Goal: Task Accomplishment & Management: Use online tool/utility

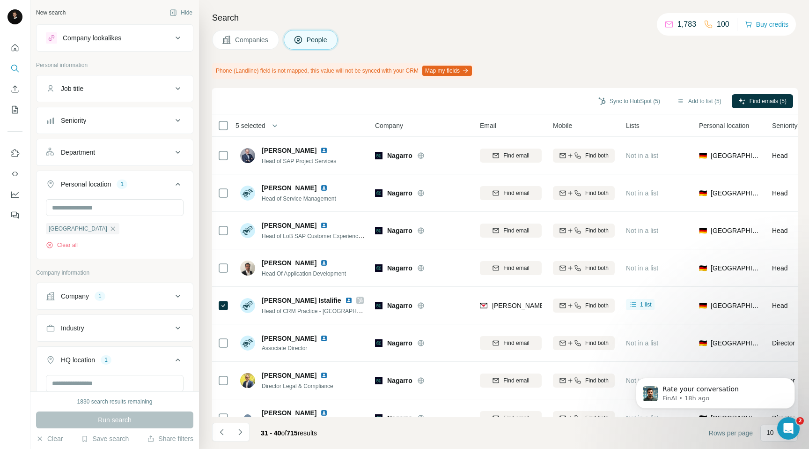
scroll to position [61, 0]
click at [243, 43] on span "Companies" at bounding box center [252, 39] width 34 height 9
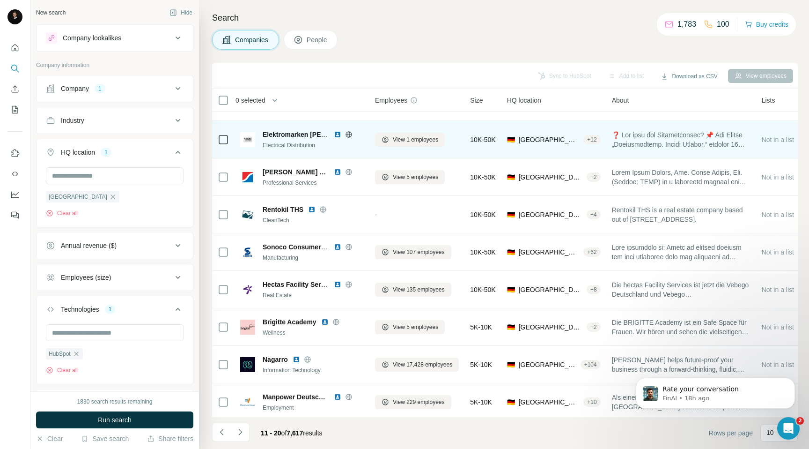
scroll to position [69, 0]
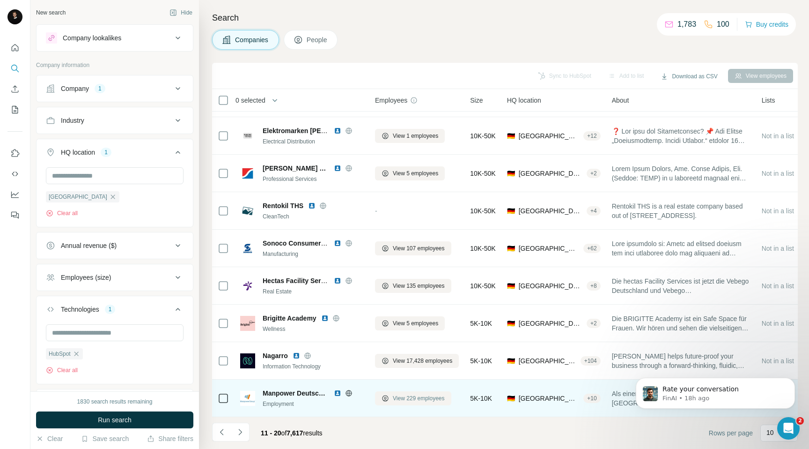
click at [397, 396] on span "View 229 employees" at bounding box center [419, 398] width 52 height 8
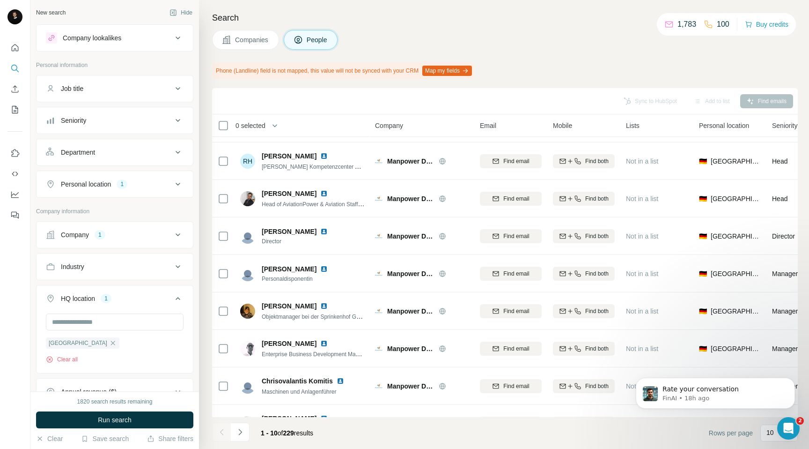
click at [606, 433] on footer "1 - 10 of 229 results Rows per page 10" at bounding box center [505, 433] width 586 height 32
click at [791, 424] on icon "Open Intercom Messenger" at bounding box center [787, 426] width 15 height 15
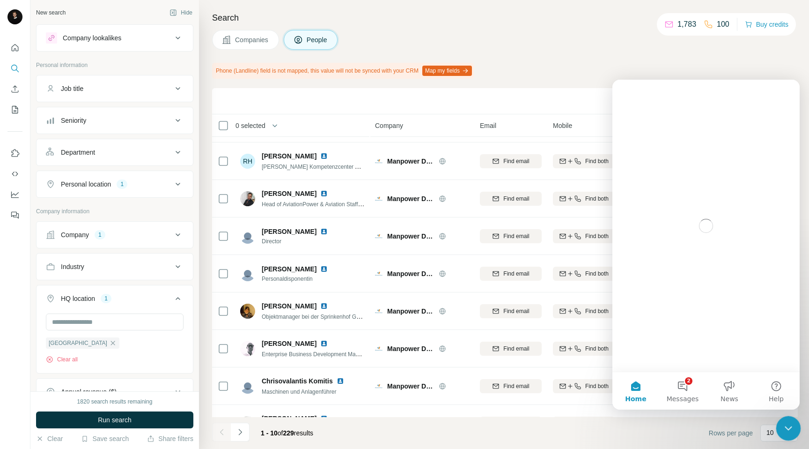
click at [791, 424] on icon "Close Intercom Messenger" at bounding box center [786, 426] width 11 height 11
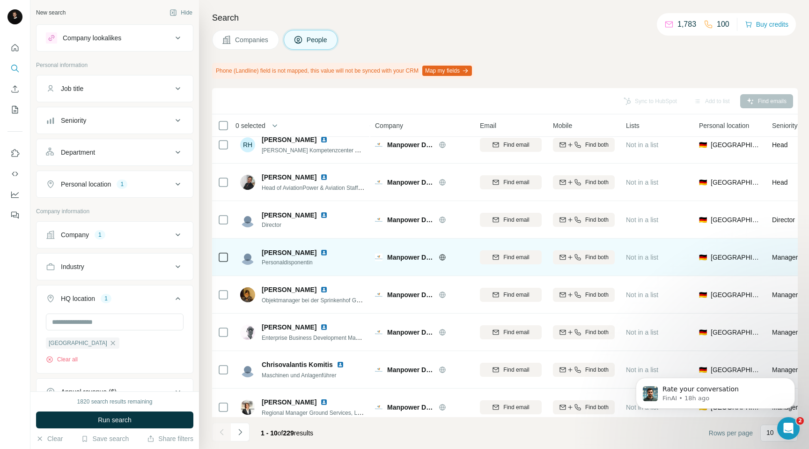
scroll to position [95, 0]
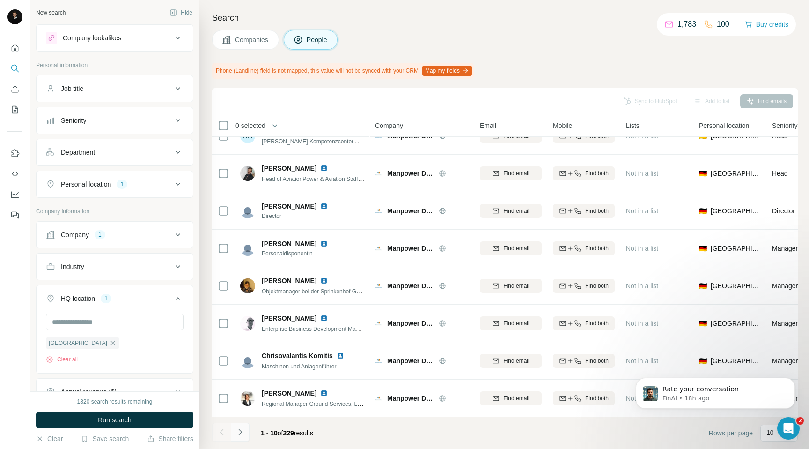
click at [243, 433] on icon "Navigate to next page" at bounding box center [239, 431] width 9 height 9
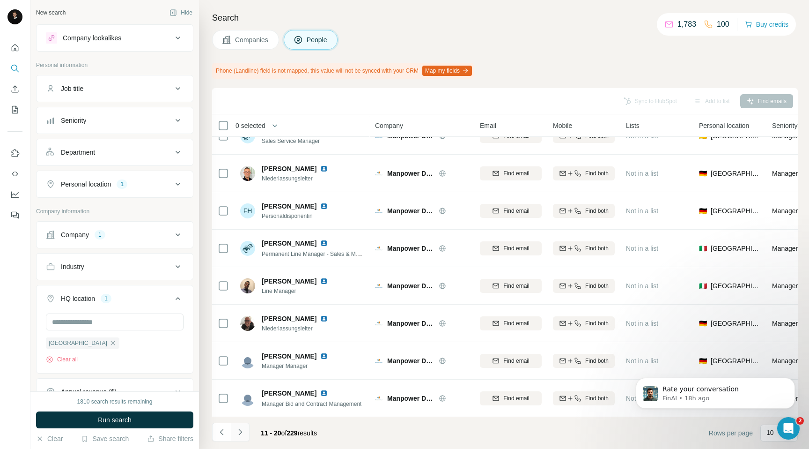
click at [239, 430] on icon "Navigate to next page" at bounding box center [239, 431] width 9 height 9
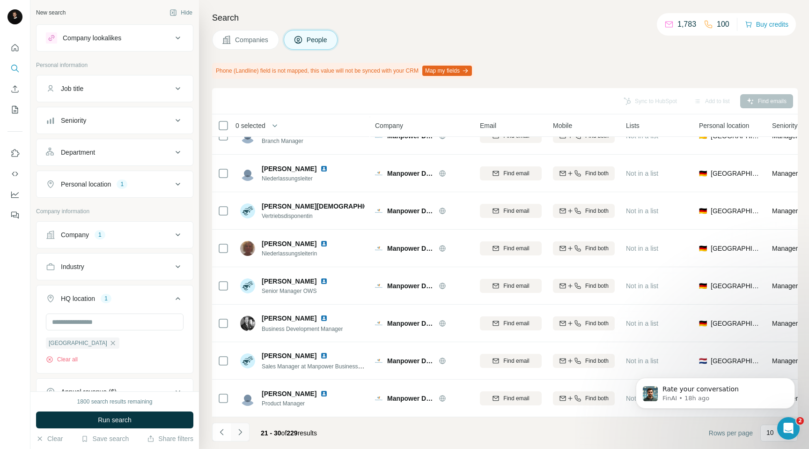
click at [240, 435] on icon "Navigate to next page" at bounding box center [239, 431] width 9 height 9
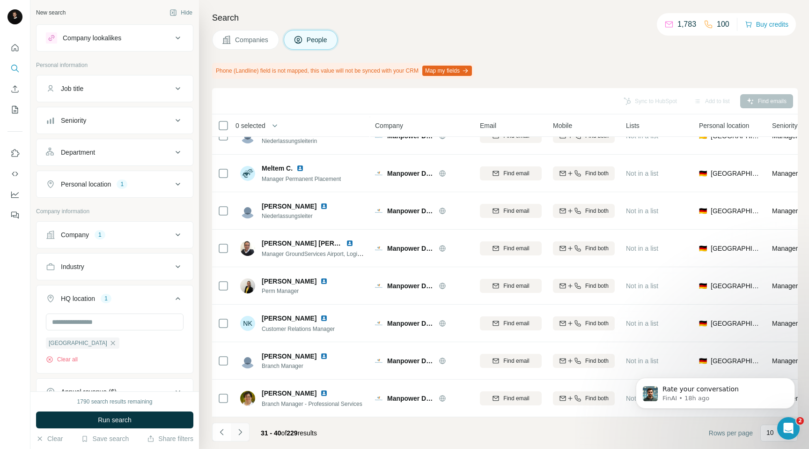
click at [246, 435] on button "Navigate to next page" at bounding box center [240, 431] width 19 height 19
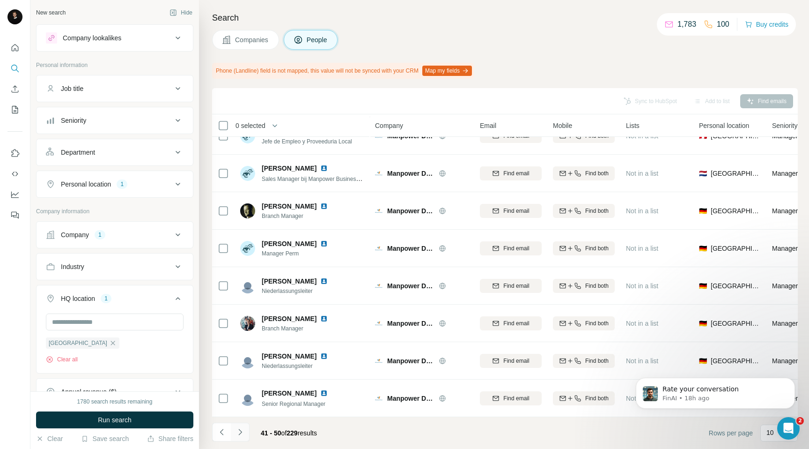
click at [244, 430] on icon "Navigate to next page" at bounding box center [239, 431] width 9 height 9
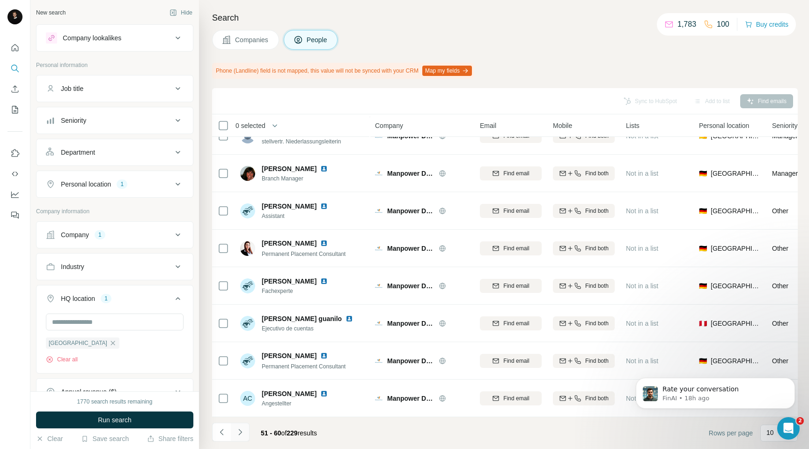
click at [241, 432] on icon "Navigate to next page" at bounding box center [239, 431] width 9 height 9
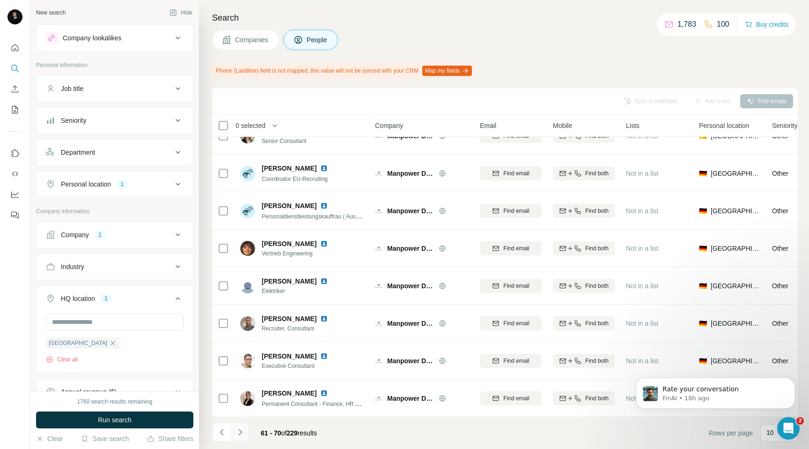
click at [243, 431] on icon "Navigate to next page" at bounding box center [239, 431] width 9 height 9
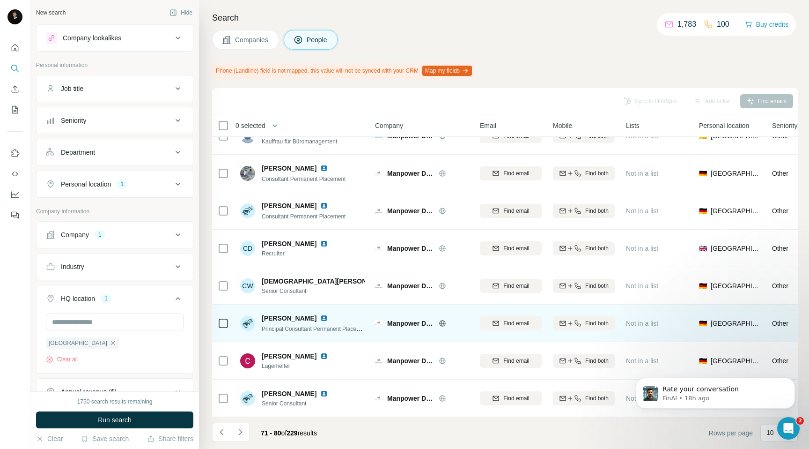
scroll to position [0, 0]
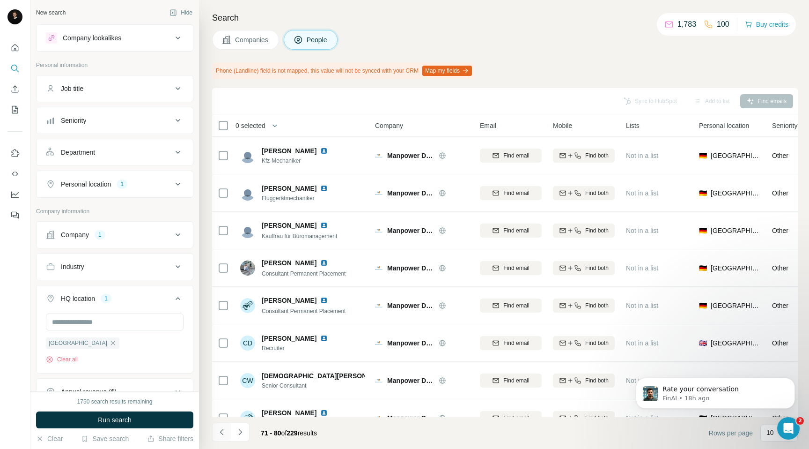
click at [222, 432] on icon "Navigate to previous page" at bounding box center [221, 431] width 9 height 9
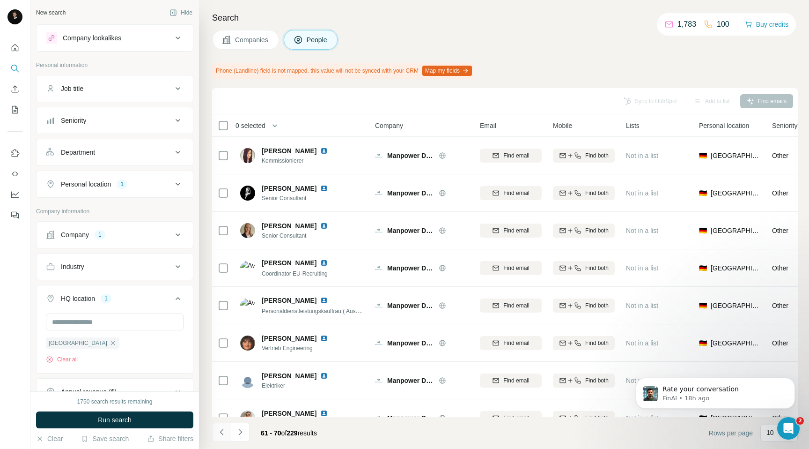
click at [222, 432] on icon "Navigate to previous page" at bounding box center [221, 431] width 9 height 9
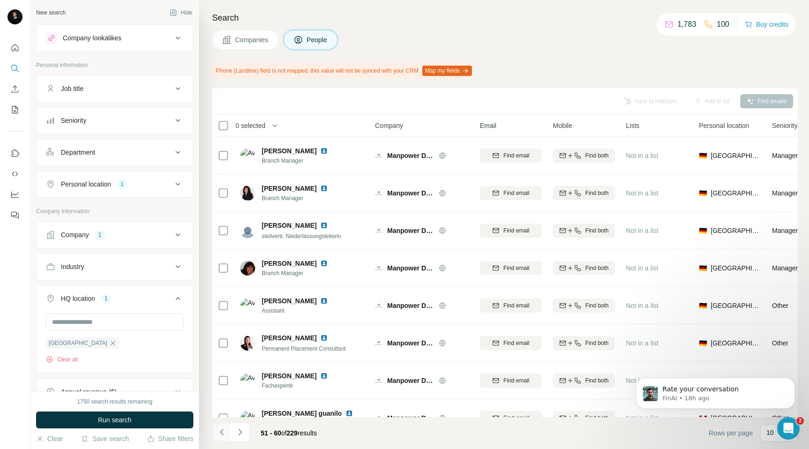
click at [222, 432] on icon "Navigate to previous page" at bounding box center [221, 431] width 9 height 9
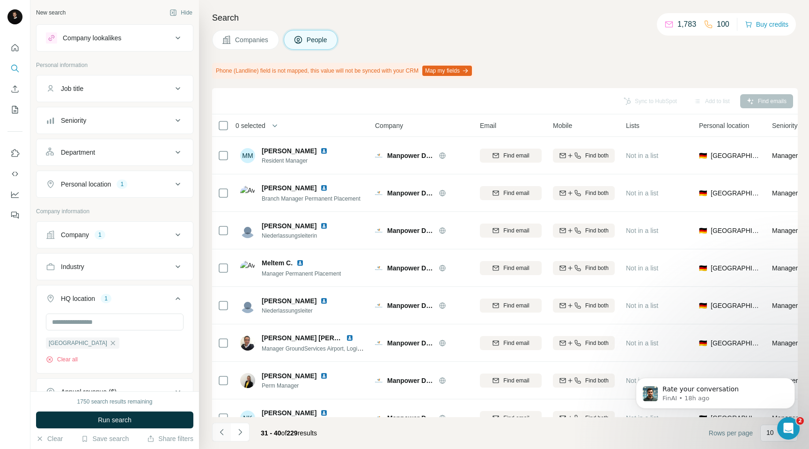
click at [222, 432] on icon "Navigate to previous page" at bounding box center [221, 431] width 9 height 9
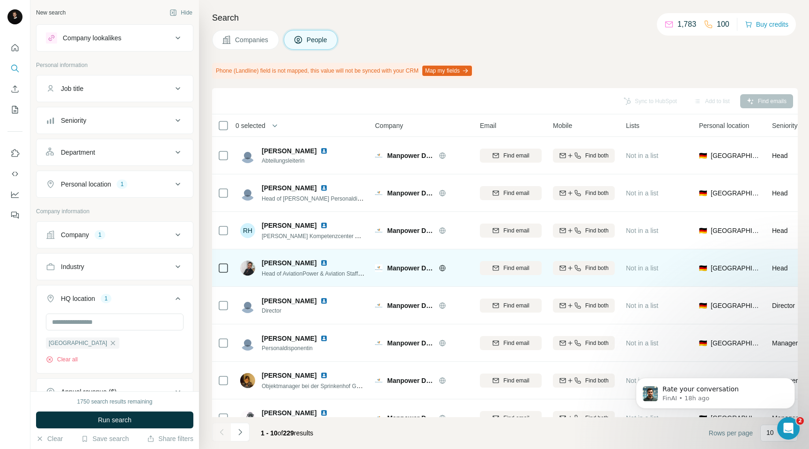
scroll to position [95, 0]
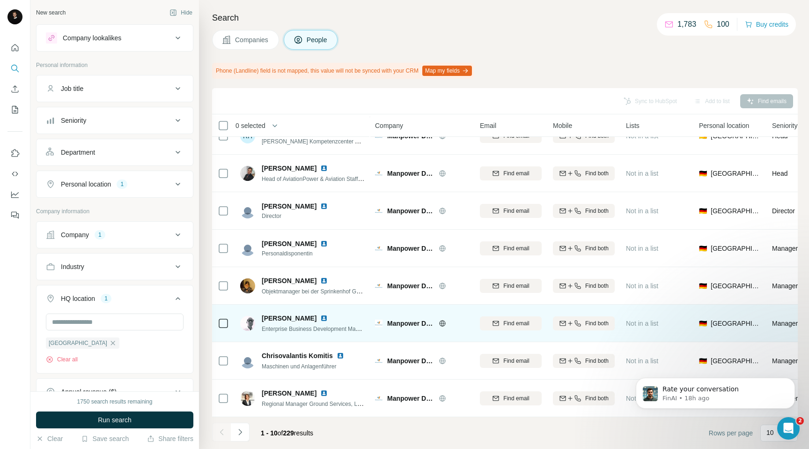
click at [216, 322] on td at bounding box center [223, 322] width 22 height 37
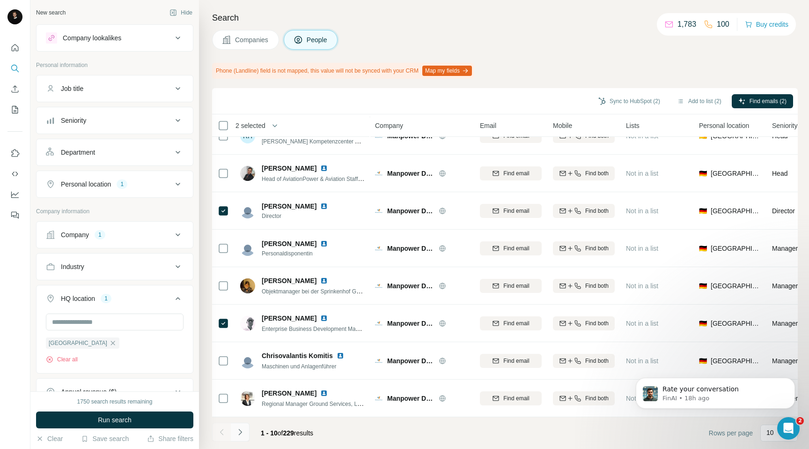
click at [242, 431] on icon "Navigate to next page" at bounding box center [239, 431] width 9 height 9
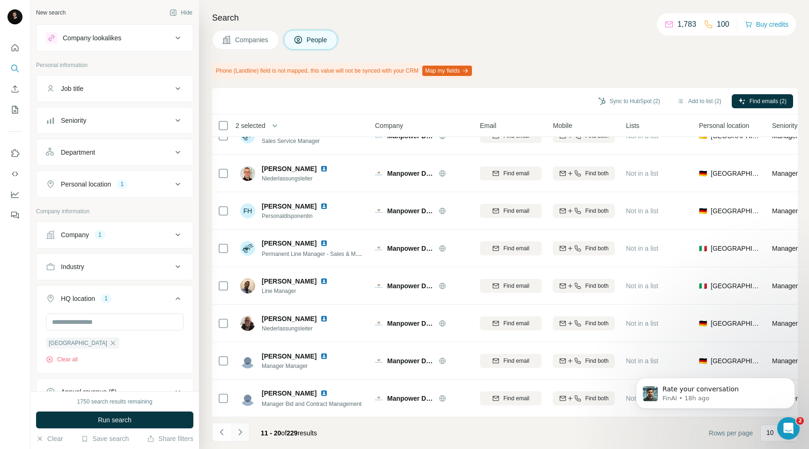
click at [235, 434] on button "Navigate to next page" at bounding box center [240, 431] width 19 height 19
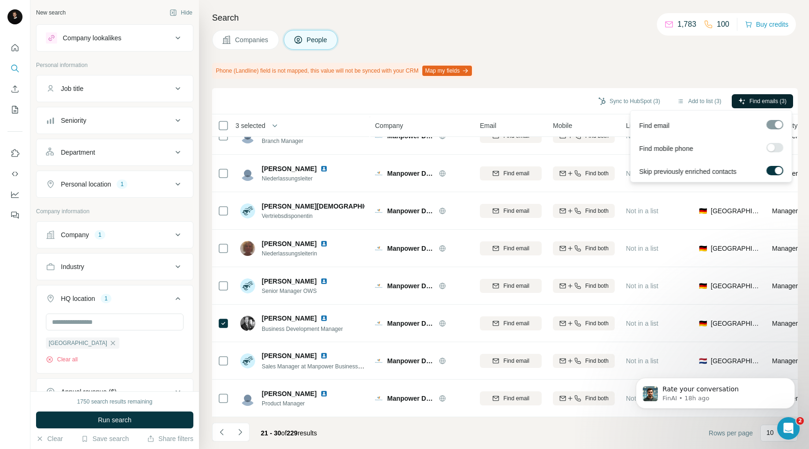
click at [746, 97] on button "Find emails (3)" at bounding box center [762, 101] width 61 height 14
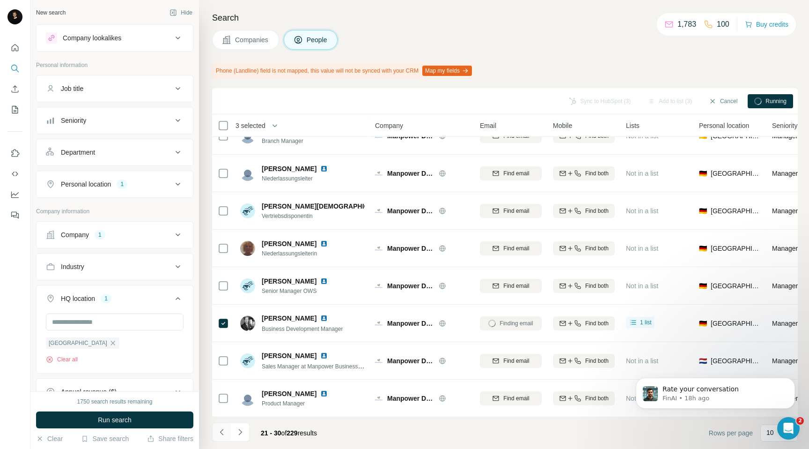
click at [217, 436] on button "Navigate to previous page" at bounding box center [221, 431] width 19 height 19
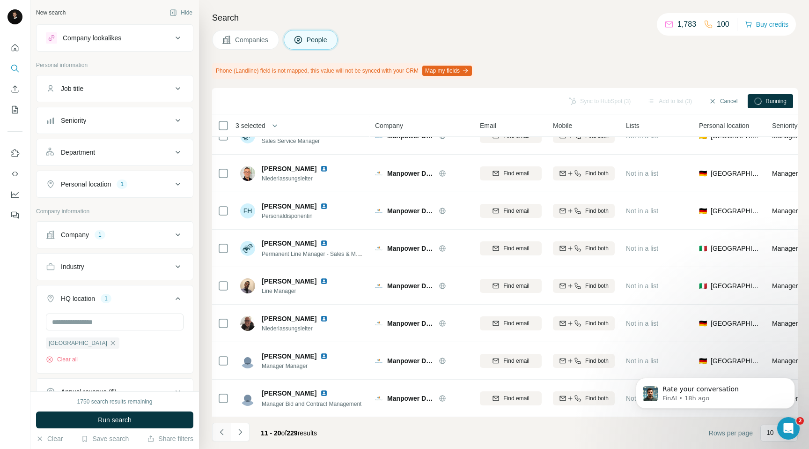
click at [226, 434] on icon "Navigate to previous page" at bounding box center [221, 431] width 9 height 9
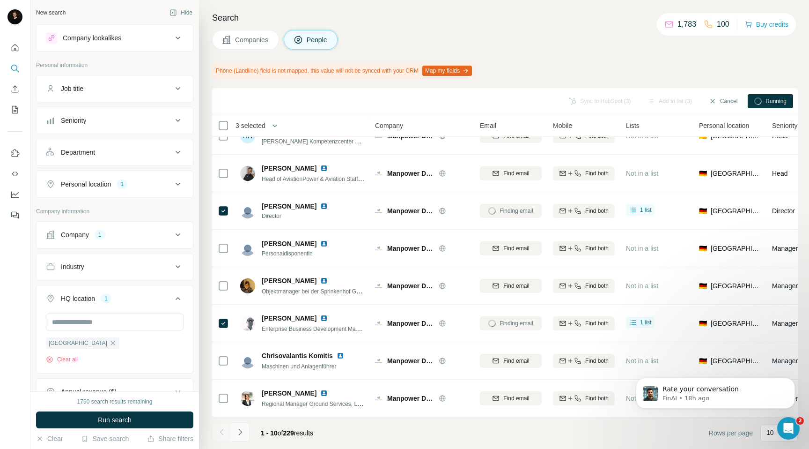
click at [244, 433] on icon "Navigate to next page" at bounding box center [239, 431] width 9 height 9
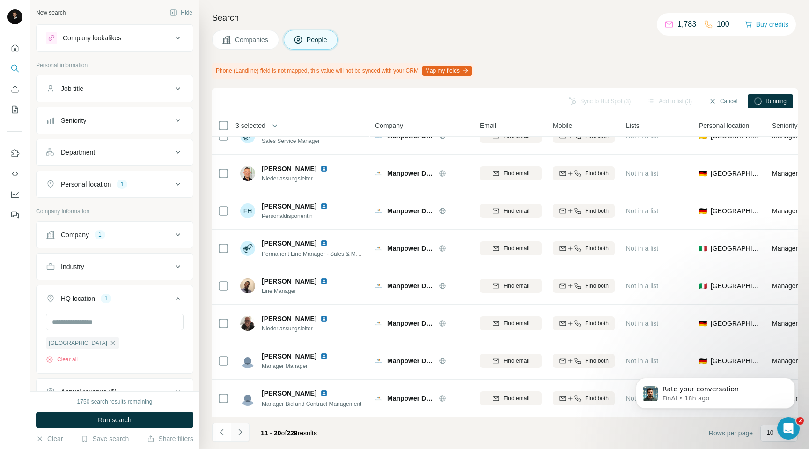
click at [242, 438] on button "Navigate to next page" at bounding box center [240, 431] width 19 height 19
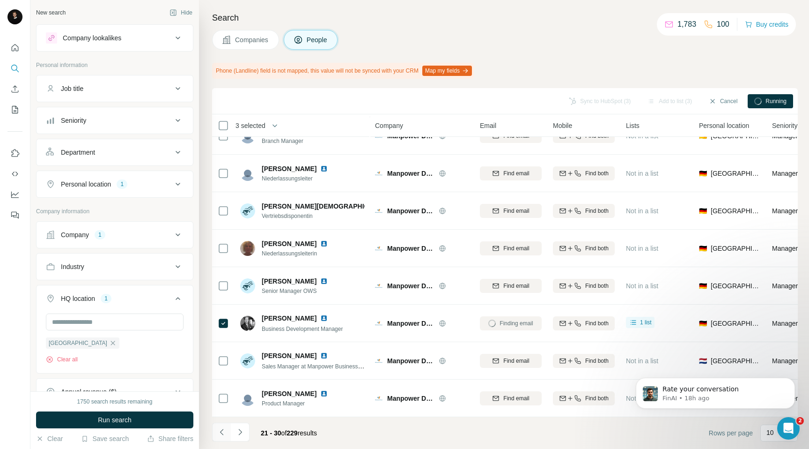
click at [223, 434] on icon "Navigate to previous page" at bounding box center [221, 431] width 9 height 9
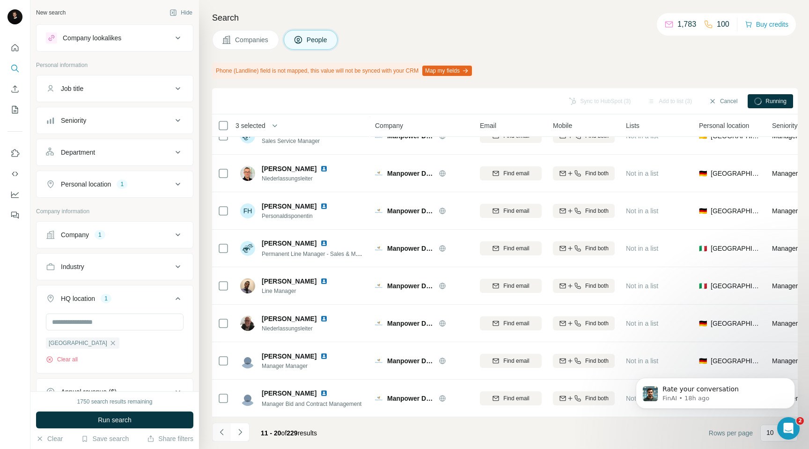
click at [223, 434] on icon "Navigate to previous page" at bounding box center [221, 431] width 9 height 9
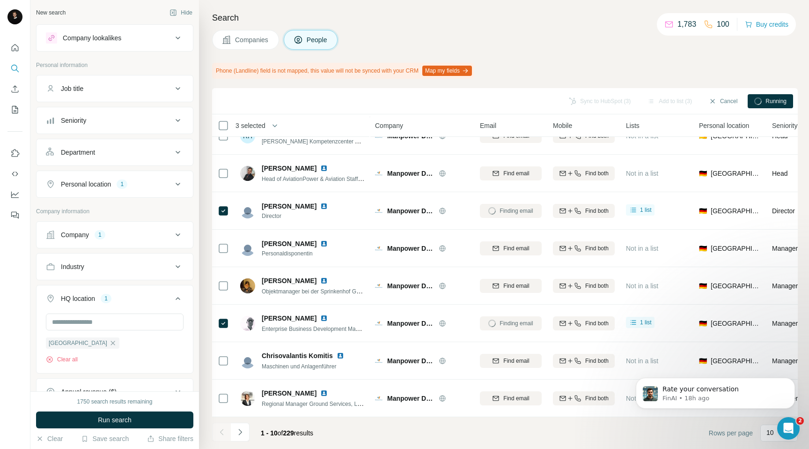
click at [246, 47] on button "Companies" at bounding box center [245, 40] width 67 height 20
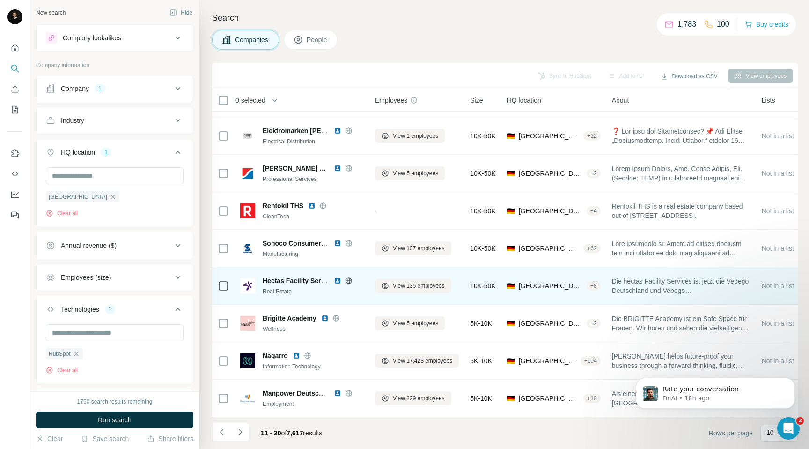
scroll to position [69, 0]
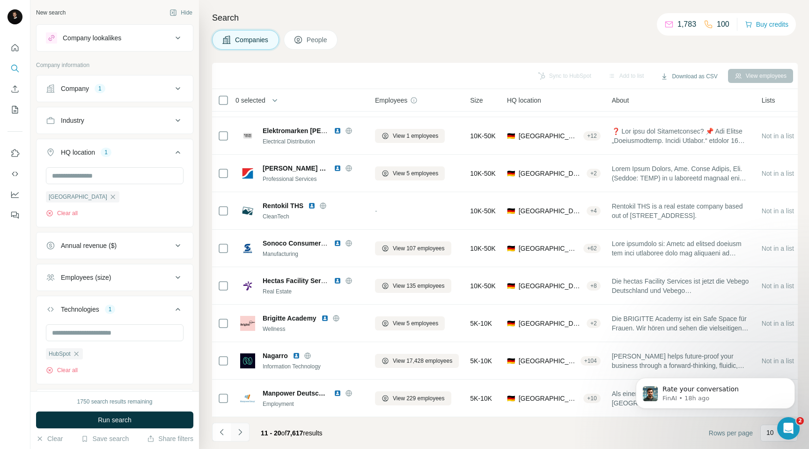
click at [244, 429] on icon "Navigate to next page" at bounding box center [239, 431] width 9 height 9
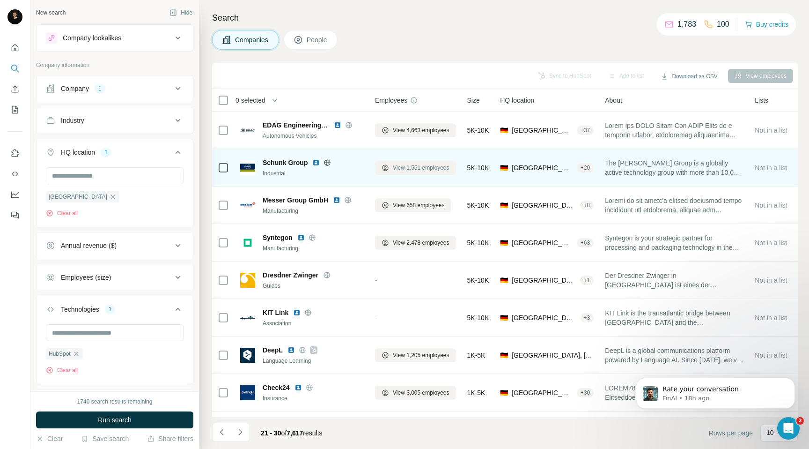
click at [406, 168] on span "View 1,551 employees" at bounding box center [421, 167] width 57 height 8
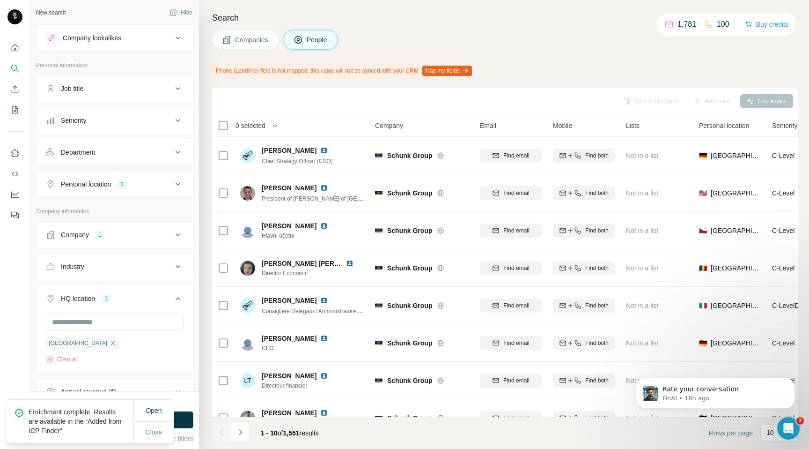
click at [139, 187] on div "Personal location 1" at bounding box center [109, 183] width 126 height 9
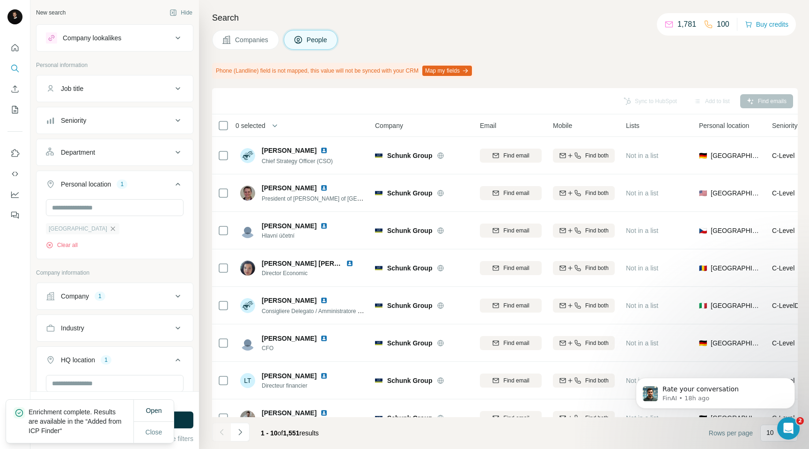
click at [109, 228] on icon "button" at bounding box center [112, 228] width 7 height 7
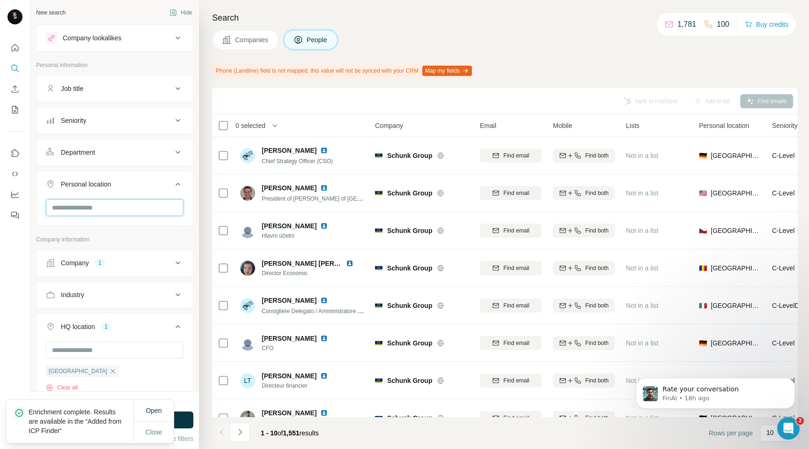
click at [77, 206] on input "text" at bounding box center [115, 207] width 138 height 17
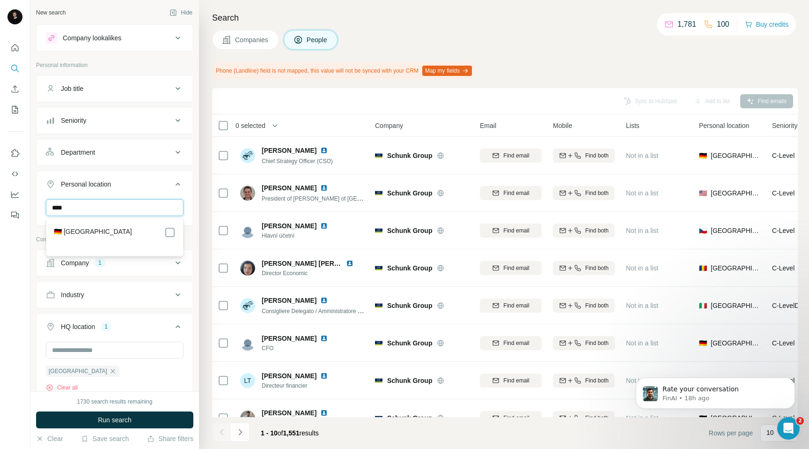
type input "****"
click at [78, 232] on label "🇩🇪 [GEOGRAPHIC_DATA]" at bounding box center [93, 232] width 78 height 11
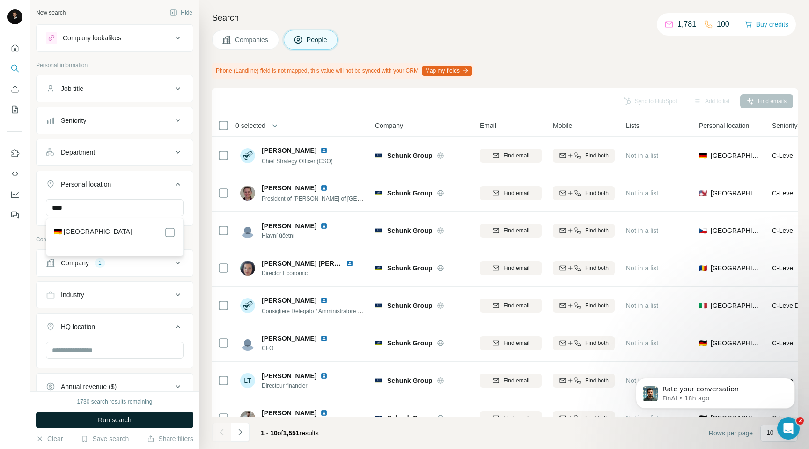
click at [73, 417] on button "Run search" at bounding box center [114, 419] width 157 height 17
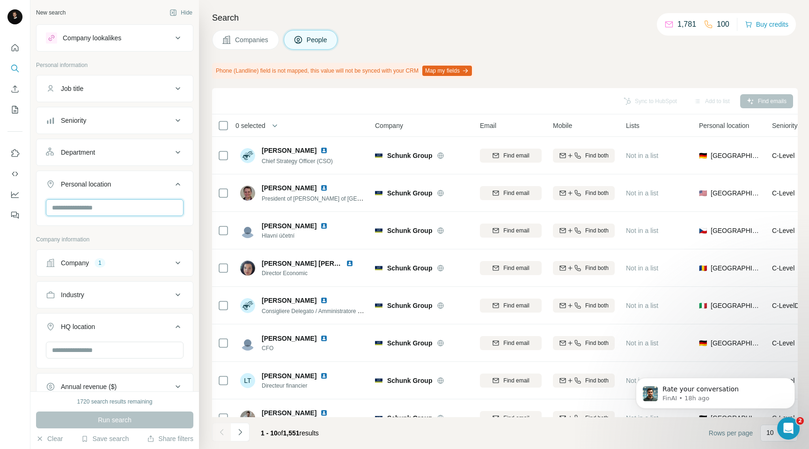
click at [96, 207] on input "text" at bounding box center [115, 207] width 138 height 17
type input "****"
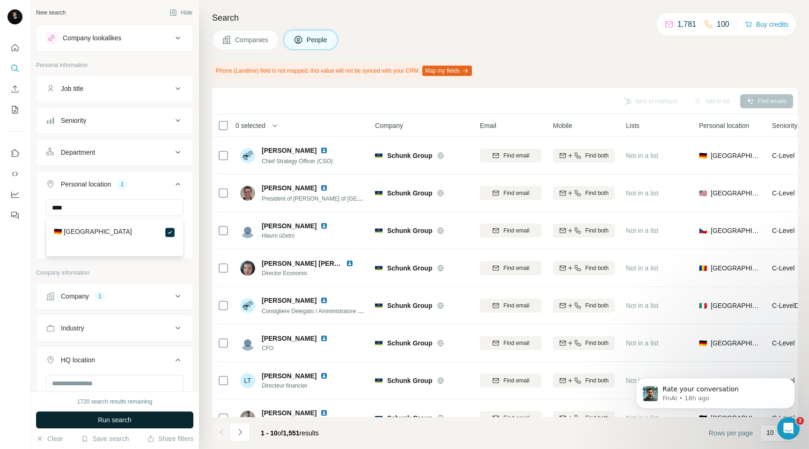
click at [98, 419] on span "Run search" at bounding box center [115, 419] width 34 height 9
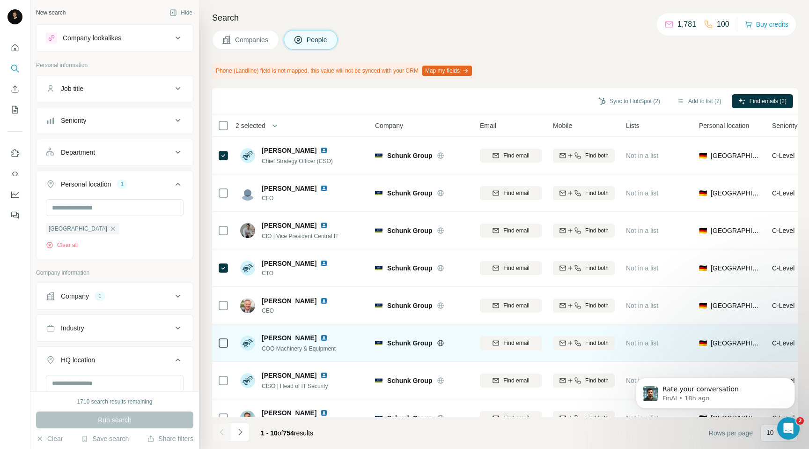
scroll to position [95, 0]
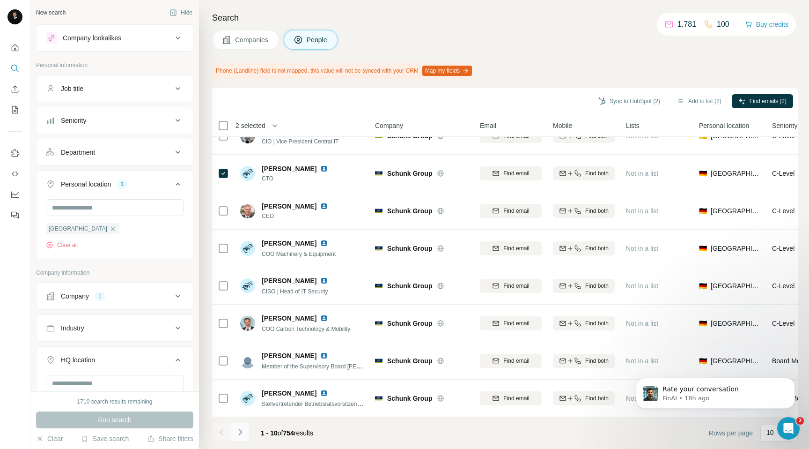
click at [240, 428] on icon "Navigate to next page" at bounding box center [239, 431] width 9 height 9
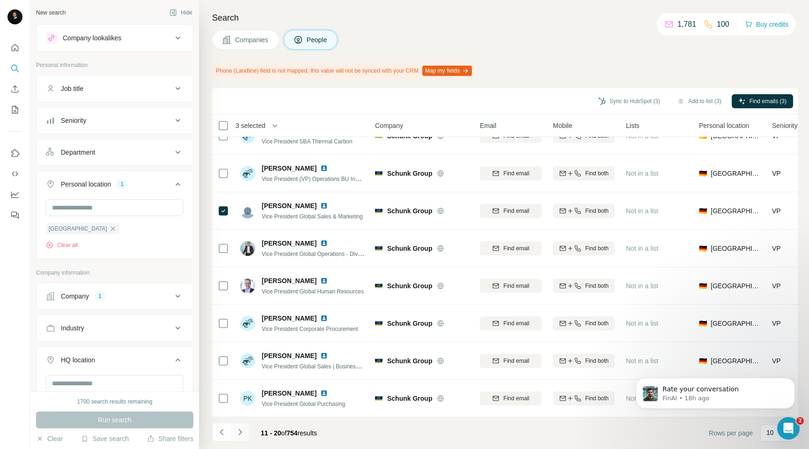
click at [237, 432] on icon "Navigate to next page" at bounding box center [239, 431] width 9 height 9
click at [236, 437] on button "Navigate to next page" at bounding box center [240, 431] width 19 height 19
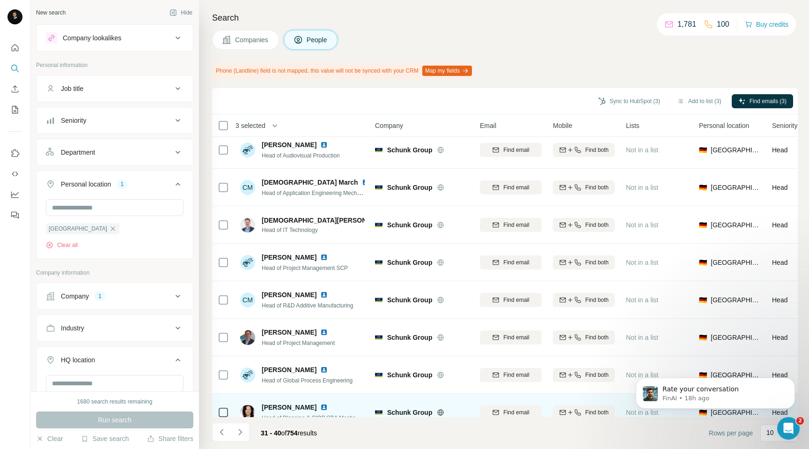
scroll to position [0, 0]
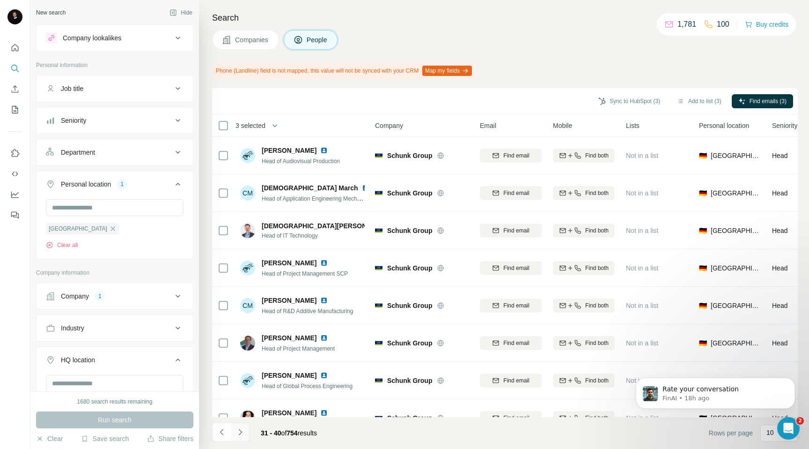
click at [245, 429] on button "Navigate to next page" at bounding box center [240, 431] width 19 height 19
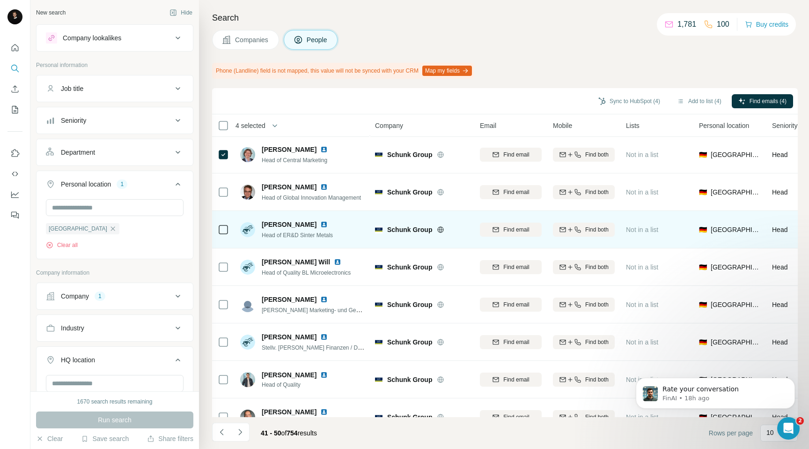
scroll to position [42, 0]
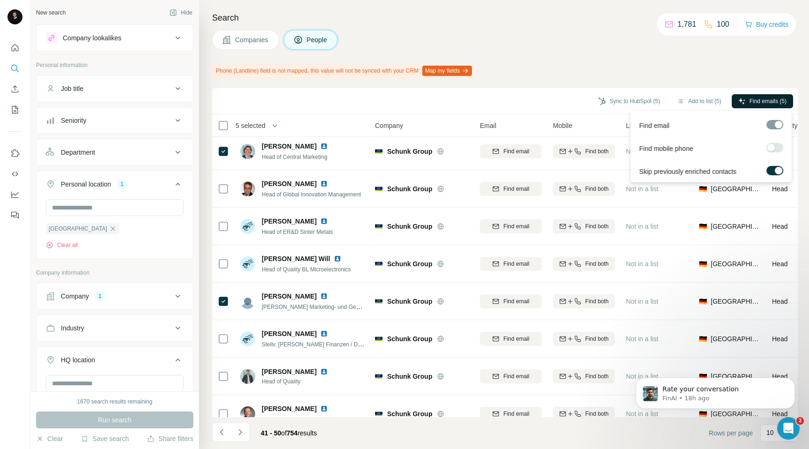
click at [743, 103] on button "Find emails (5)" at bounding box center [762, 101] width 61 height 14
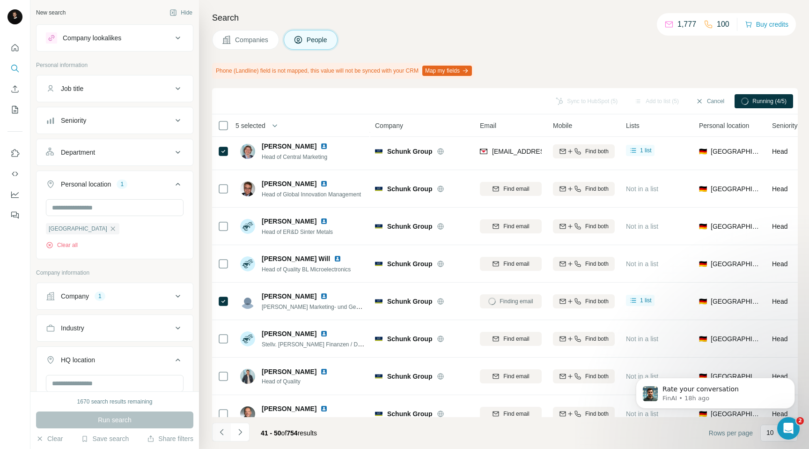
click at [223, 429] on icon "Navigate to previous page" at bounding box center [221, 431] width 9 height 9
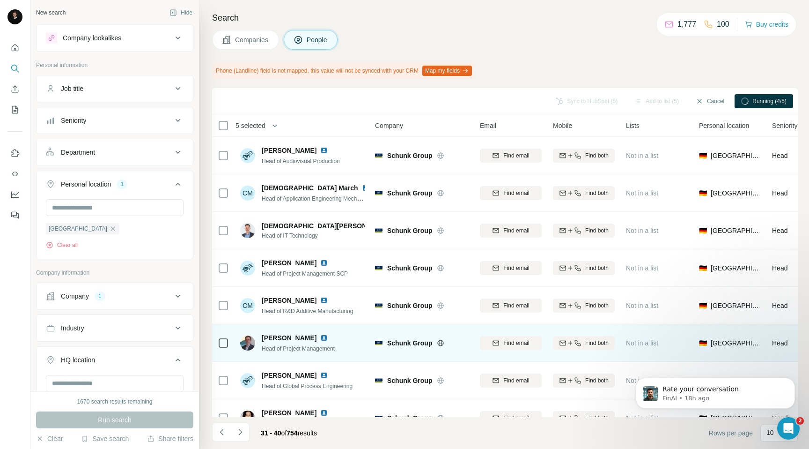
scroll to position [95, 0]
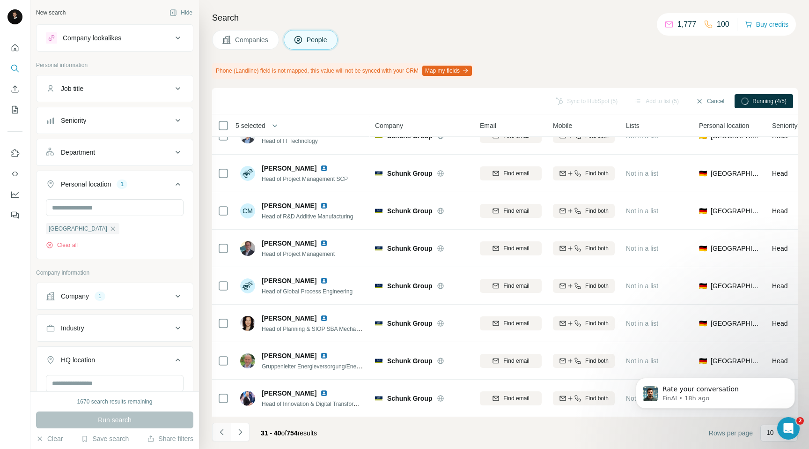
click at [224, 434] on icon "Navigate to previous page" at bounding box center [221, 431] width 9 height 9
click at [220, 432] on icon "Navigate to previous page" at bounding box center [221, 431] width 9 height 9
click at [226, 431] on button "Navigate to previous page" at bounding box center [221, 431] width 19 height 19
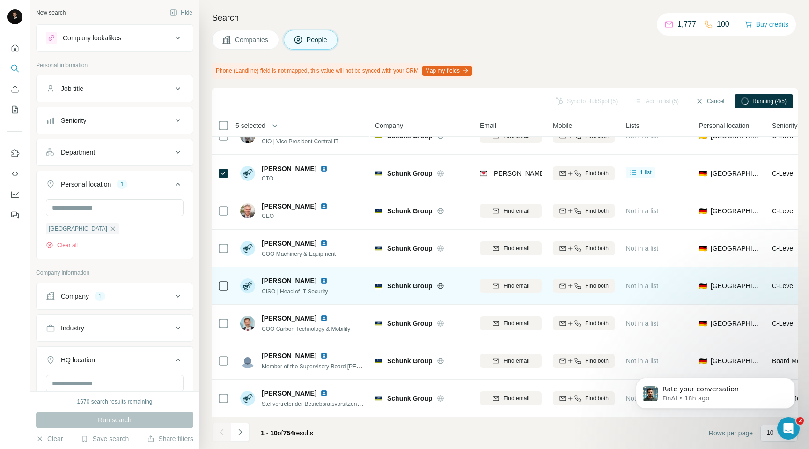
scroll to position [0, 0]
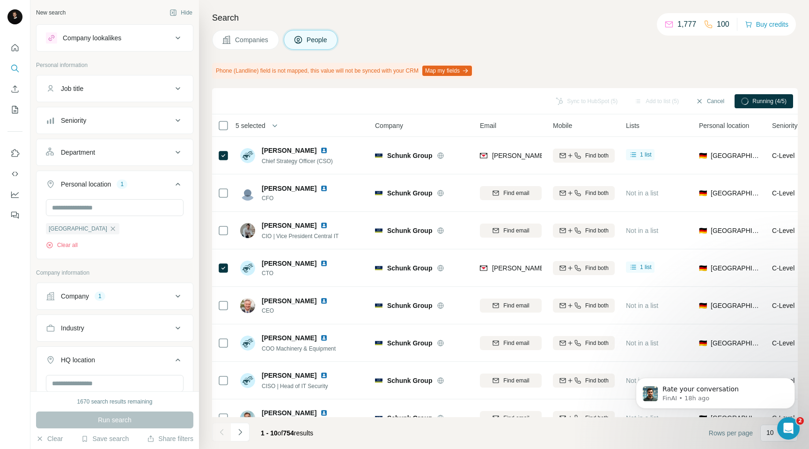
click at [607, 112] on div "Sync to HubSpot (5) Add to list (5) Cancel Running (4/5)" at bounding box center [505, 101] width 586 height 26
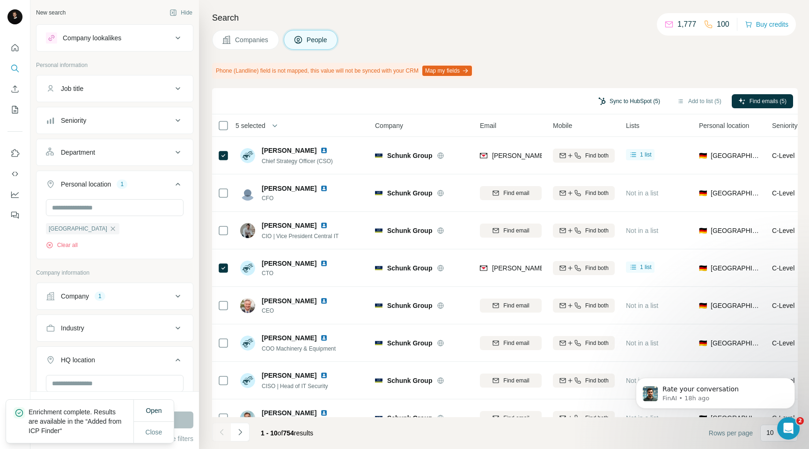
click at [614, 99] on button "Sync to HubSpot (5)" at bounding box center [629, 101] width 75 height 14
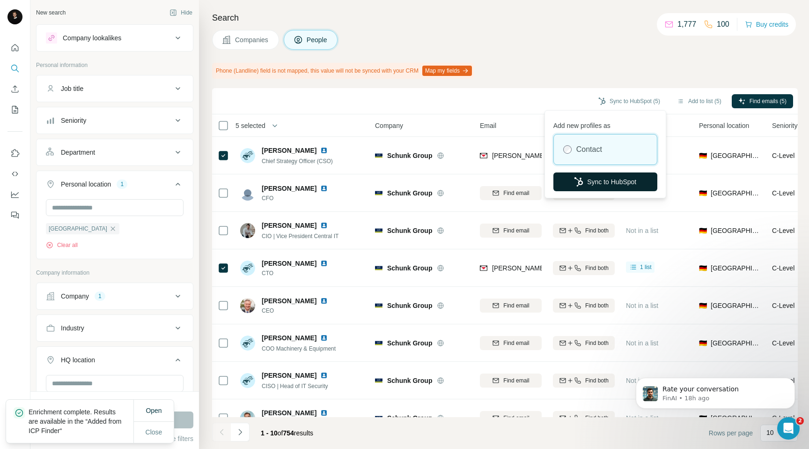
click at [577, 187] on button "Sync to HubSpot" at bounding box center [605, 181] width 104 height 19
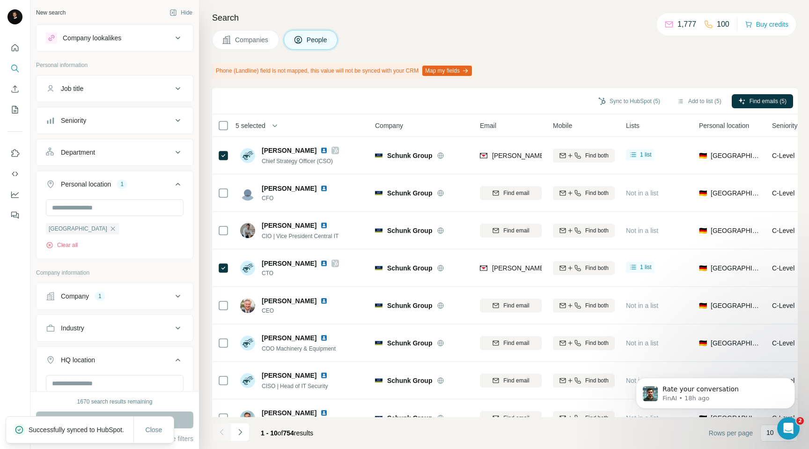
click at [232, 35] on button "Companies" at bounding box center [245, 40] width 67 height 20
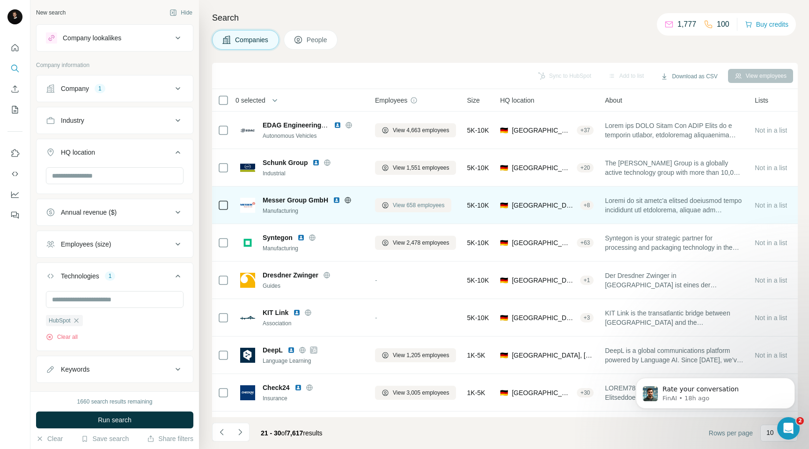
click at [398, 207] on span "View 658 employees" at bounding box center [419, 205] width 52 height 8
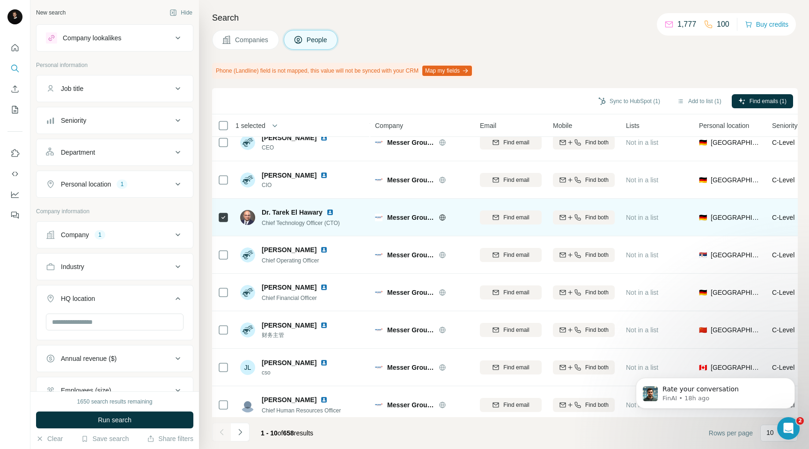
scroll to position [95, 0]
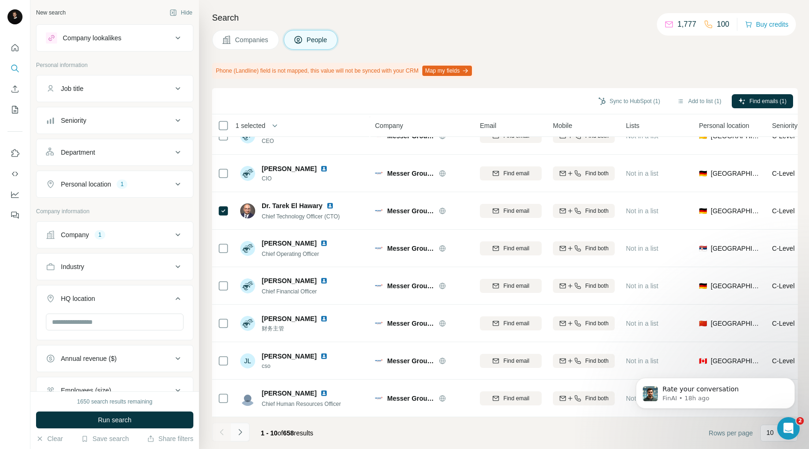
click at [246, 429] on button "Navigate to next page" at bounding box center [240, 431] width 19 height 19
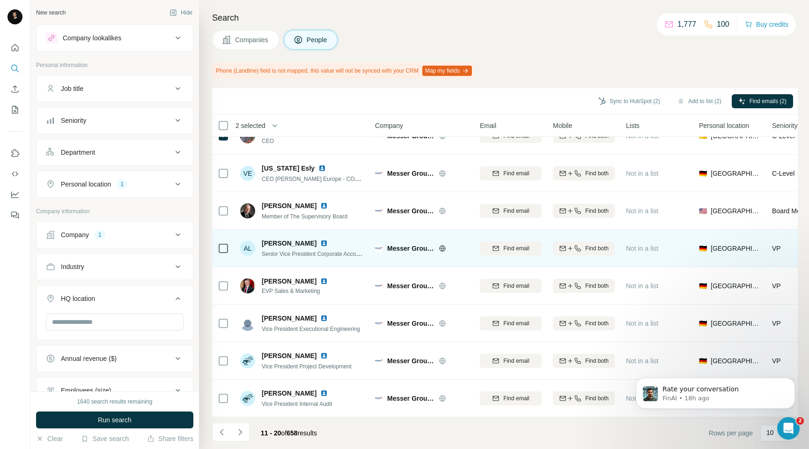
scroll to position [94, 0]
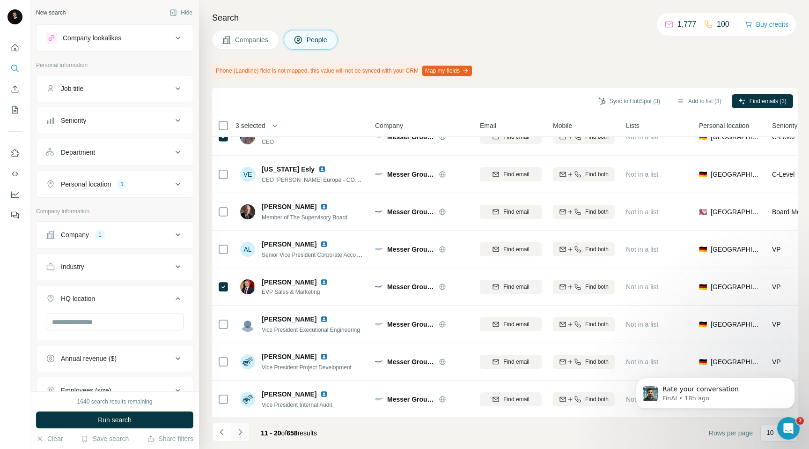
click at [236, 429] on icon "Navigate to next page" at bounding box center [239, 431] width 9 height 9
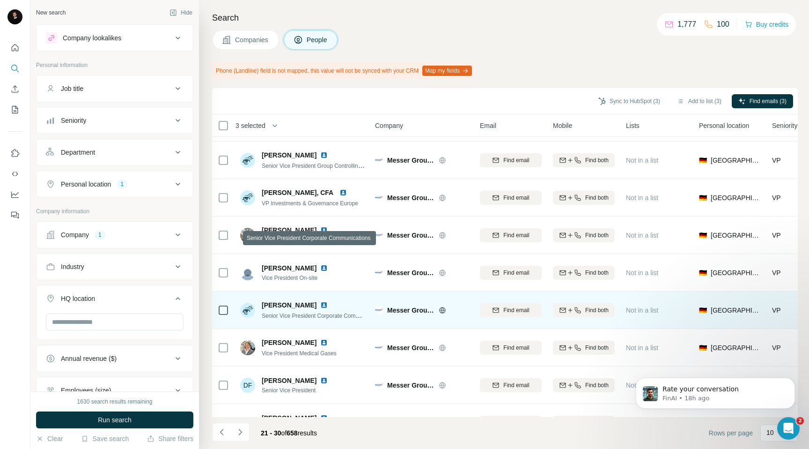
scroll to position [95, 0]
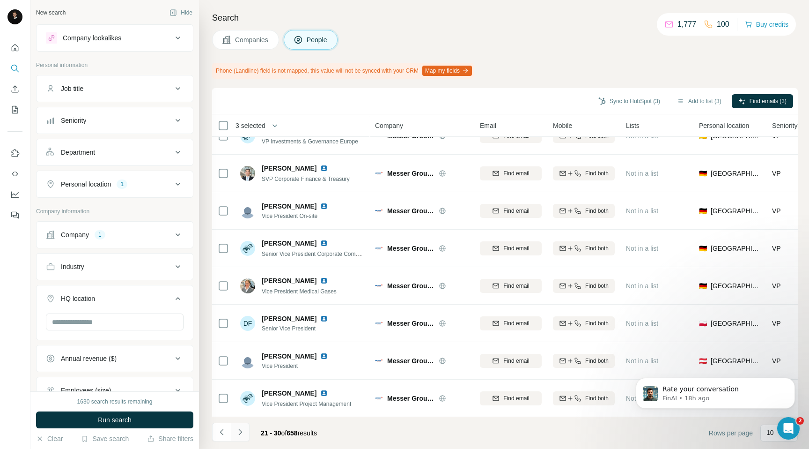
click at [238, 430] on icon "Navigate to next page" at bounding box center [239, 431] width 9 height 9
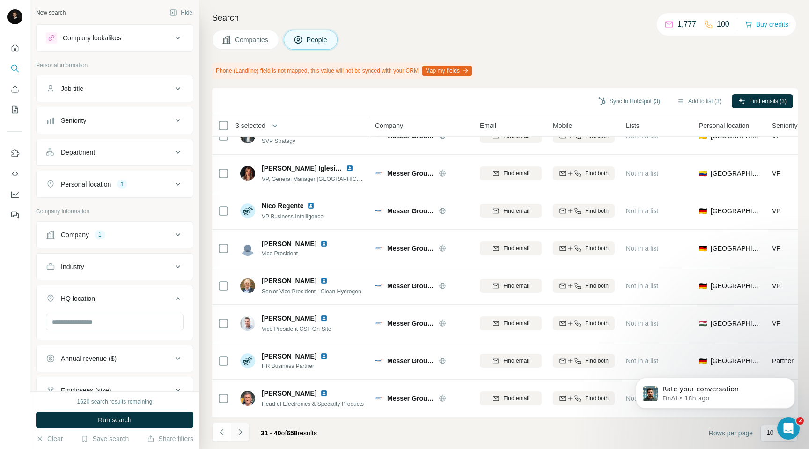
click at [239, 427] on icon "Navigate to next page" at bounding box center [239, 431] width 9 height 9
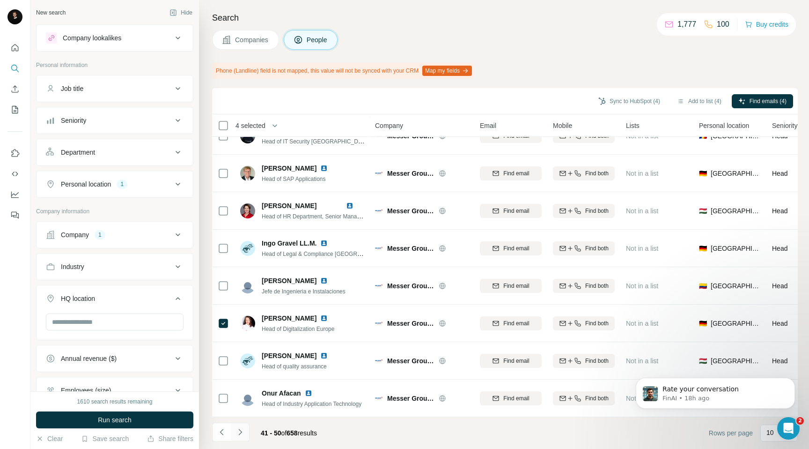
click at [240, 430] on icon "Navigate to next page" at bounding box center [239, 431] width 3 height 6
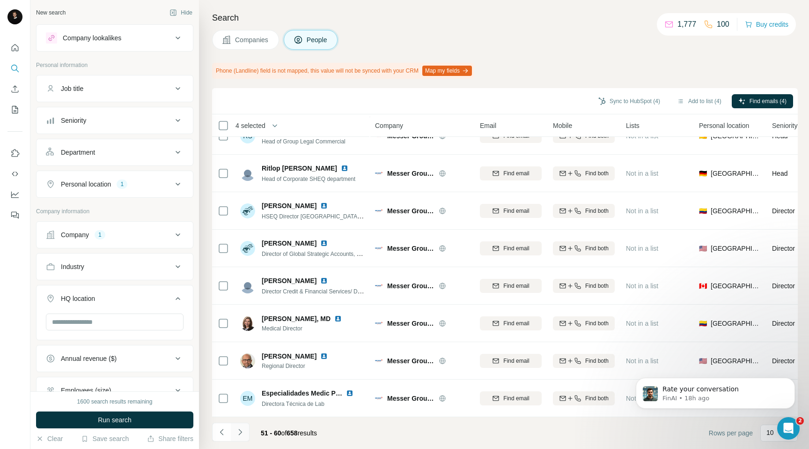
click at [238, 432] on icon "Navigate to next page" at bounding box center [239, 431] width 9 height 9
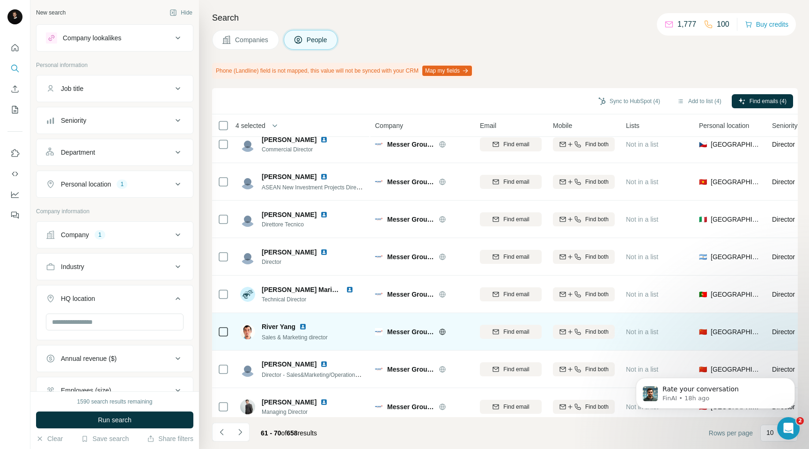
scroll to position [0, 0]
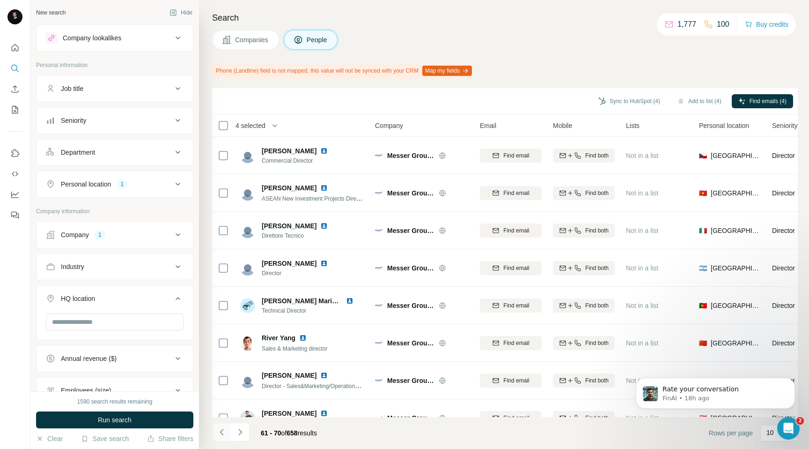
click at [221, 432] on icon "Navigate to previous page" at bounding box center [221, 431] width 9 height 9
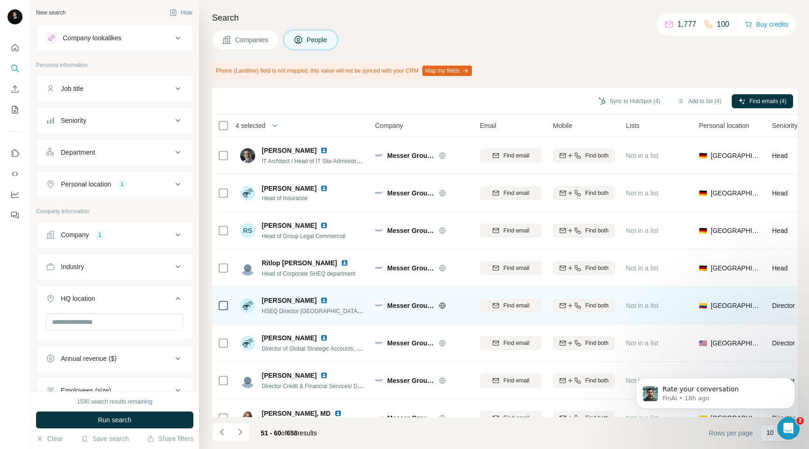
scroll to position [95, 0]
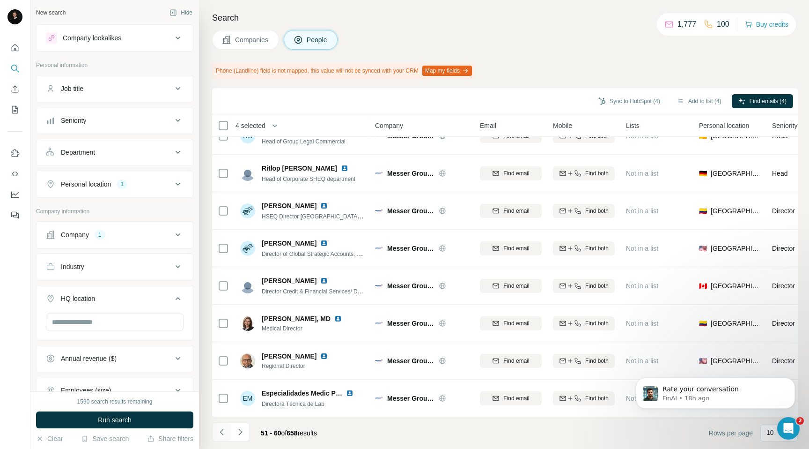
click at [221, 439] on button "Navigate to previous page" at bounding box center [221, 431] width 19 height 19
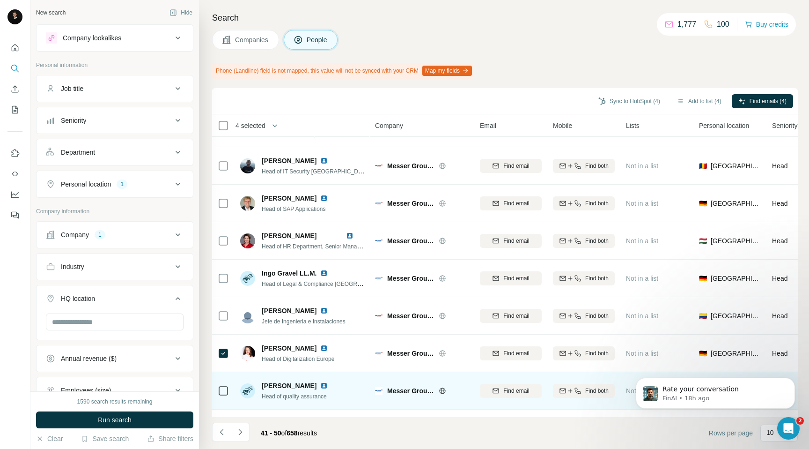
scroll to position [0, 0]
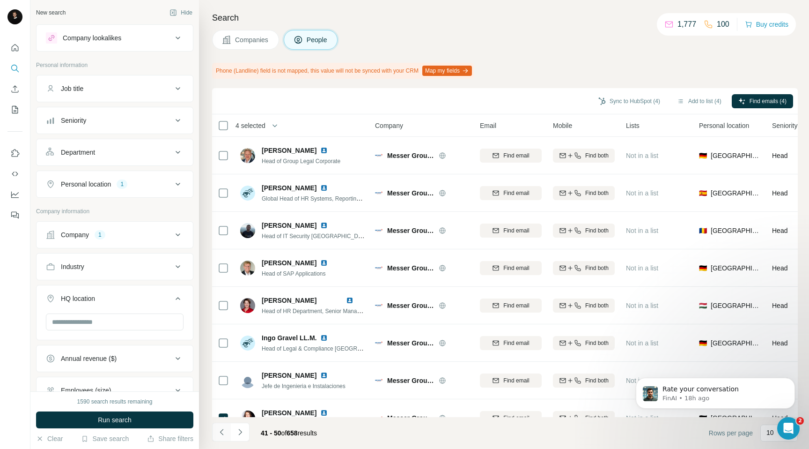
click at [224, 437] on button "Navigate to previous page" at bounding box center [221, 431] width 19 height 19
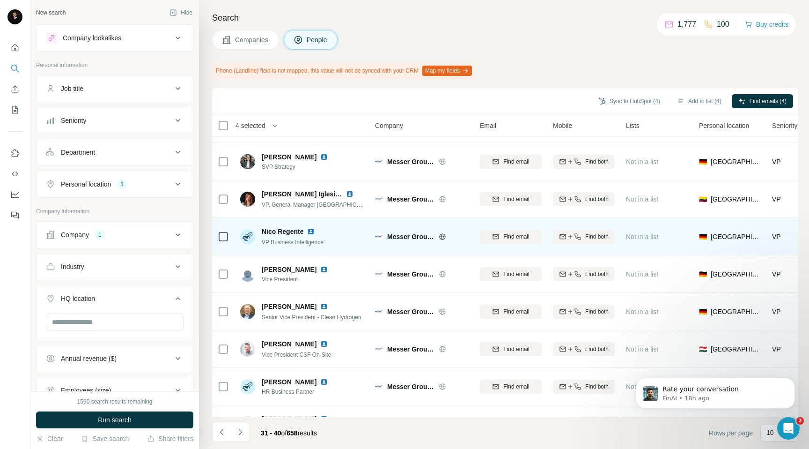
scroll to position [95, 0]
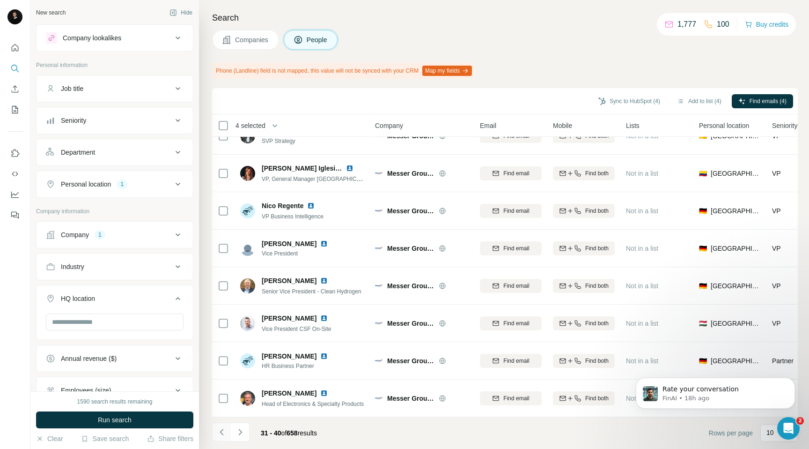
click at [217, 426] on button "Navigate to previous page" at bounding box center [221, 431] width 19 height 19
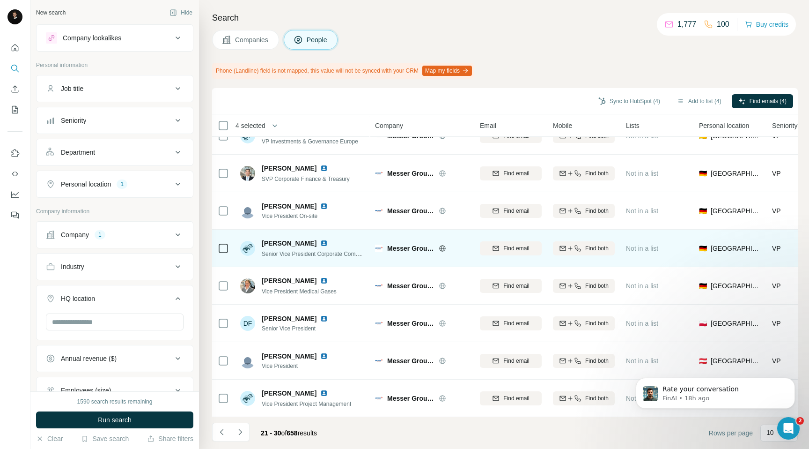
scroll to position [0, 0]
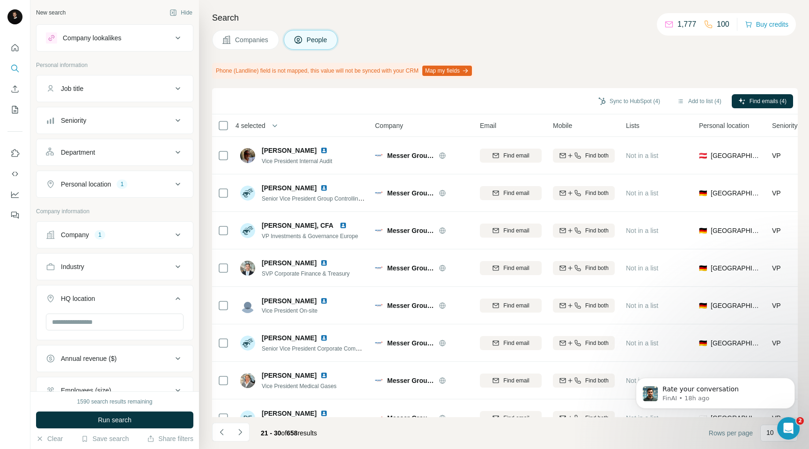
click at [221, 441] on li at bounding box center [221, 432] width 19 height 21
click at [224, 435] on icon "Navigate to previous page" at bounding box center [221, 431] width 9 height 9
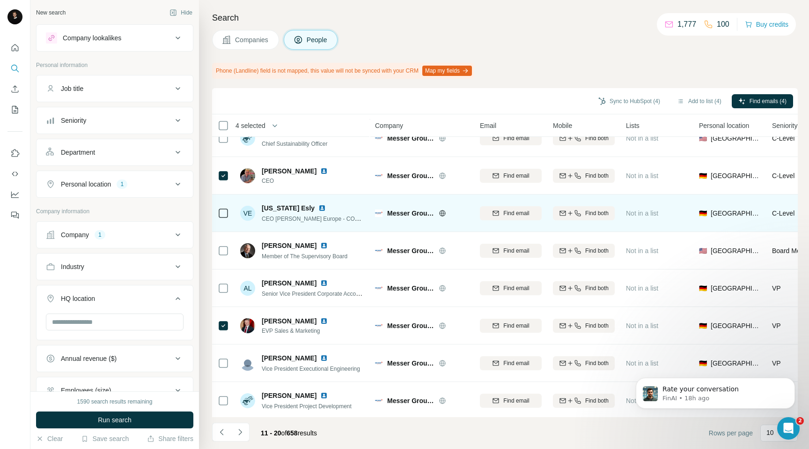
scroll to position [80, 0]
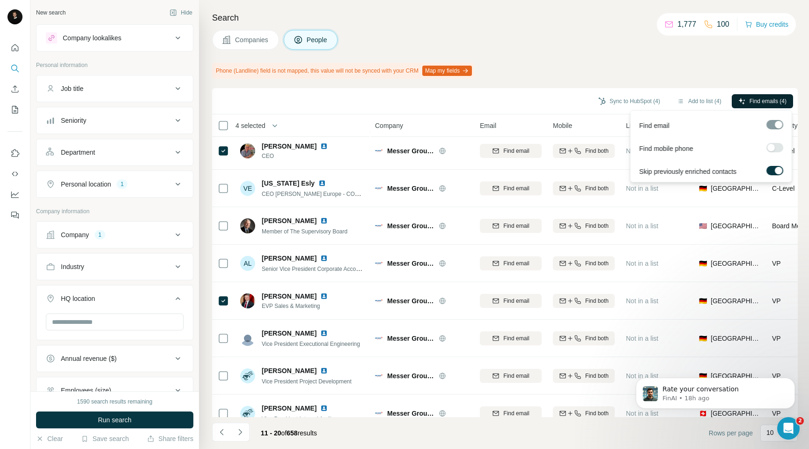
click at [759, 105] on span "Find emails (4)" at bounding box center [768, 101] width 37 height 8
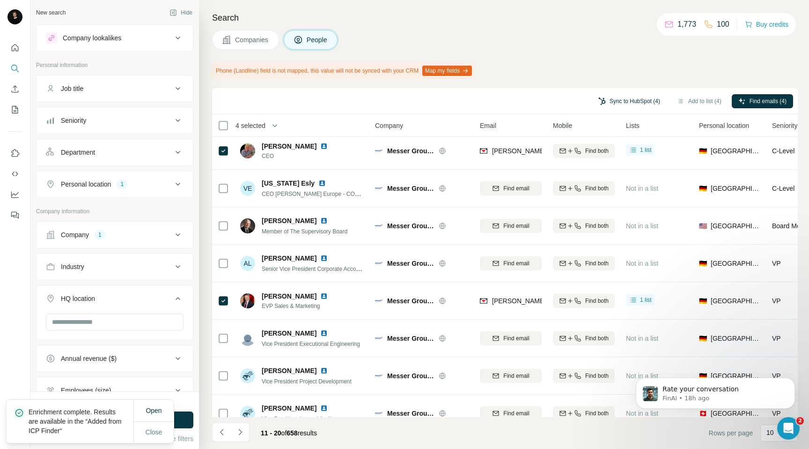
click at [630, 98] on button "Sync to HubSpot (4)" at bounding box center [629, 101] width 75 height 14
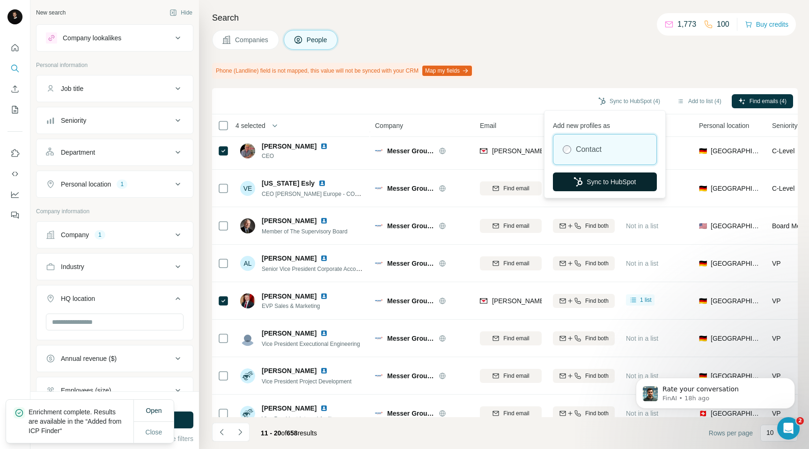
click at [590, 175] on button "Sync to HubSpot" at bounding box center [605, 181] width 104 height 19
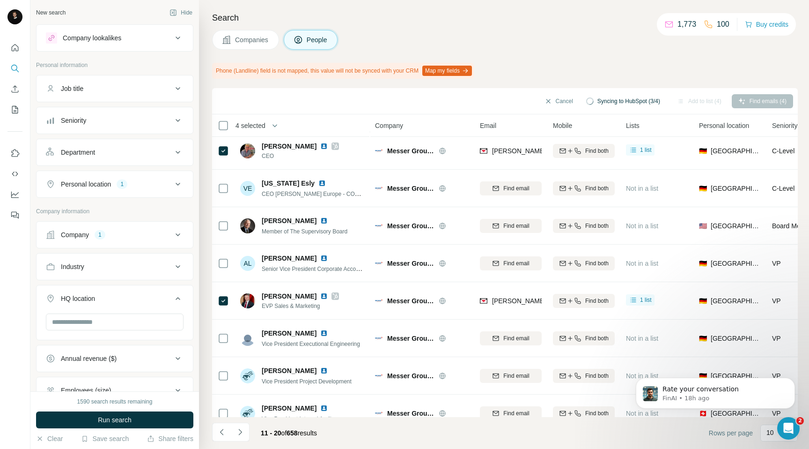
click at [251, 42] on span "Companies" at bounding box center [252, 39] width 34 height 9
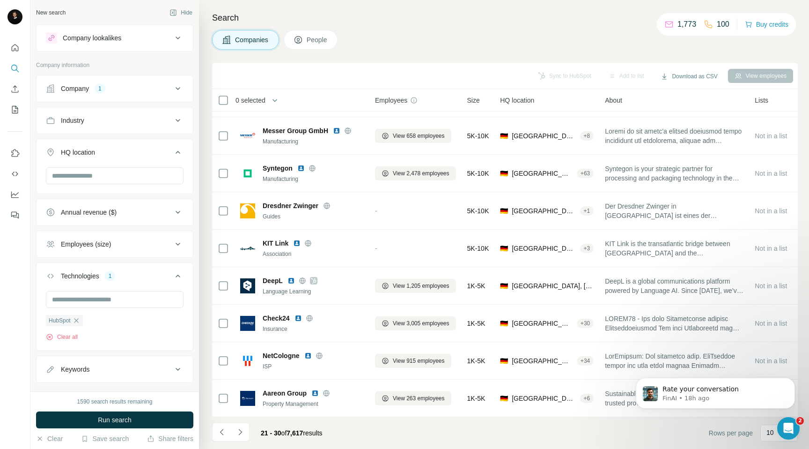
scroll to position [69, 0]
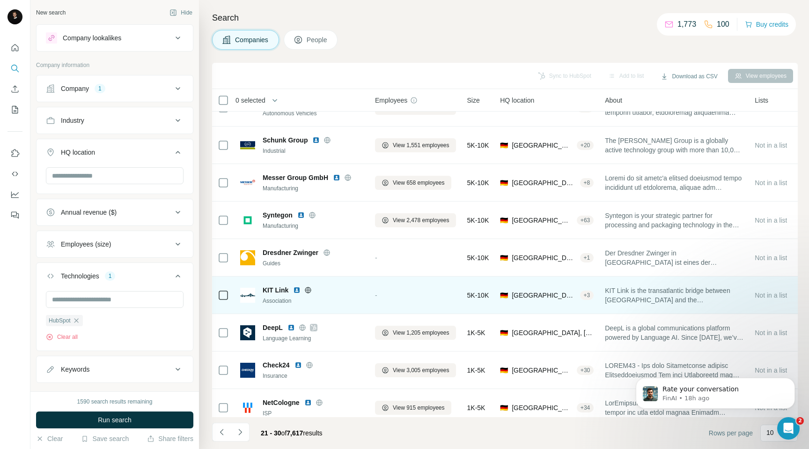
scroll to position [15, 0]
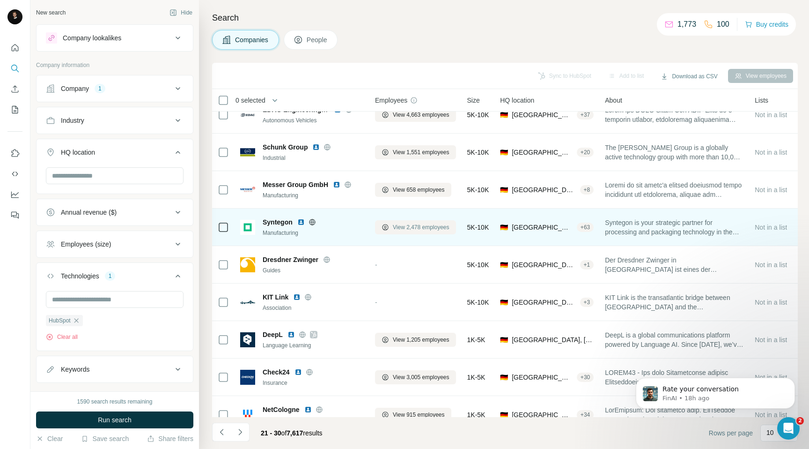
click at [402, 228] on span "View 2,478 employees" at bounding box center [421, 227] width 57 height 8
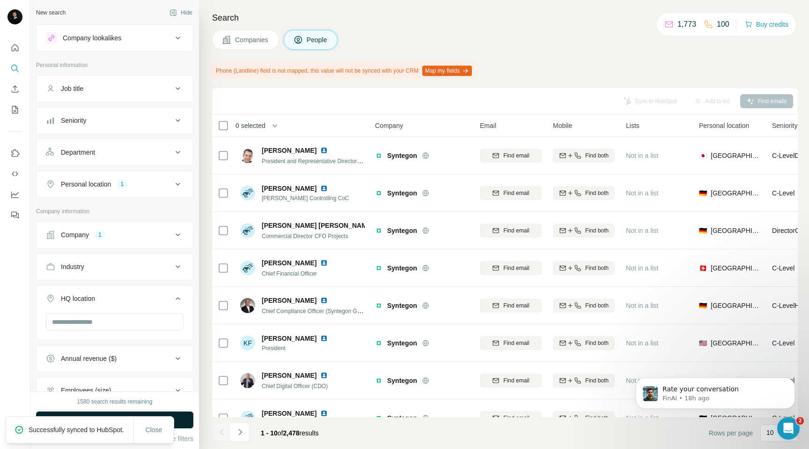
click at [181, 422] on button "Run search" at bounding box center [114, 419] width 157 height 17
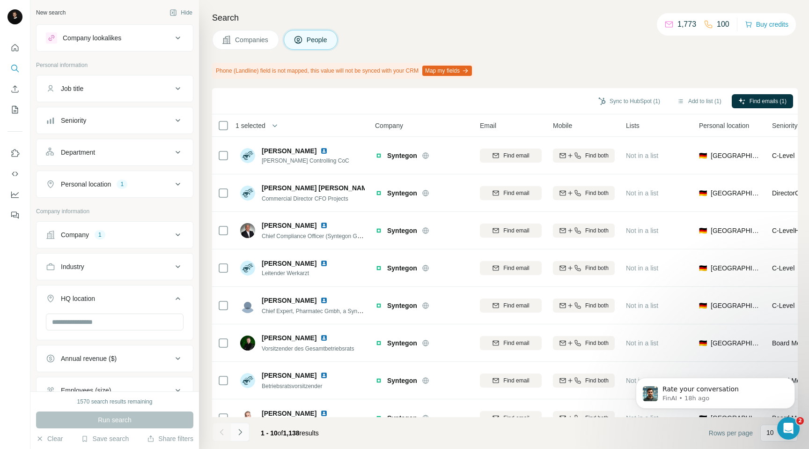
click at [242, 436] on icon "Navigate to next page" at bounding box center [239, 431] width 9 height 9
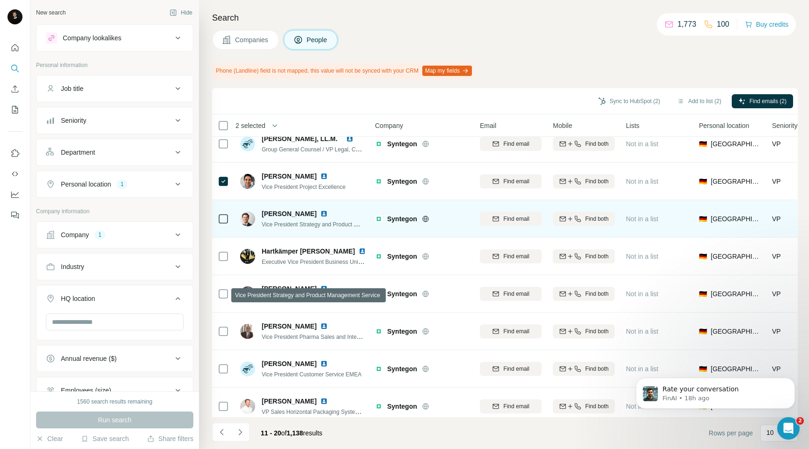
scroll to position [95, 0]
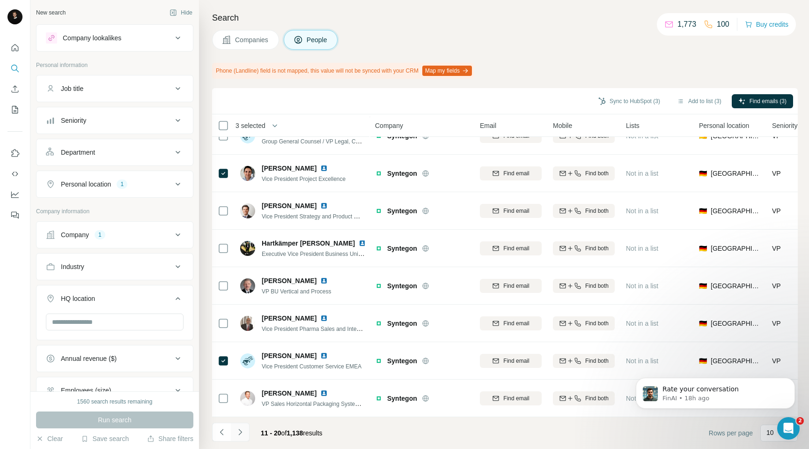
click at [241, 433] on icon "Navigate to next page" at bounding box center [239, 431] width 9 height 9
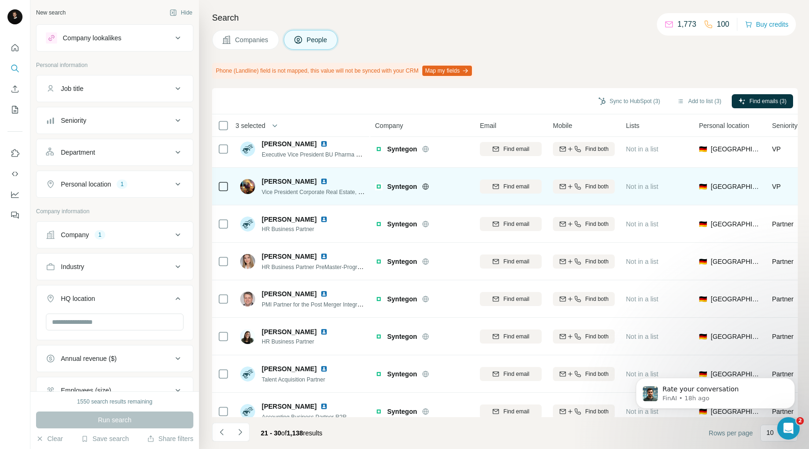
scroll to position [0, 0]
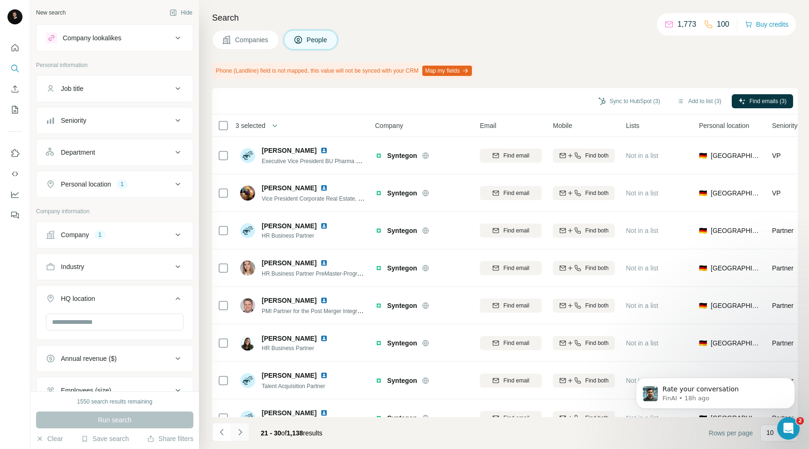
click at [236, 437] on button "Navigate to next page" at bounding box center [240, 431] width 19 height 19
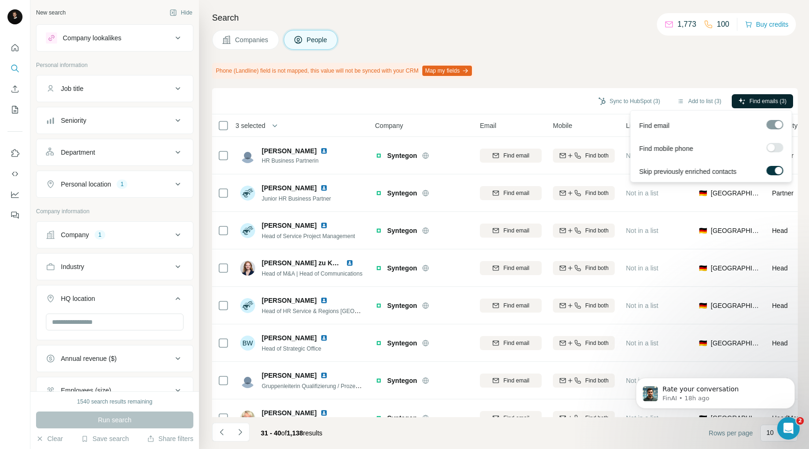
click at [758, 102] on span "Find emails (3)" at bounding box center [768, 101] width 37 height 8
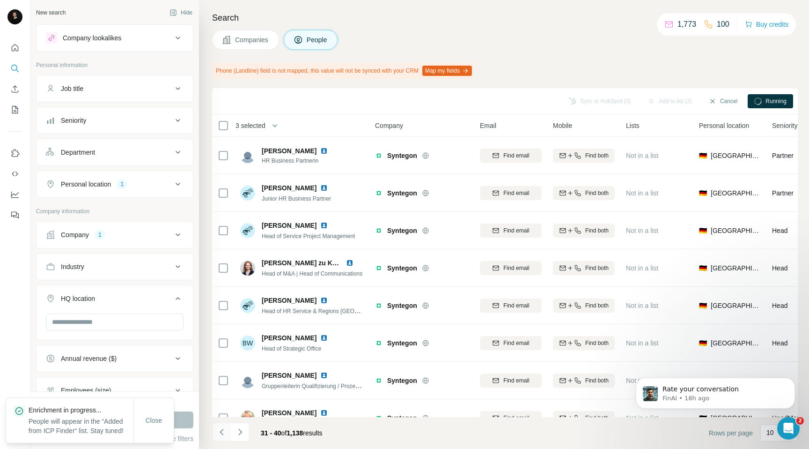
click at [217, 439] on button "Navigate to previous page" at bounding box center [221, 431] width 19 height 19
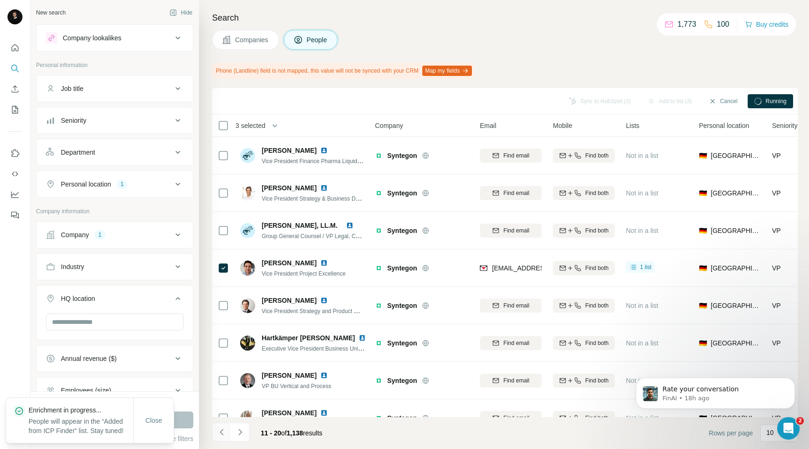
click at [217, 439] on button "Navigate to previous page" at bounding box center [221, 431] width 19 height 19
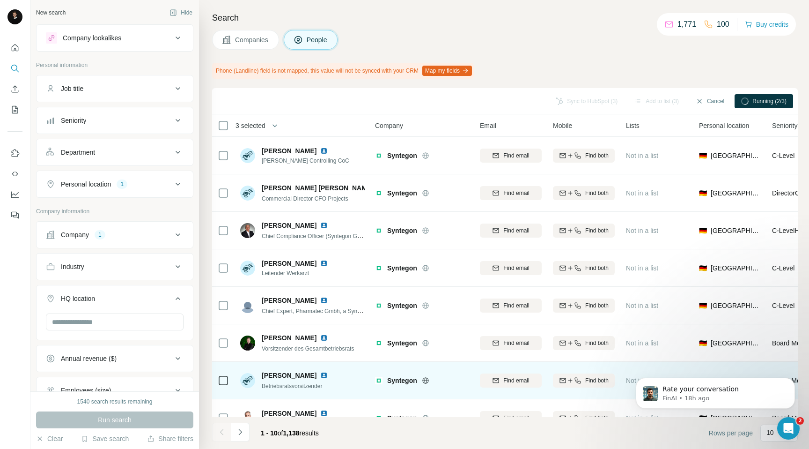
scroll to position [95, 0]
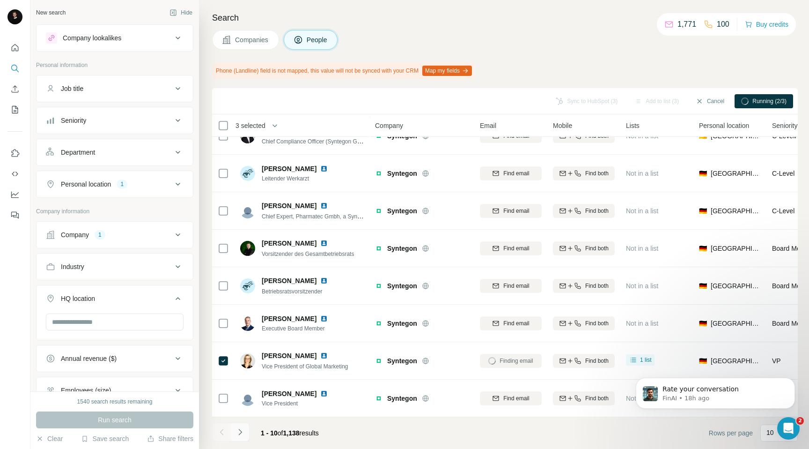
click at [236, 434] on icon "Navigate to next page" at bounding box center [239, 431] width 9 height 9
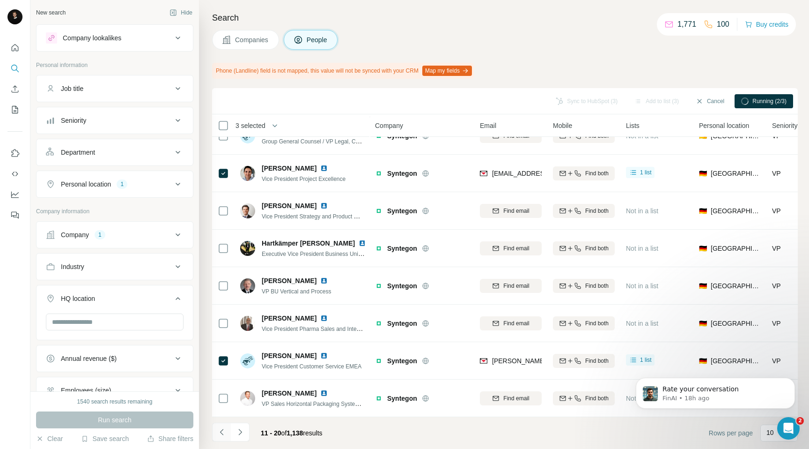
click at [217, 432] on icon "Navigate to previous page" at bounding box center [221, 431] width 9 height 9
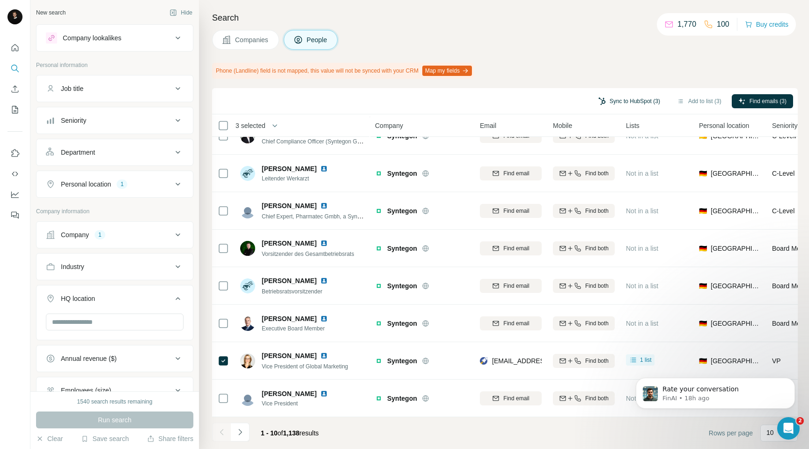
click at [609, 96] on button "Sync to HubSpot (3)" at bounding box center [629, 101] width 75 height 14
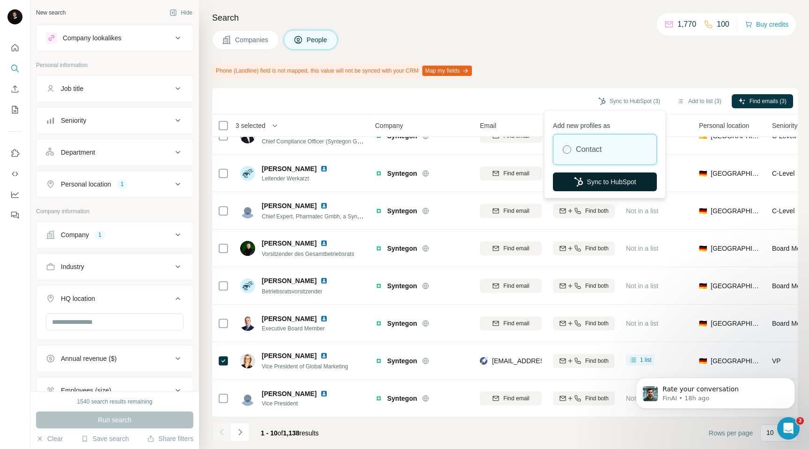
click at [582, 176] on button "Sync to HubSpot" at bounding box center [605, 181] width 104 height 19
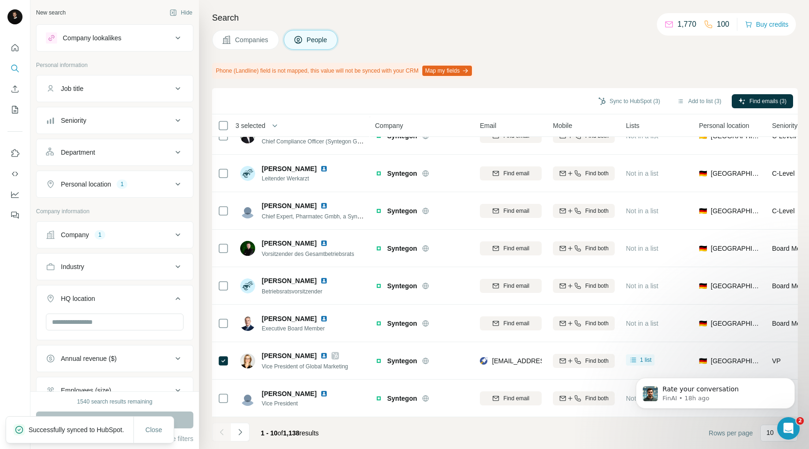
click at [240, 41] on span "Companies" at bounding box center [252, 39] width 34 height 9
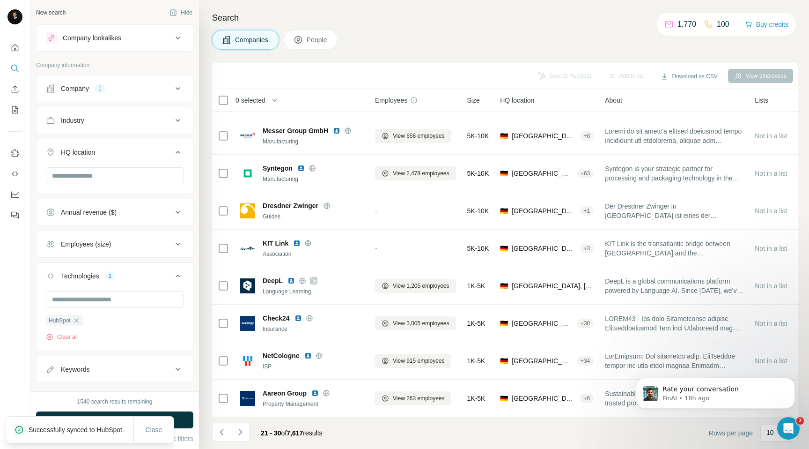
scroll to position [69, 0]
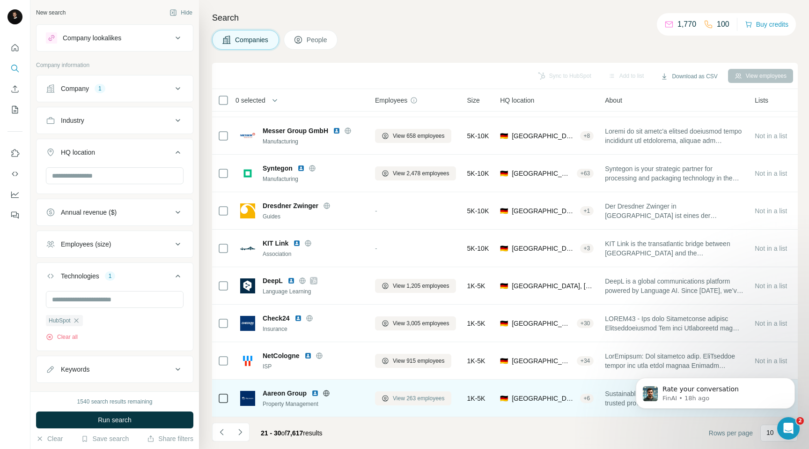
click at [405, 397] on span "View 263 employees" at bounding box center [419, 398] width 52 height 8
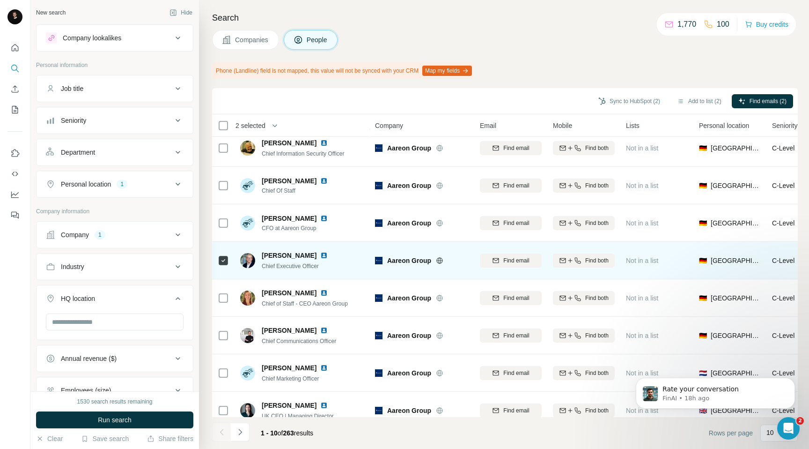
scroll to position [95, 0]
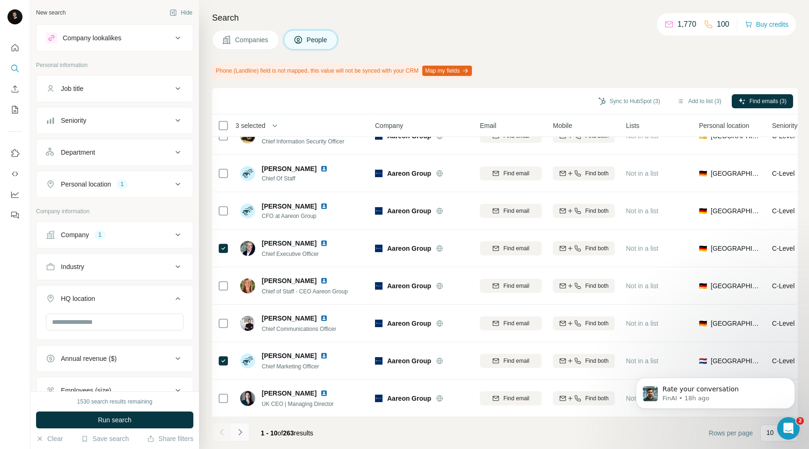
click at [244, 431] on button "Navigate to next page" at bounding box center [240, 431] width 19 height 19
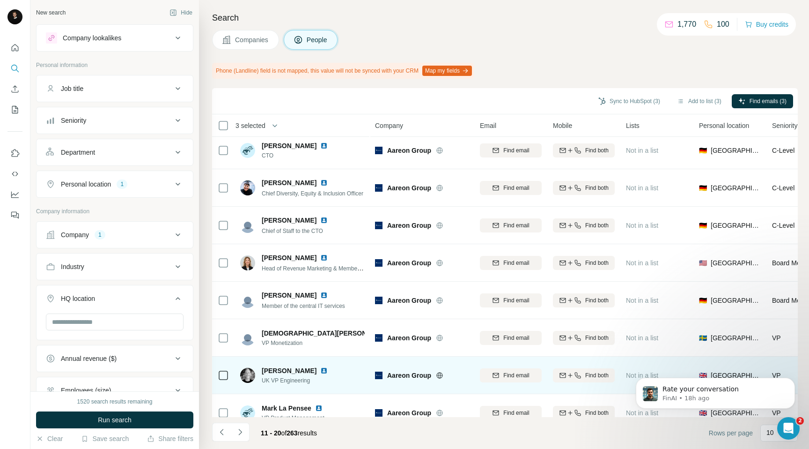
scroll to position [1, 0]
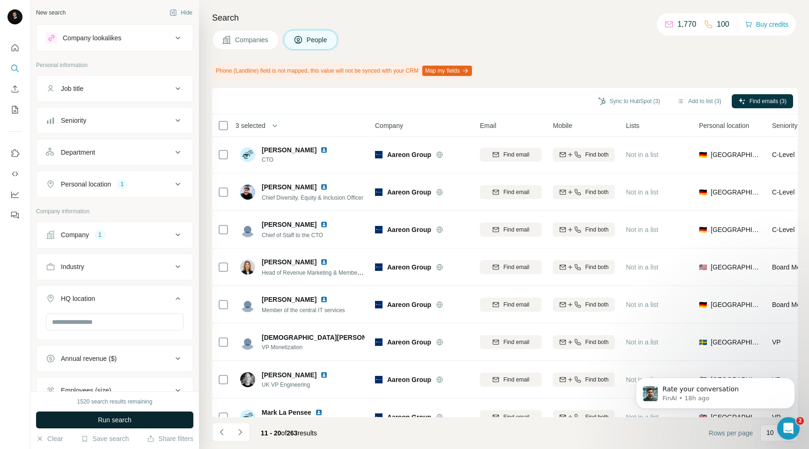
click at [101, 419] on span "Run search" at bounding box center [115, 419] width 34 height 9
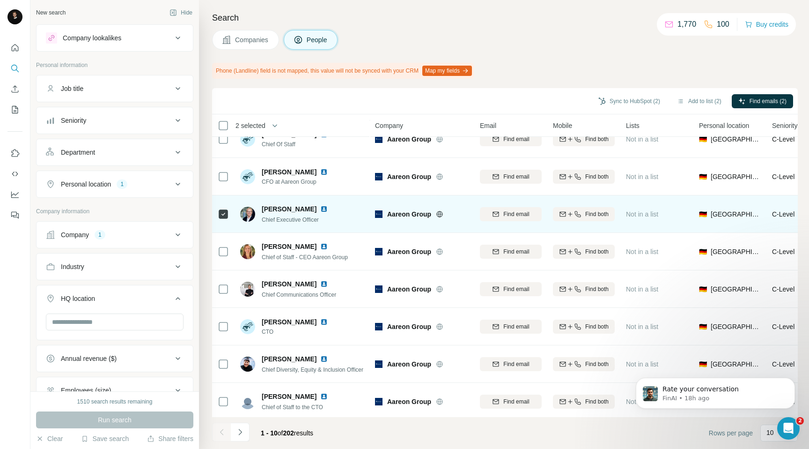
scroll to position [95, 0]
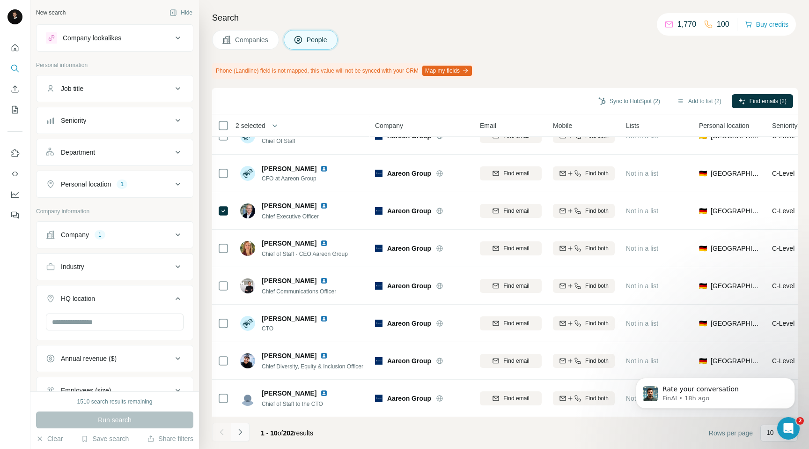
click at [243, 434] on icon "Navigate to next page" at bounding box center [239, 431] width 9 height 9
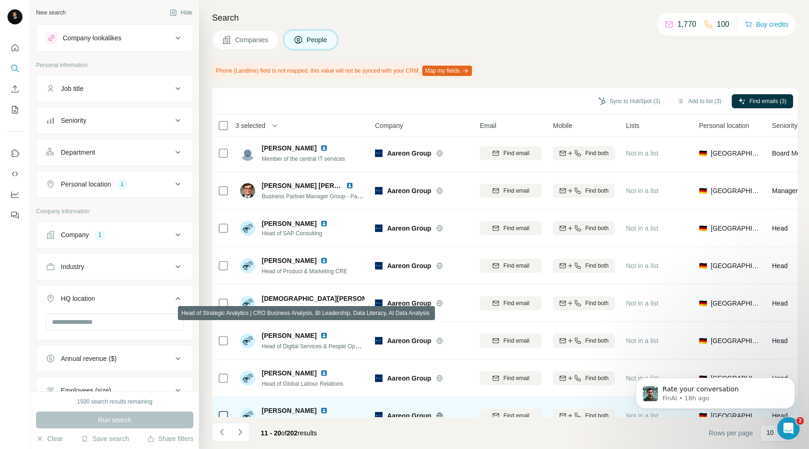
scroll to position [0, 0]
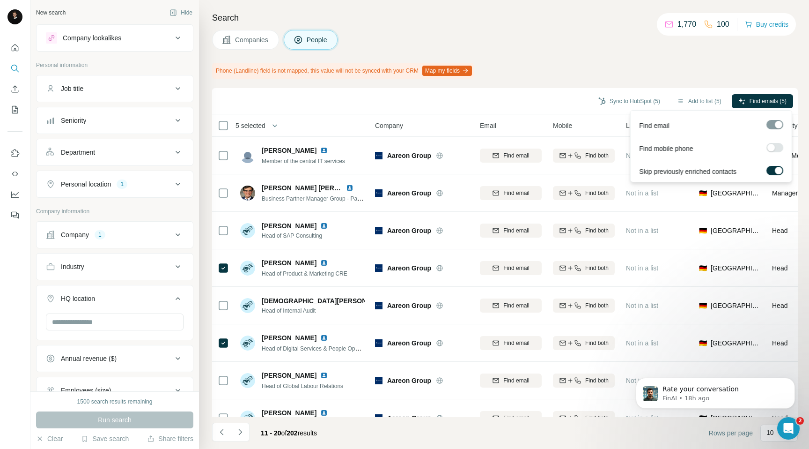
click at [759, 108] on div "Find emails (5)" at bounding box center [762, 102] width 61 height 16
click at [751, 100] on span "Find emails (5)" at bounding box center [768, 101] width 37 height 8
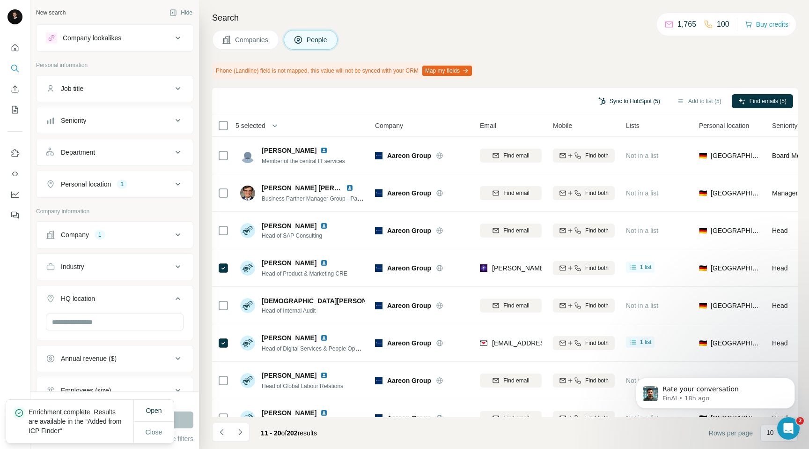
click at [628, 99] on button "Sync to HubSpot (5)" at bounding box center [629, 101] width 75 height 14
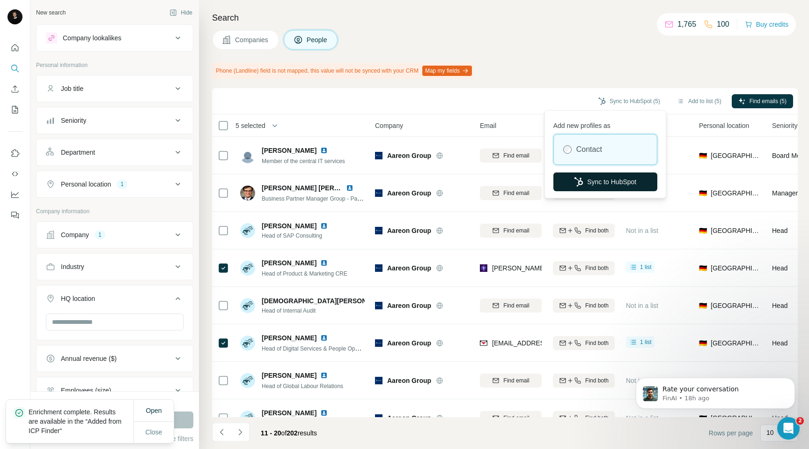
click at [593, 179] on button "Sync to HubSpot" at bounding box center [605, 181] width 104 height 19
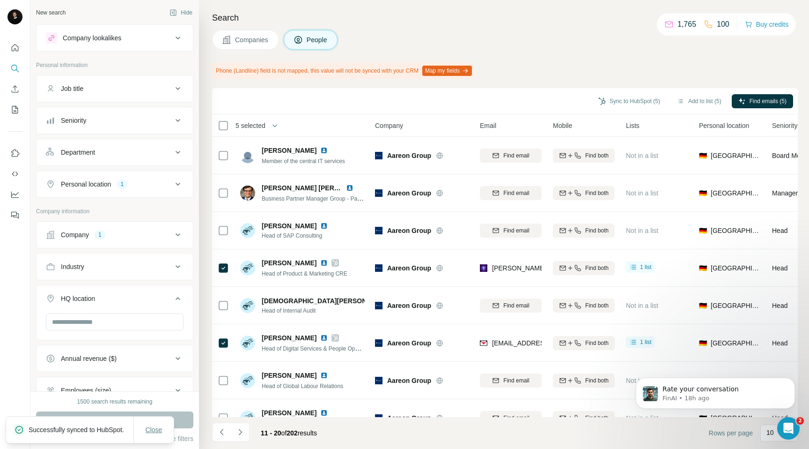
click at [154, 427] on span "Close" at bounding box center [154, 429] width 17 height 9
click at [248, 48] on button "Companies" at bounding box center [245, 40] width 67 height 20
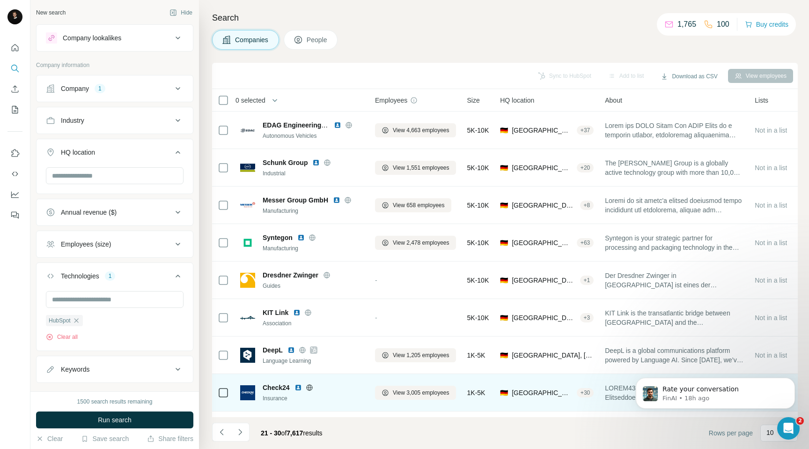
scroll to position [69, 0]
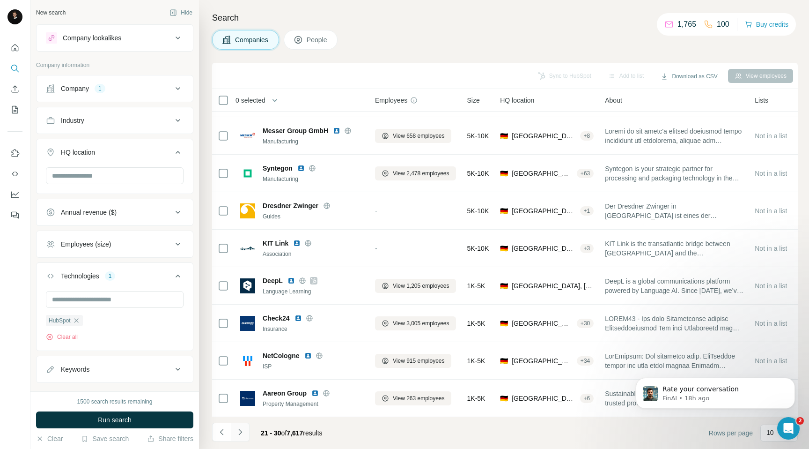
click at [238, 439] on button "Navigate to next page" at bounding box center [240, 431] width 19 height 19
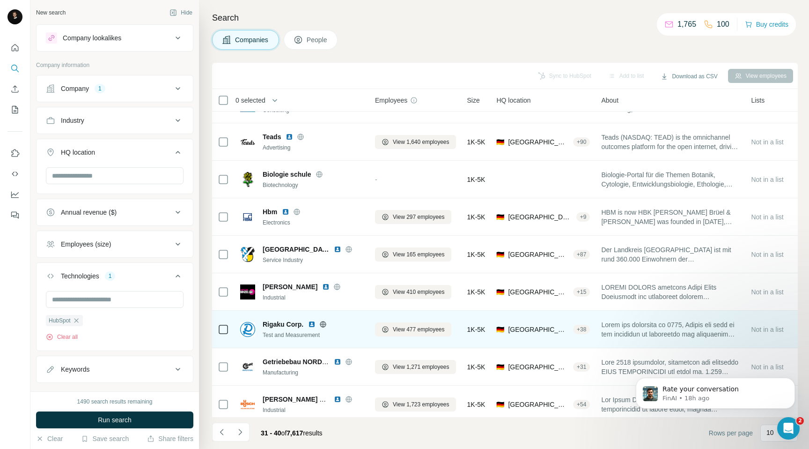
scroll to position [0, 0]
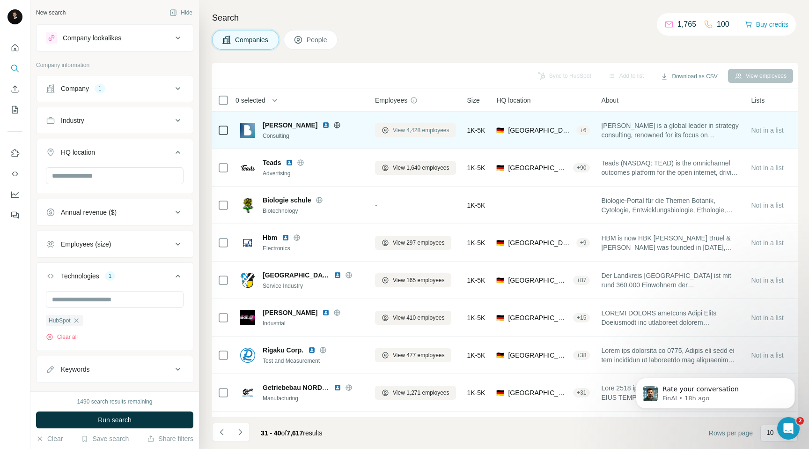
click at [414, 130] on span "View 4,428 employees" at bounding box center [421, 130] width 57 height 8
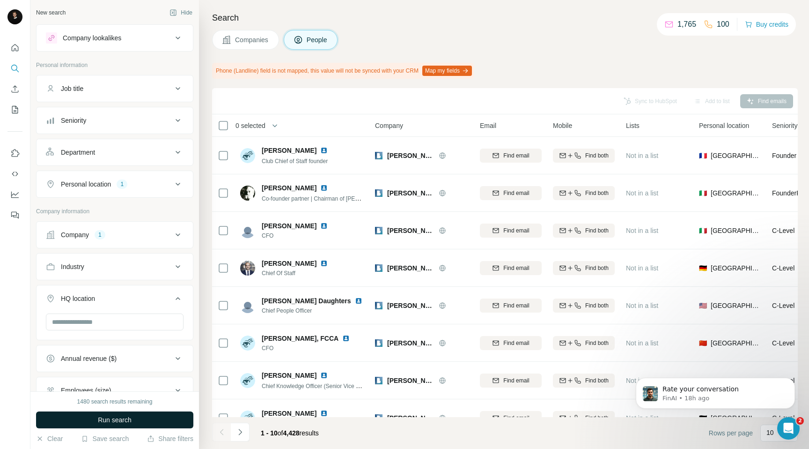
click at [125, 422] on span "Run search" at bounding box center [115, 419] width 34 height 9
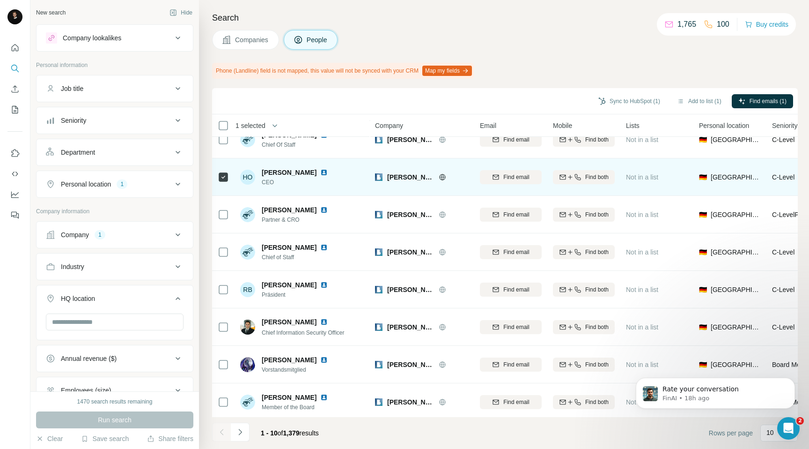
scroll to position [95, 0]
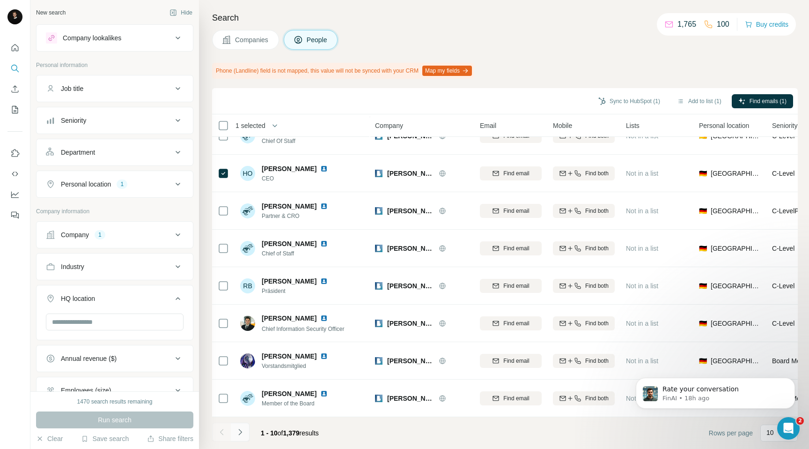
click at [239, 430] on icon "Navigate to next page" at bounding box center [239, 431] width 9 height 9
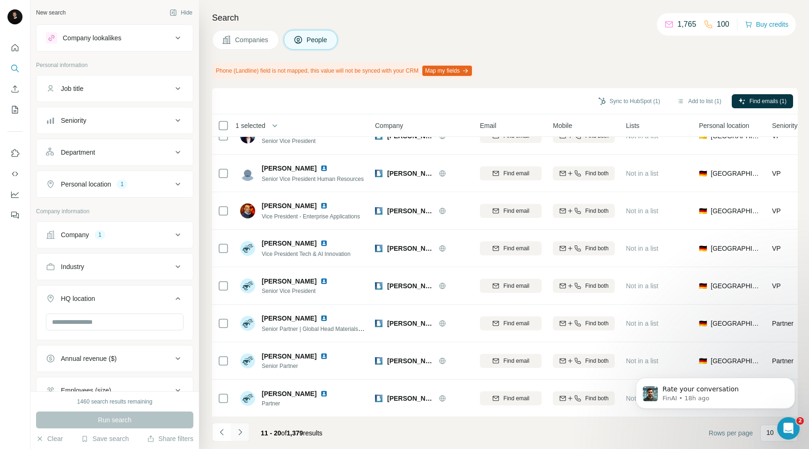
click at [244, 428] on icon "Navigate to next page" at bounding box center [239, 431] width 9 height 9
click at [240, 429] on icon "Navigate to next page" at bounding box center [239, 431] width 9 height 9
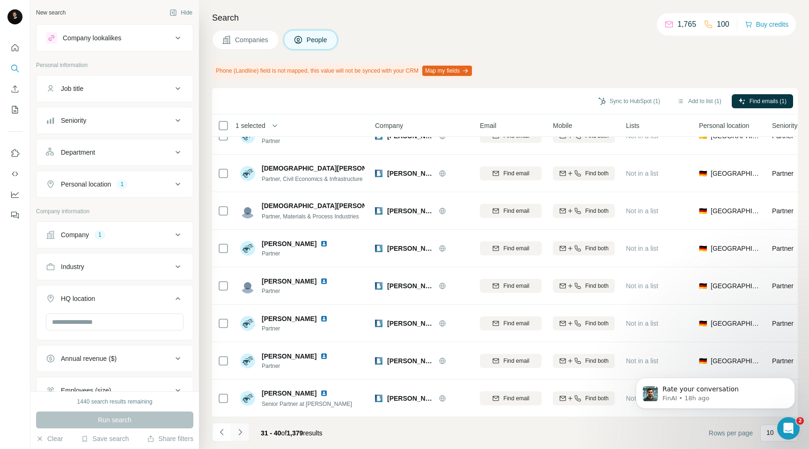
click at [238, 435] on icon "Navigate to next page" at bounding box center [239, 431] width 9 height 9
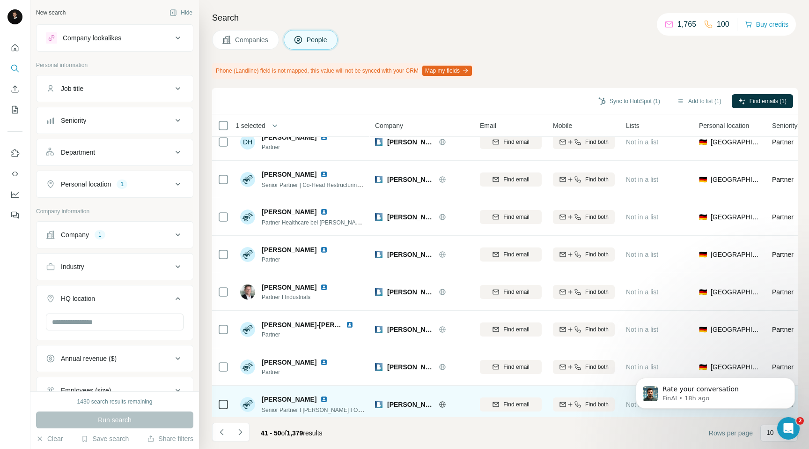
scroll to position [0, 0]
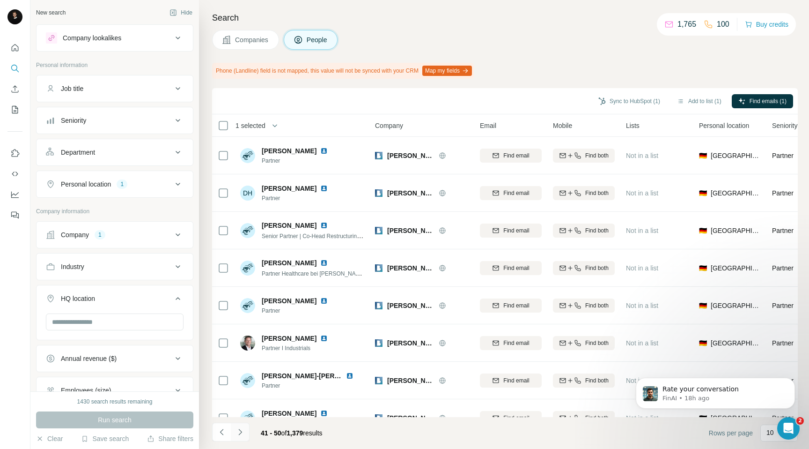
click at [242, 432] on icon "Navigate to next page" at bounding box center [239, 431] width 9 height 9
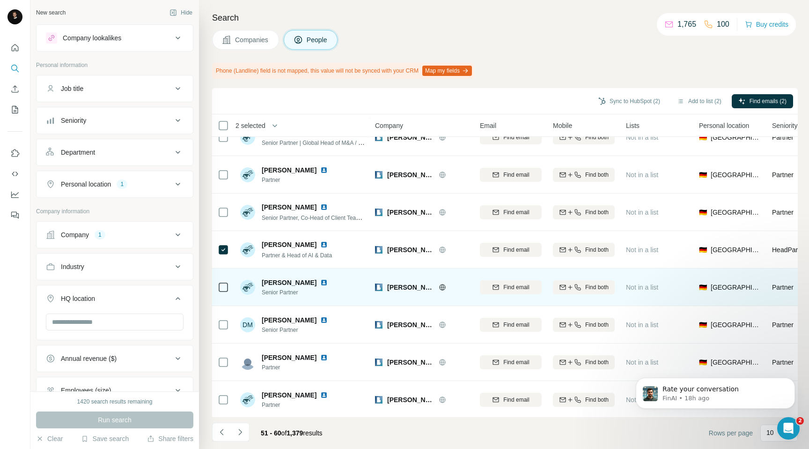
scroll to position [95, 0]
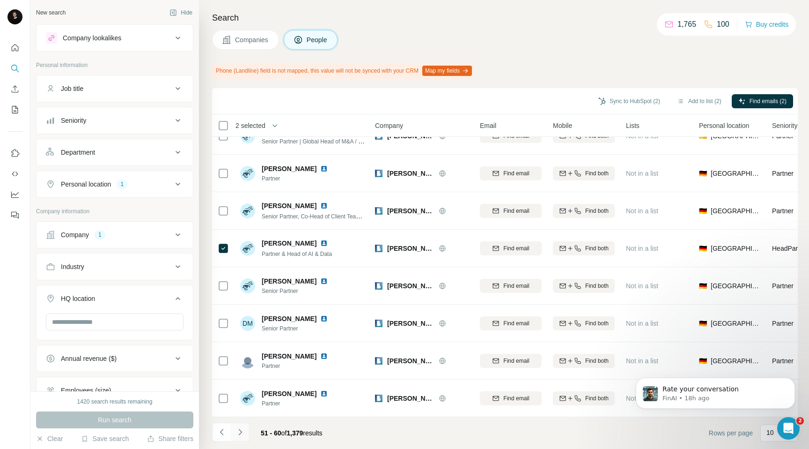
click at [242, 430] on icon "Navigate to next page" at bounding box center [239, 431] width 9 height 9
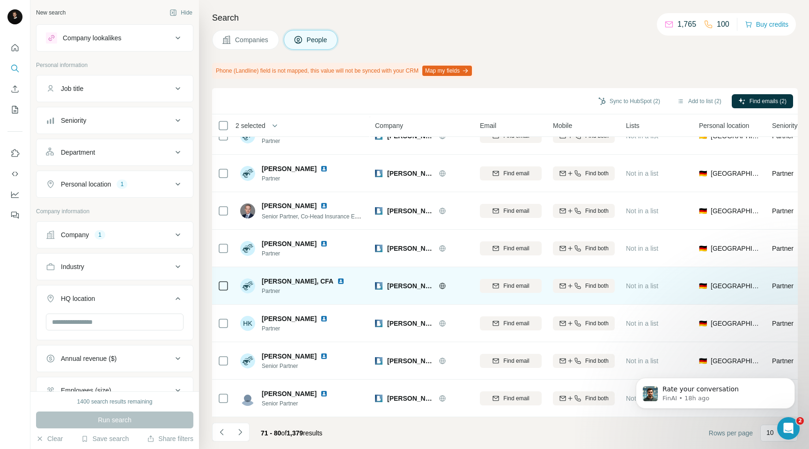
scroll to position [0, 0]
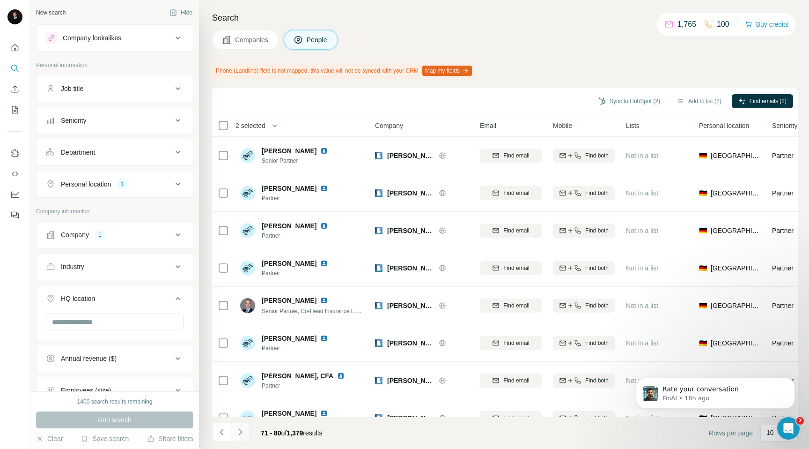
click at [242, 433] on icon "Navigate to next page" at bounding box center [239, 431] width 9 height 9
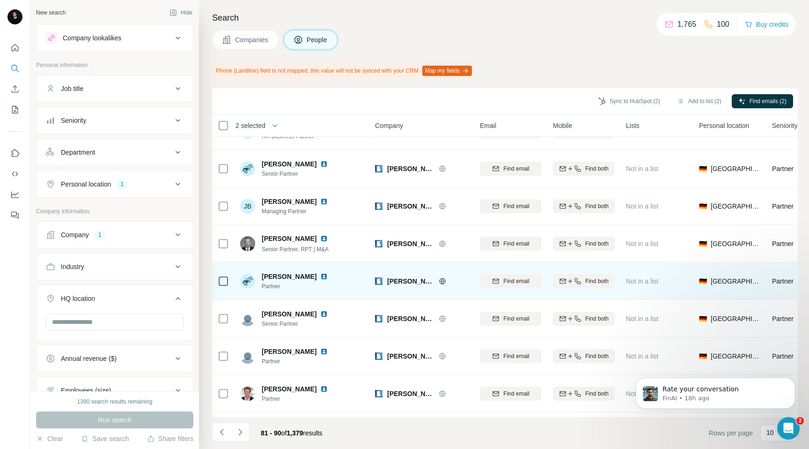
scroll to position [95, 0]
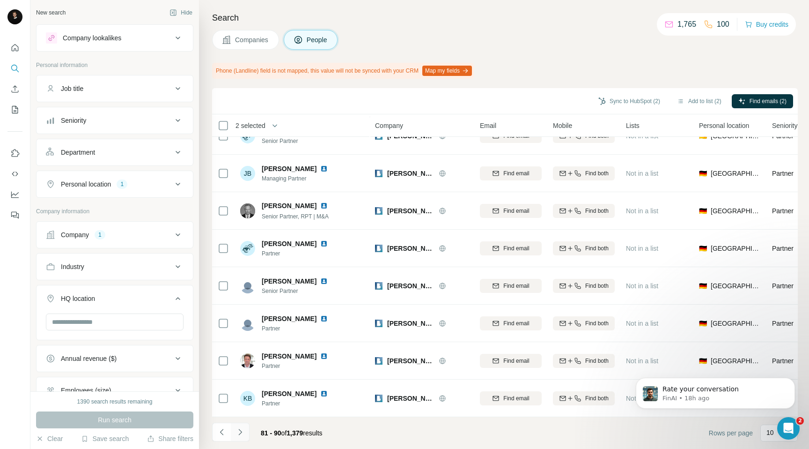
click at [241, 436] on icon "Navigate to next page" at bounding box center [239, 431] width 9 height 9
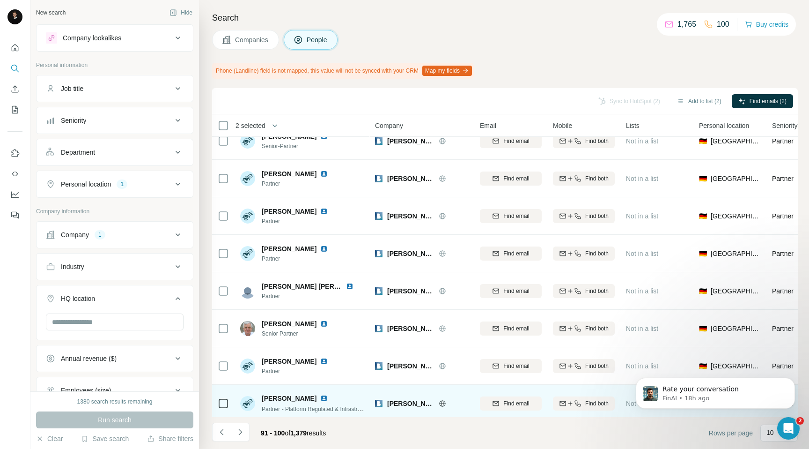
scroll to position [0, 0]
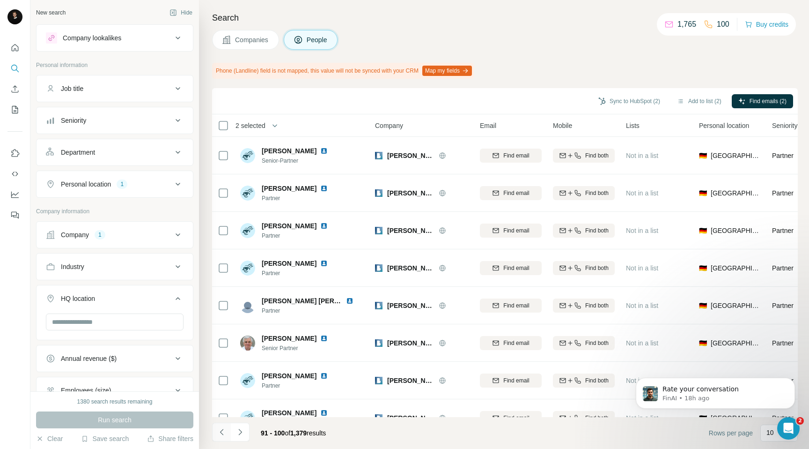
click at [222, 434] on icon "Navigate to previous page" at bounding box center [221, 431] width 9 height 9
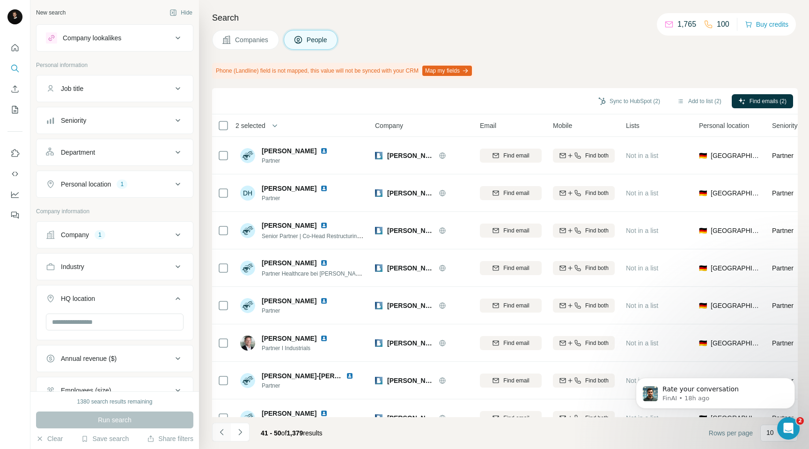
click at [222, 434] on icon "Navigate to previous page" at bounding box center [221, 431] width 9 height 9
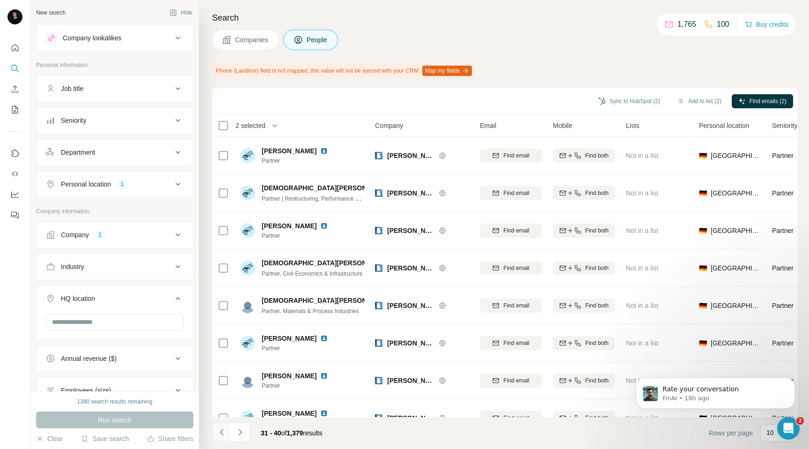
click at [222, 434] on icon "Navigate to previous page" at bounding box center [221, 431] width 9 height 9
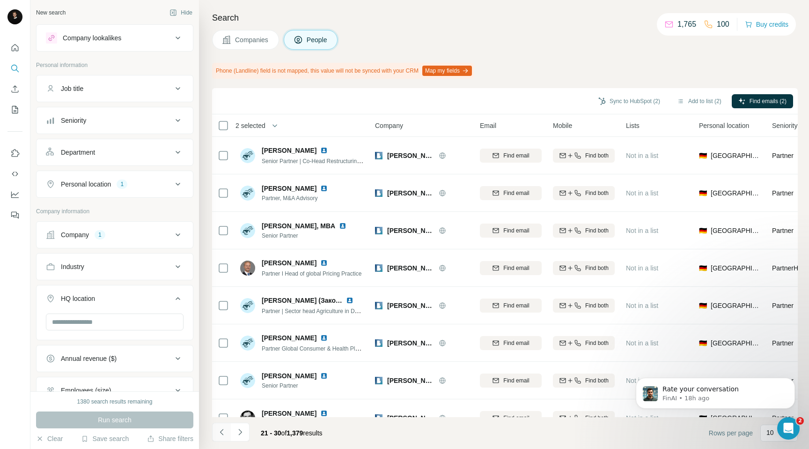
click at [222, 434] on icon "Navigate to previous page" at bounding box center [221, 431] width 9 height 9
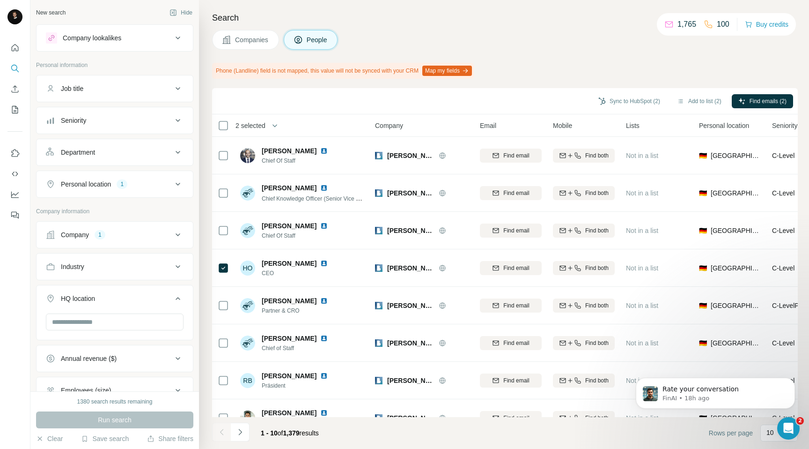
click at [175, 152] on icon at bounding box center [177, 152] width 11 height 11
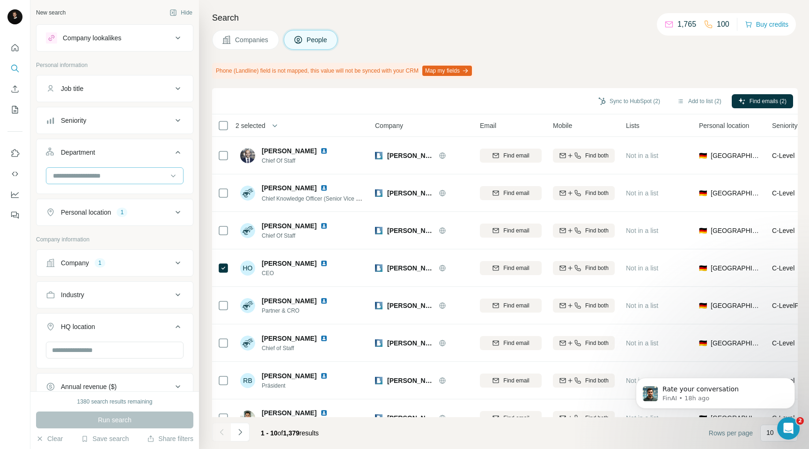
click at [140, 170] on input at bounding box center [110, 175] width 116 height 10
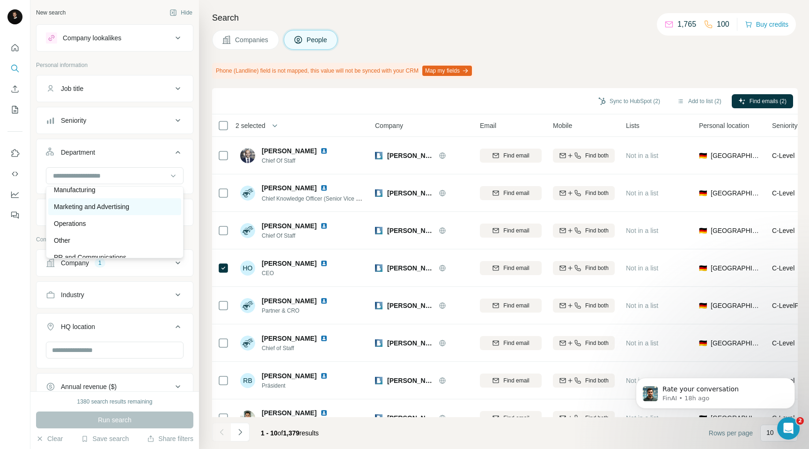
click at [101, 207] on p "Marketing and Advertising" at bounding box center [91, 206] width 75 height 9
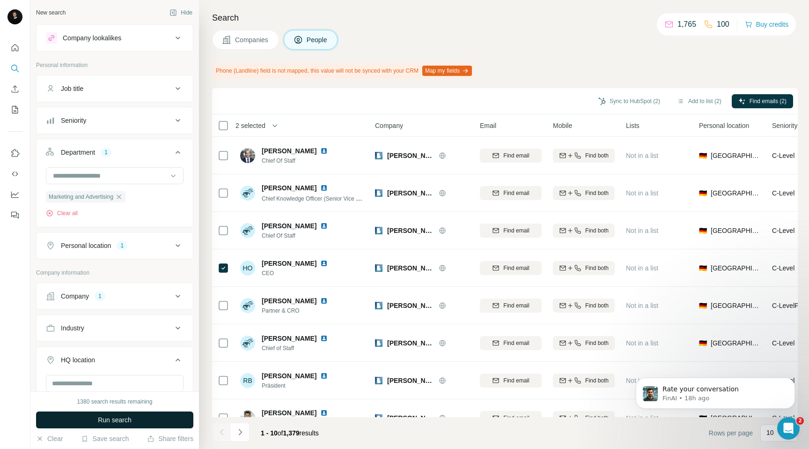
click at [120, 419] on span "Run search" at bounding box center [115, 419] width 34 height 9
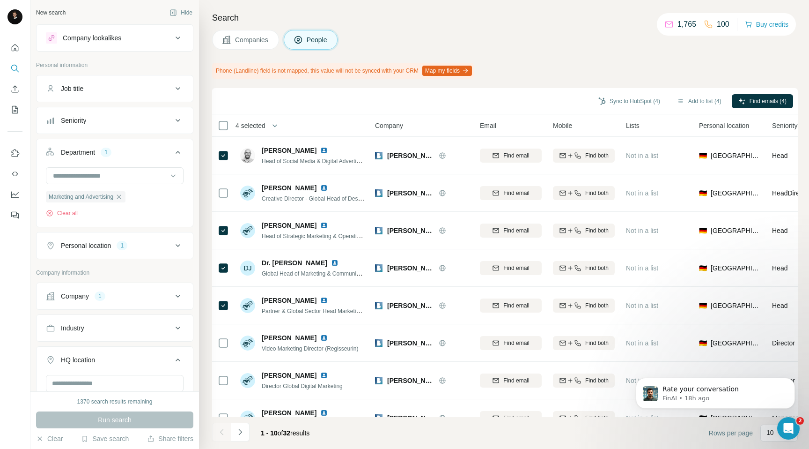
click at [744, 93] on div "Sync to HubSpot (4) Add to list (4) Find emails (4)" at bounding box center [505, 101] width 576 height 16
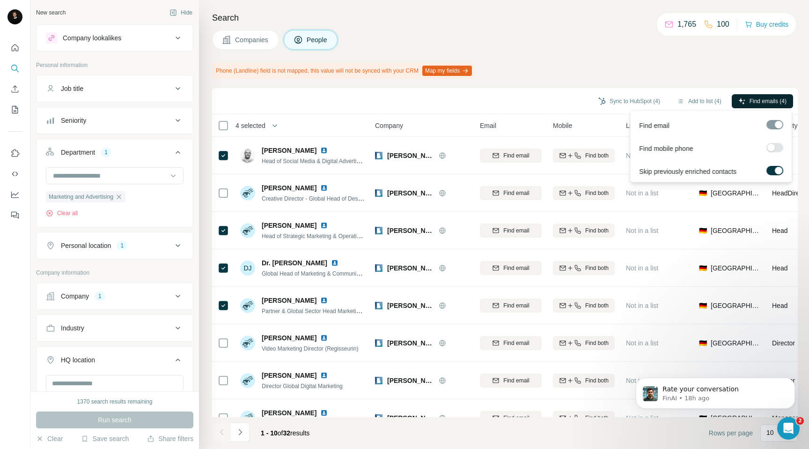
click at [751, 99] on span "Find emails (4)" at bounding box center [768, 101] width 37 height 8
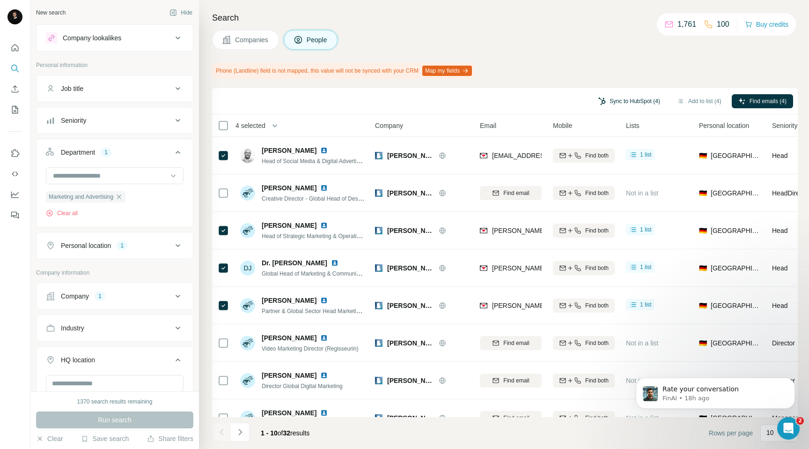
click at [618, 102] on button "Sync to HubSpot (4)" at bounding box center [629, 101] width 75 height 14
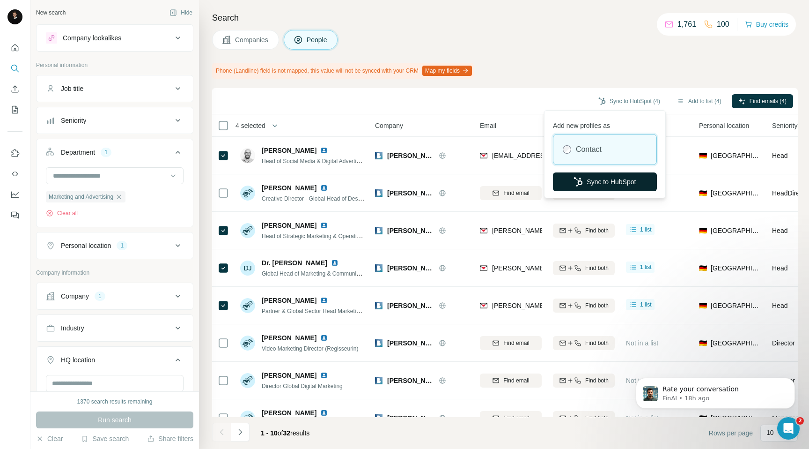
click at [587, 173] on button "Sync to HubSpot" at bounding box center [605, 181] width 104 height 19
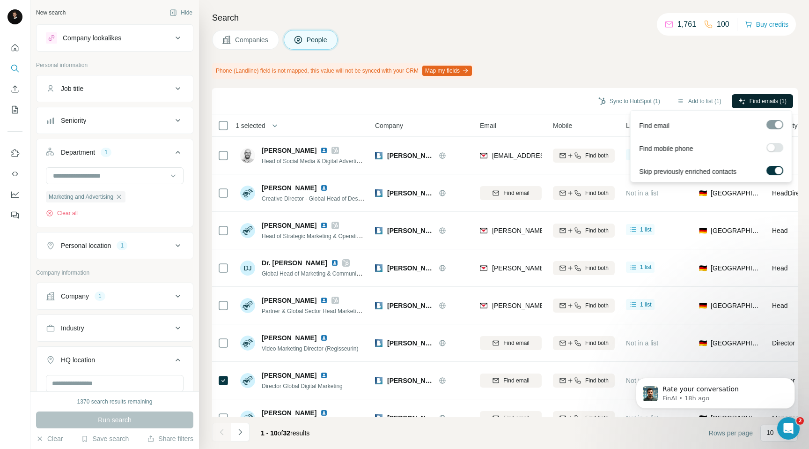
click at [758, 104] on span "Find emails (1)" at bounding box center [768, 101] width 37 height 8
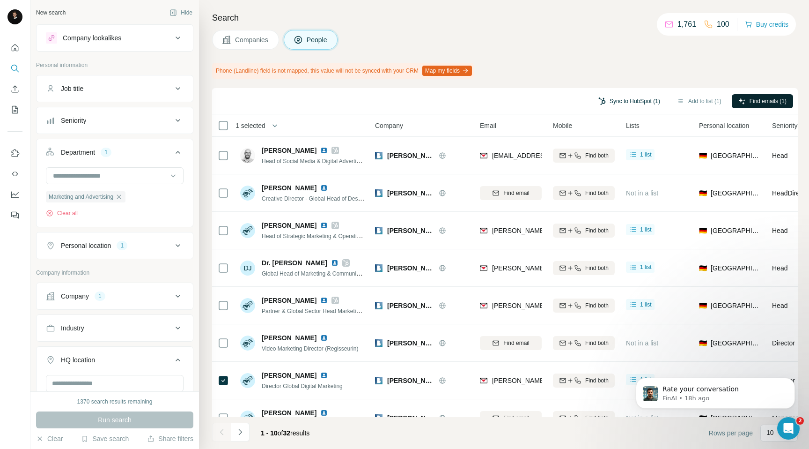
click at [628, 102] on button "Sync to HubSpot (1)" at bounding box center [629, 101] width 75 height 14
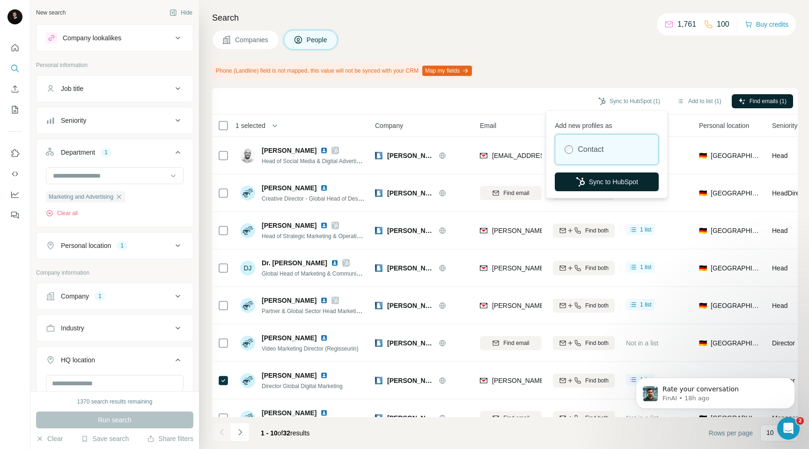
click at [599, 184] on button "Sync to HubSpot" at bounding box center [607, 181] width 104 height 19
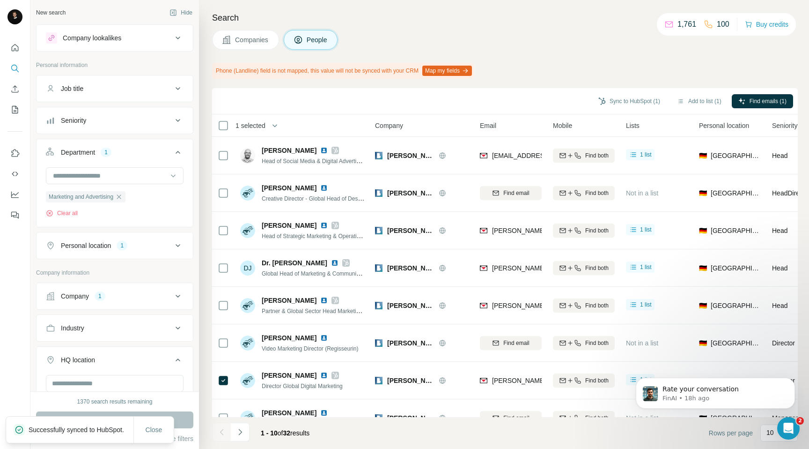
click at [243, 37] on span "Companies" at bounding box center [252, 39] width 34 height 9
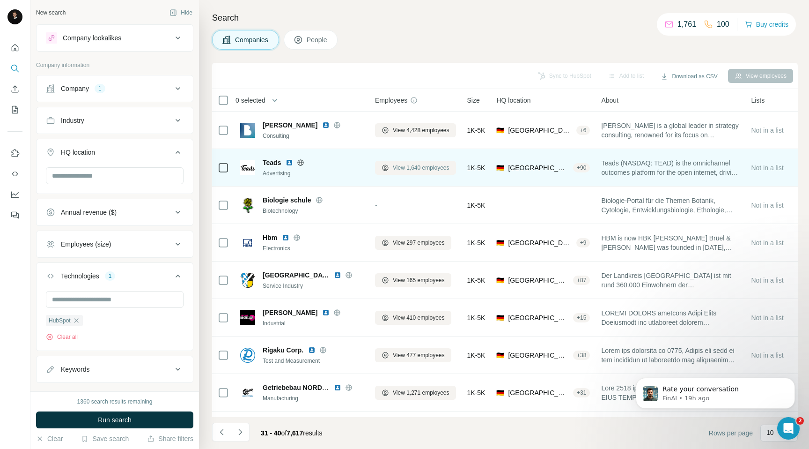
click at [406, 169] on span "View 1,640 employees" at bounding box center [421, 167] width 57 height 8
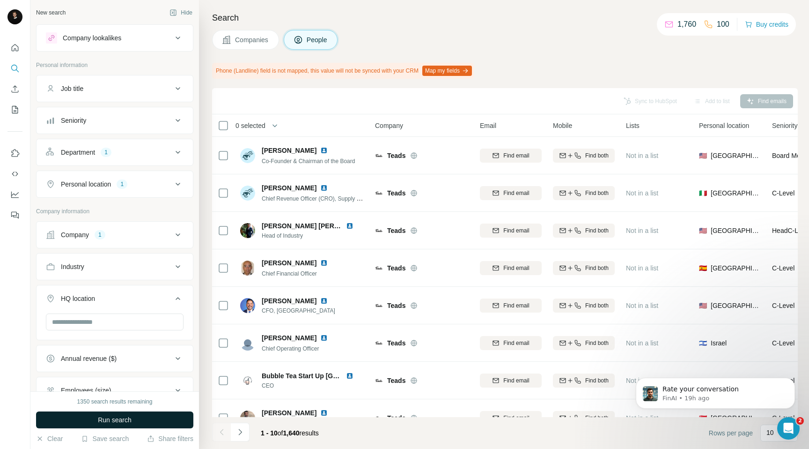
click at [118, 418] on span "Run search" at bounding box center [115, 419] width 34 height 9
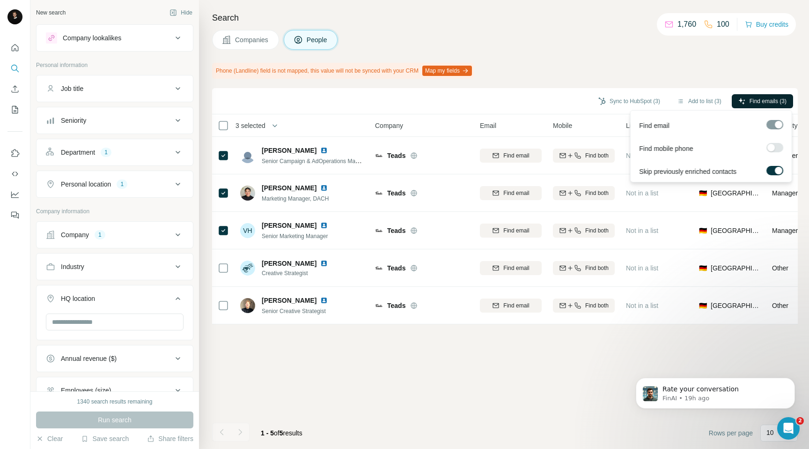
click at [758, 102] on span "Find emails (3)" at bounding box center [768, 101] width 37 height 8
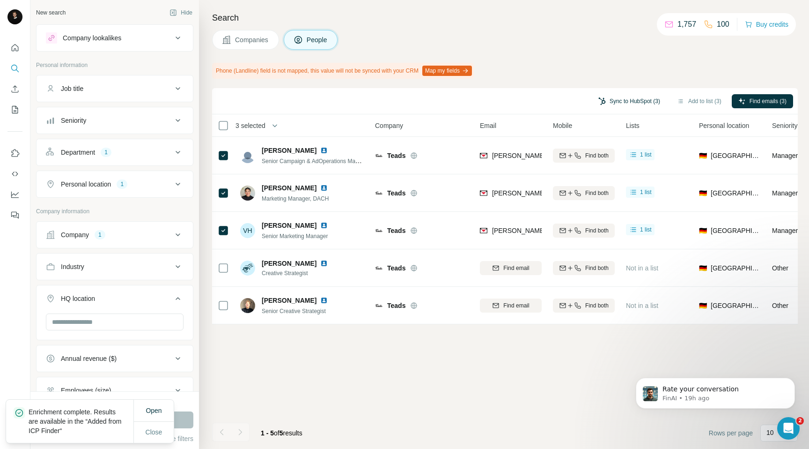
click at [603, 100] on button "Sync to HubSpot (3)" at bounding box center [629, 101] width 75 height 14
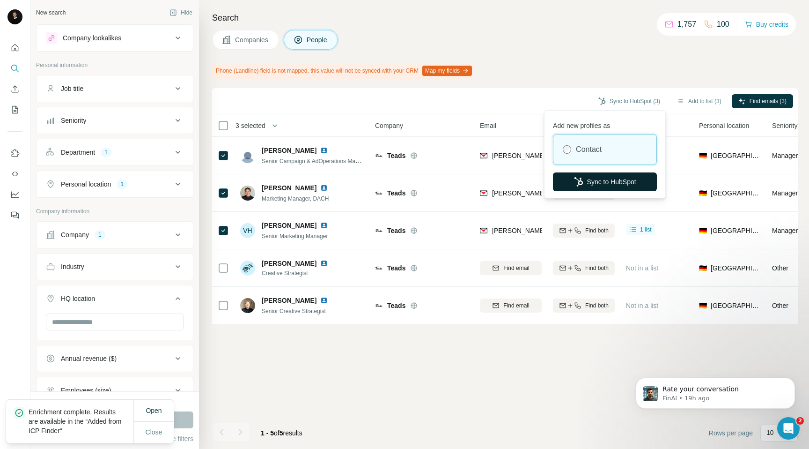
click at [580, 183] on icon "button" at bounding box center [578, 181] width 8 height 9
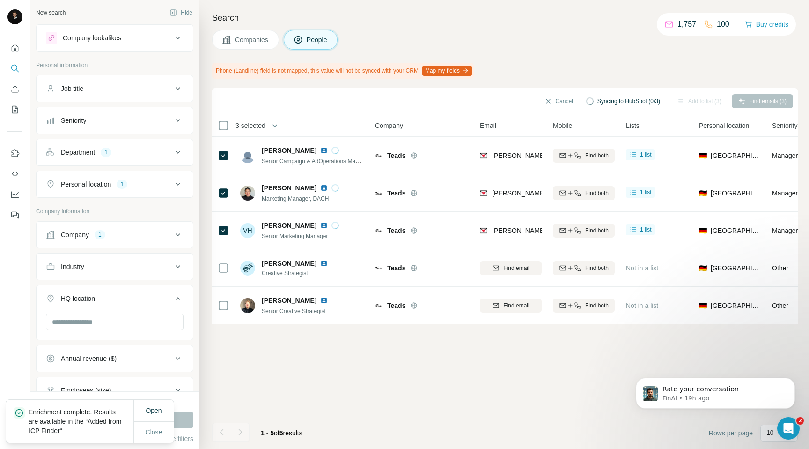
click at [153, 435] on span "Close" at bounding box center [154, 431] width 17 height 9
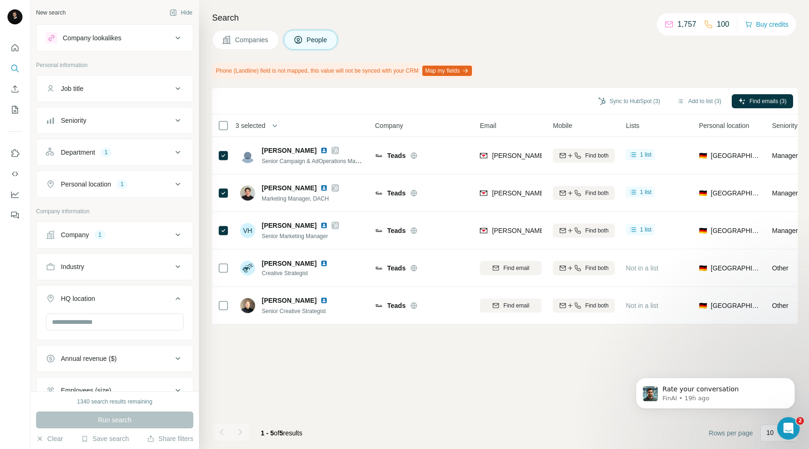
click at [252, 37] on span "Companies" at bounding box center [252, 39] width 34 height 9
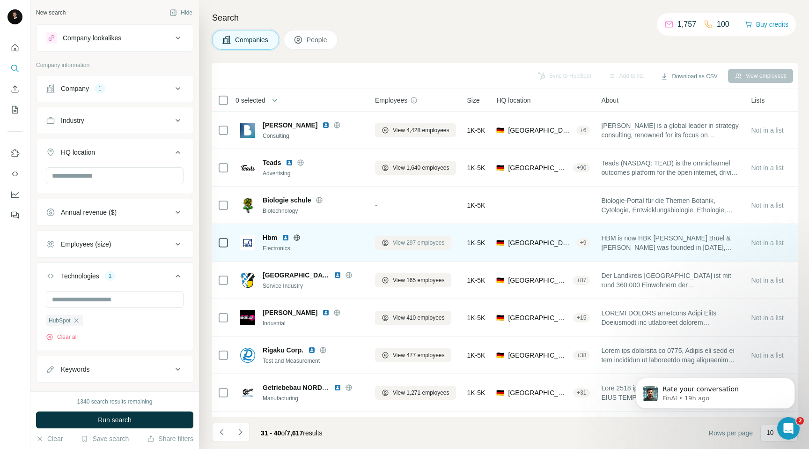
click at [404, 239] on span "View 297 employees" at bounding box center [419, 242] width 52 height 8
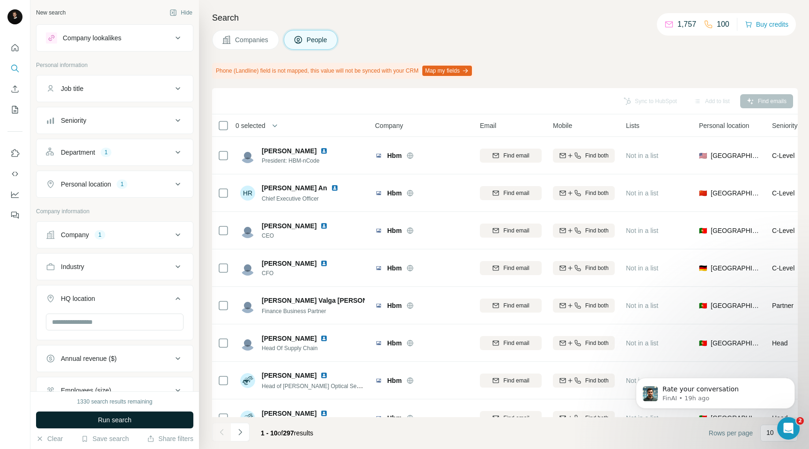
click at [93, 426] on button "Run search" at bounding box center [114, 419] width 157 height 17
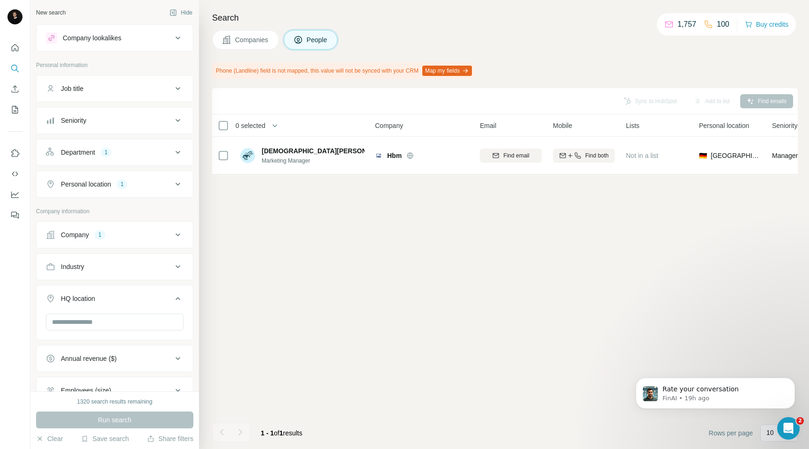
click at [152, 158] on button "Department 1" at bounding box center [115, 152] width 156 height 22
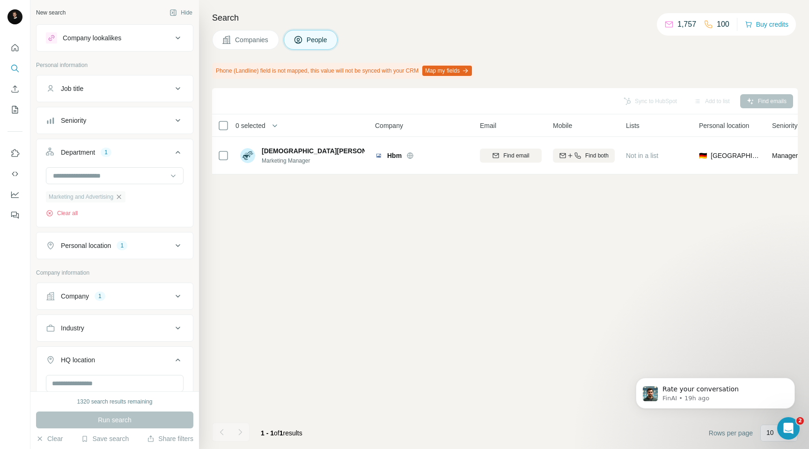
click at [121, 196] on icon "button" at bounding box center [119, 196] width 4 height 4
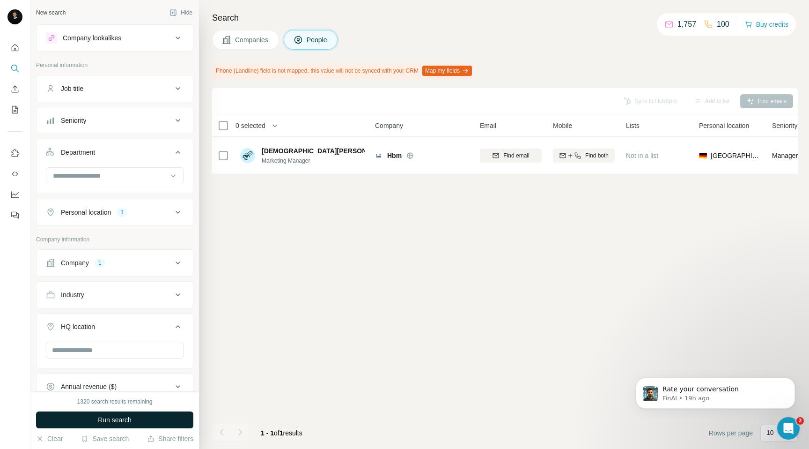
click at [120, 419] on span "Run search" at bounding box center [115, 419] width 34 height 9
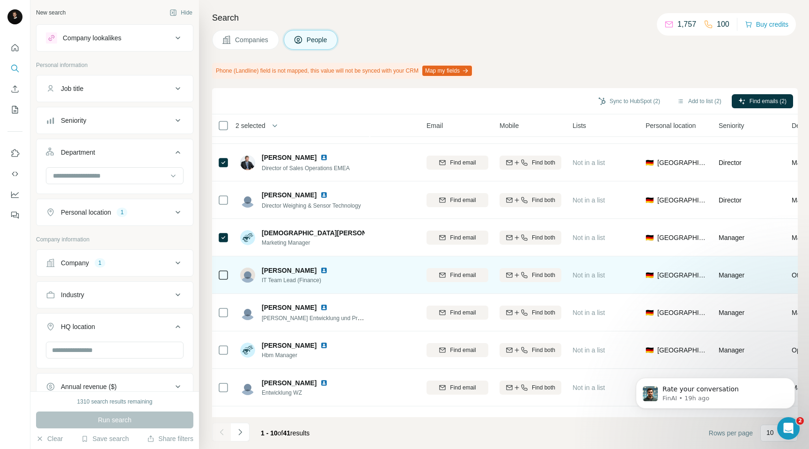
scroll to position [30, 54]
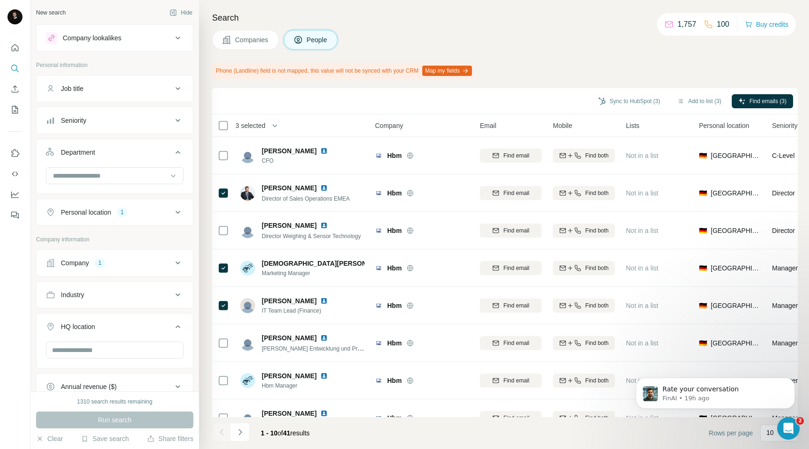
scroll to position [1055, 0]
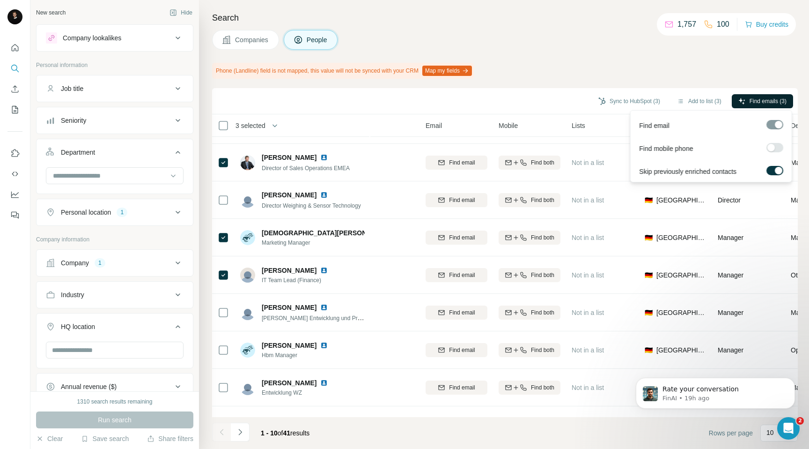
click at [750, 98] on span "Find emails (3)" at bounding box center [768, 101] width 37 height 8
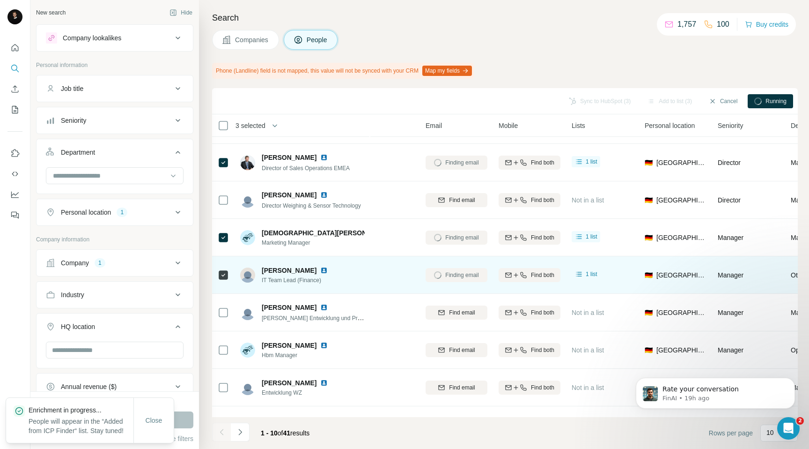
scroll to position [30, 0]
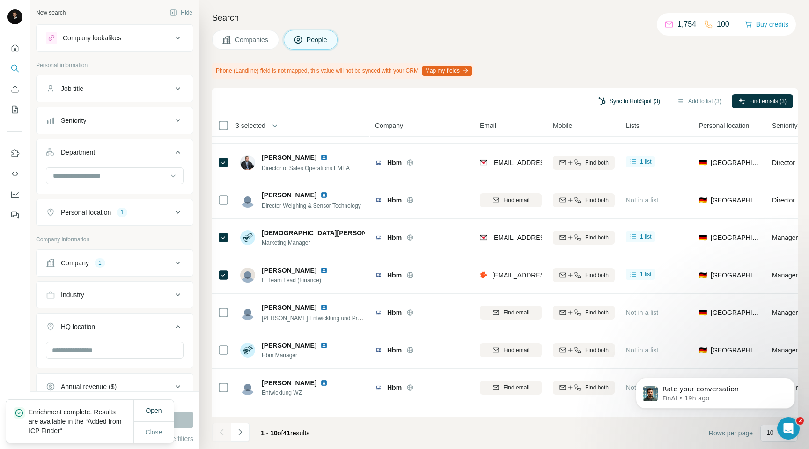
click at [626, 103] on button "Sync to HubSpot (3)" at bounding box center [629, 101] width 75 height 14
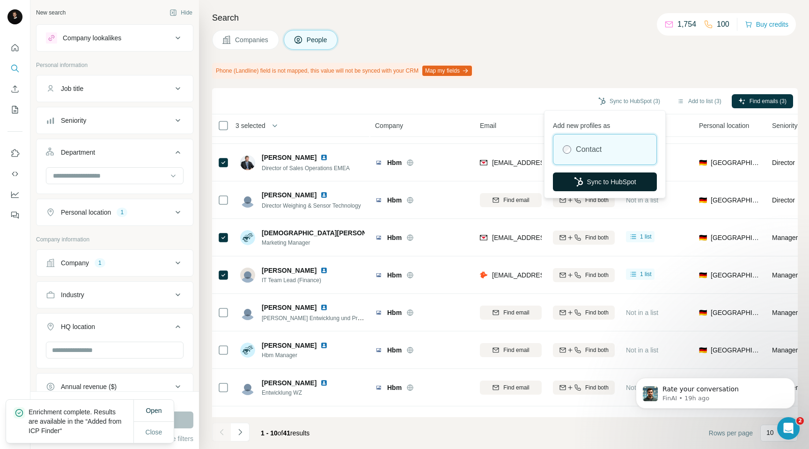
click at [586, 180] on button "Sync to HubSpot" at bounding box center [605, 181] width 104 height 19
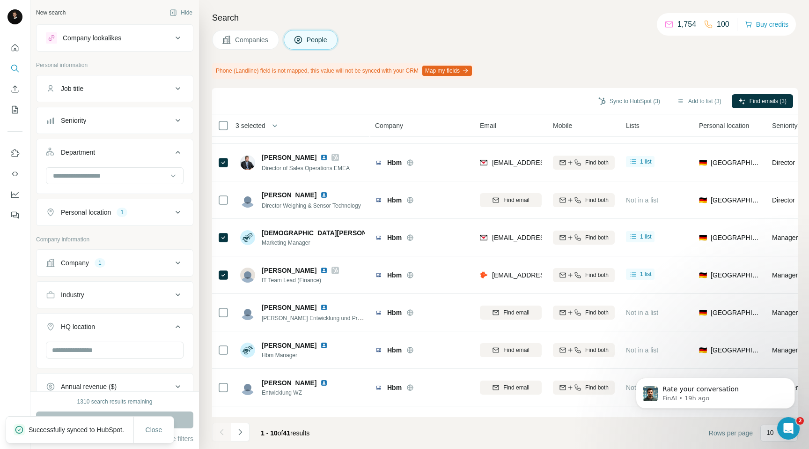
click at [243, 40] on span "Companies" at bounding box center [252, 39] width 34 height 9
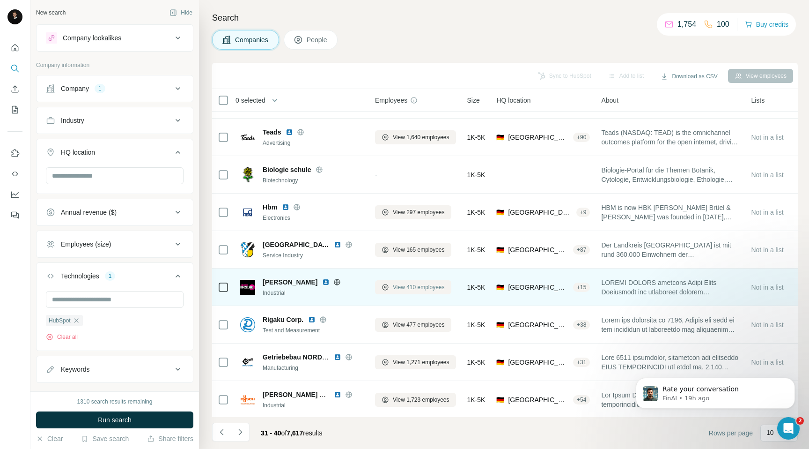
click at [390, 289] on button "View 410 employees" at bounding box center [413, 287] width 76 height 14
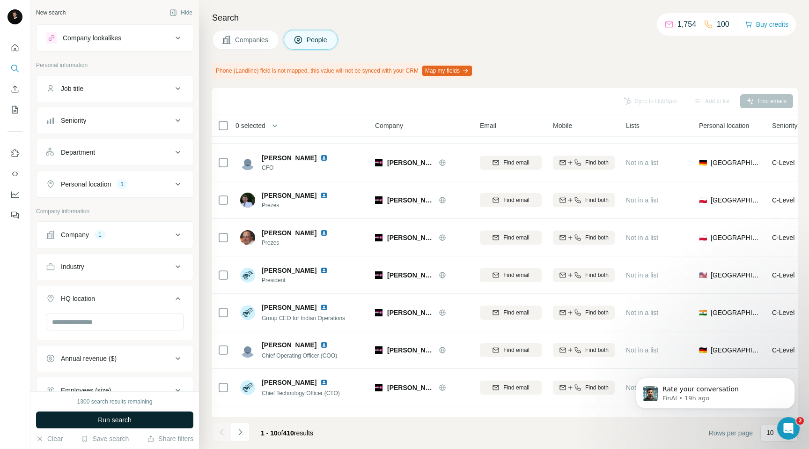
click at [103, 420] on span "Run search" at bounding box center [115, 419] width 34 height 9
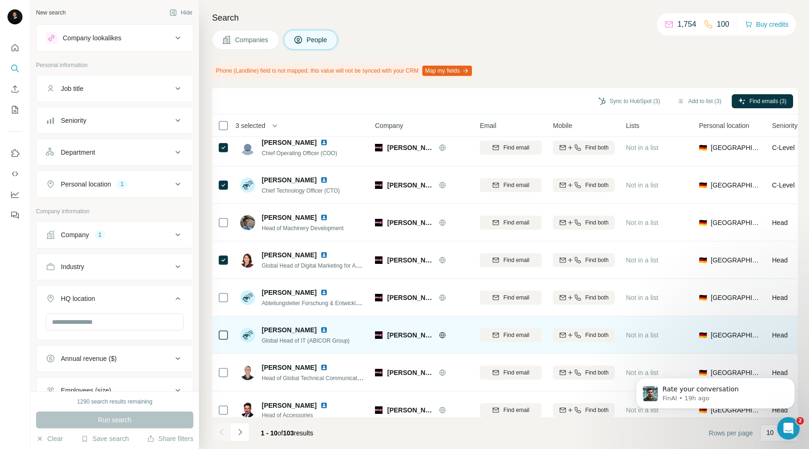
scroll to position [95, 0]
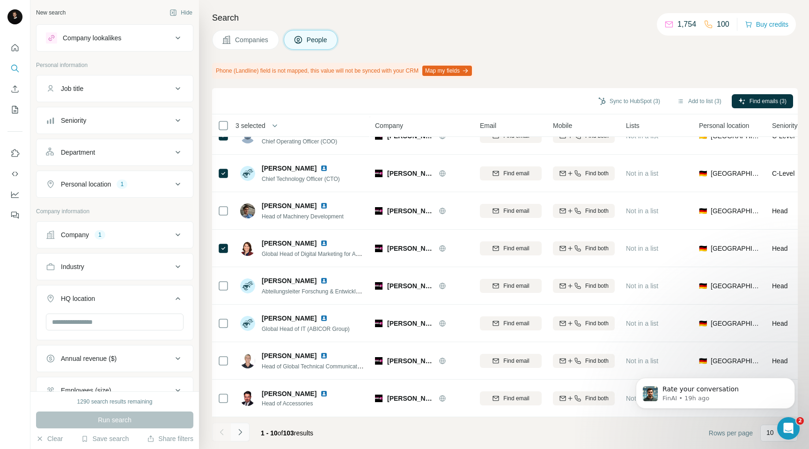
click at [245, 436] on button "Navigate to next page" at bounding box center [240, 431] width 19 height 19
click at [235, 433] on icon "Navigate to next page" at bounding box center [239, 431] width 9 height 9
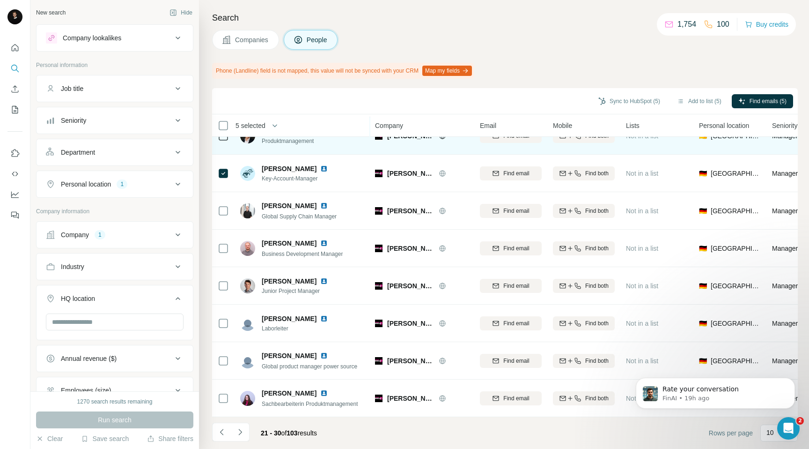
scroll to position [0, 0]
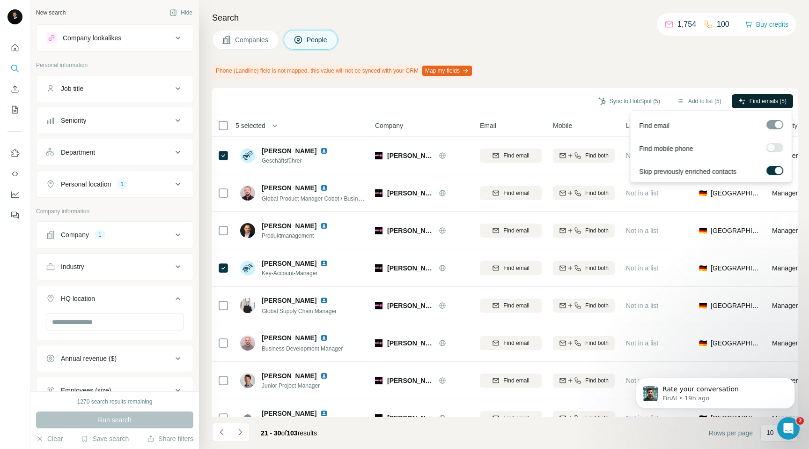
click at [762, 101] on span "Find emails (5)" at bounding box center [768, 101] width 37 height 8
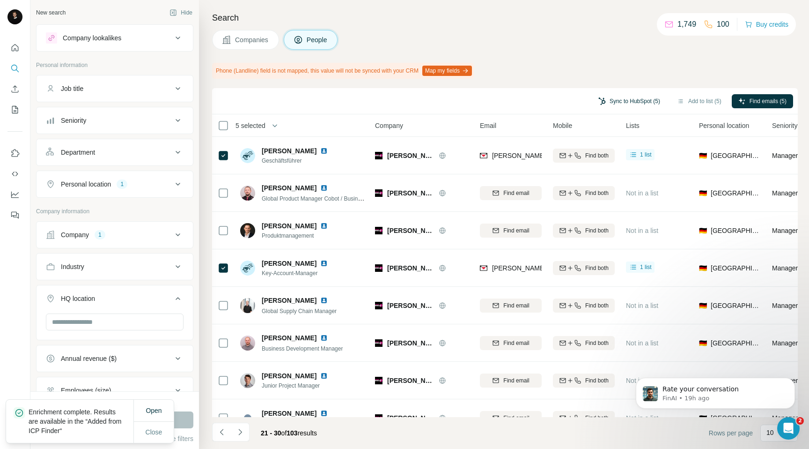
click at [603, 103] on button "Sync to HubSpot (5)" at bounding box center [629, 101] width 75 height 14
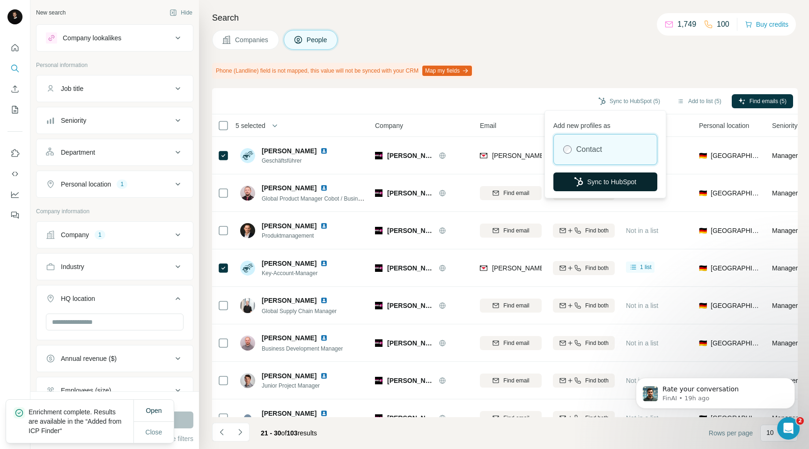
click at [582, 180] on button "Sync to HubSpot" at bounding box center [605, 181] width 104 height 19
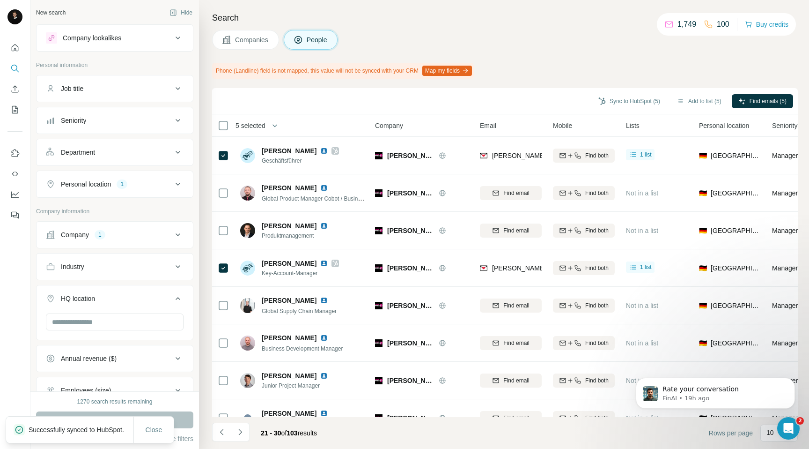
click at [245, 37] on span "Companies" at bounding box center [252, 39] width 34 height 9
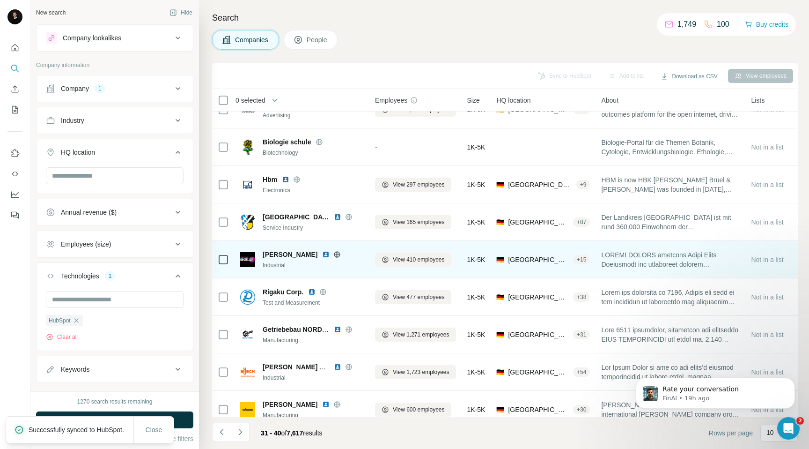
scroll to position [69, 0]
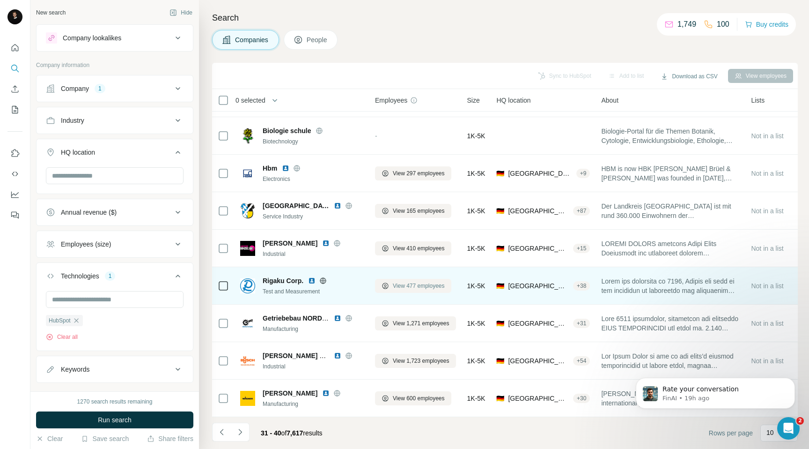
click at [408, 283] on span "View 477 employees" at bounding box center [419, 285] width 52 height 8
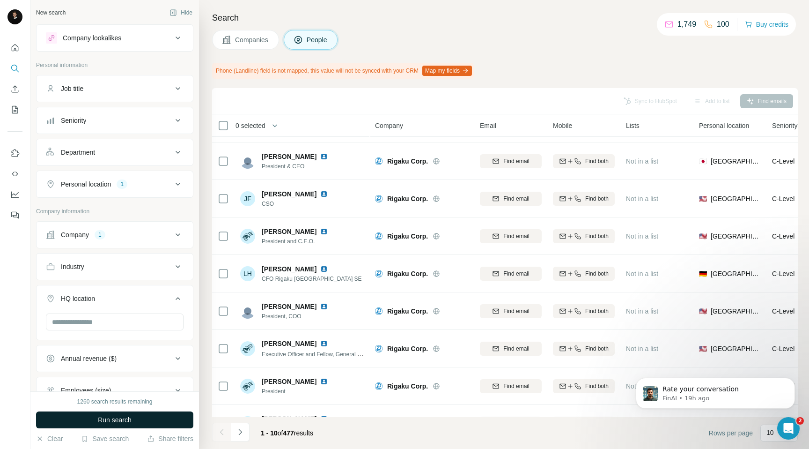
click at [155, 420] on button "Run search" at bounding box center [114, 419] width 157 height 17
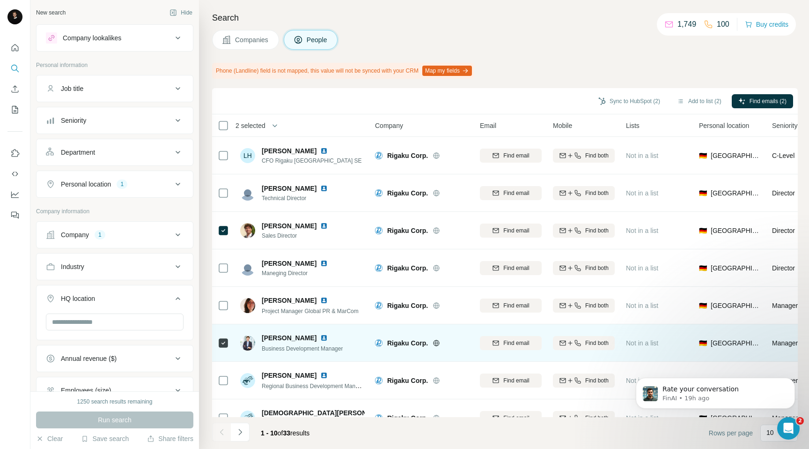
scroll to position [95, 0]
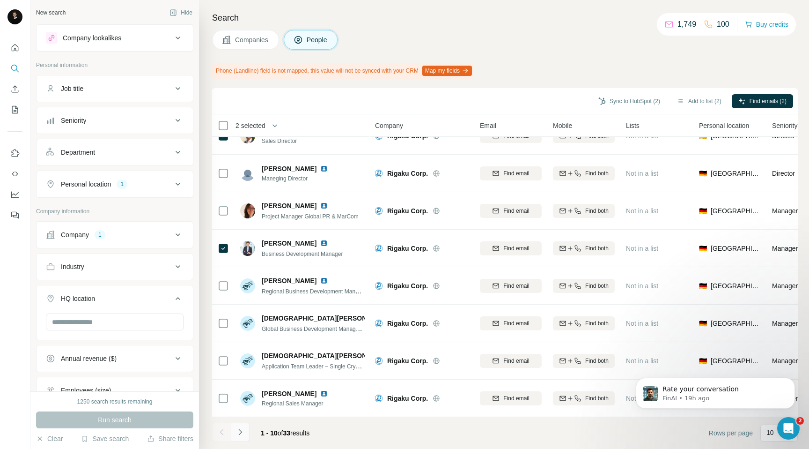
click at [242, 431] on icon "Navigate to next page" at bounding box center [239, 431] width 9 height 9
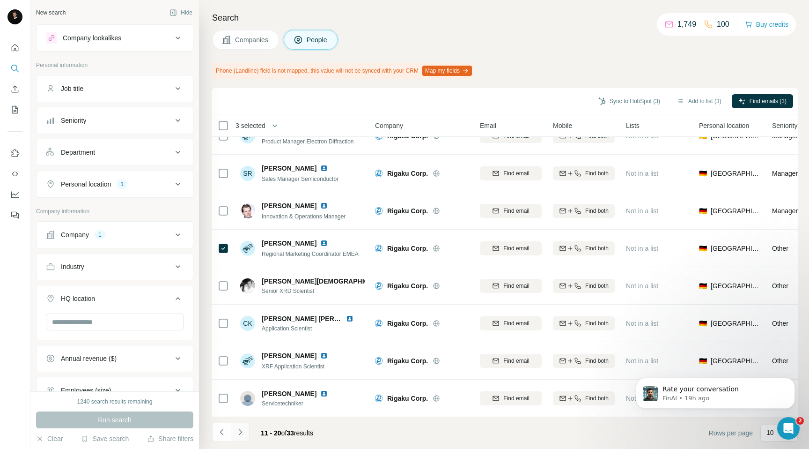
click at [245, 434] on button "Navigate to next page" at bounding box center [240, 431] width 19 height 19
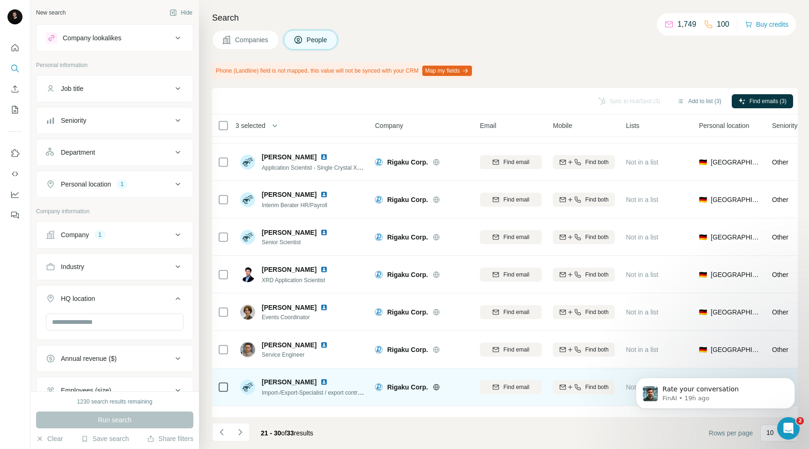
scroll to position [0, 0]
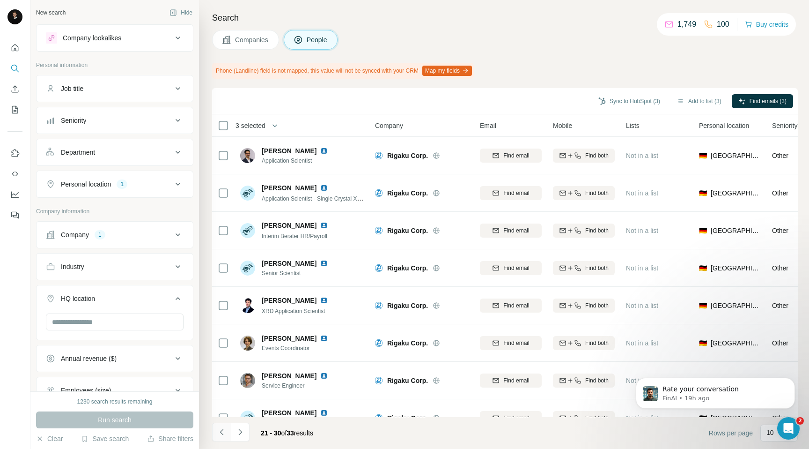
click at [222, 429] on icon "Navigate to previous page" at bounding box center [221, 431] width 9 height 9
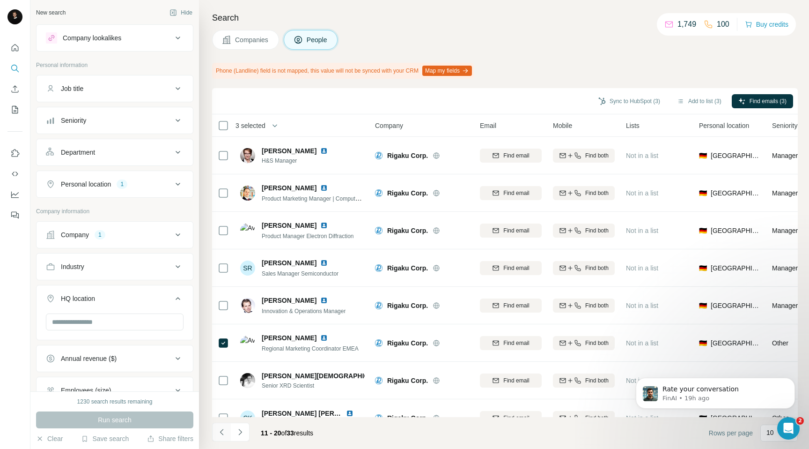
click at [222, 429] on icon "Navigate to previous page" at bounding box center [221, 431] width 9 height 9
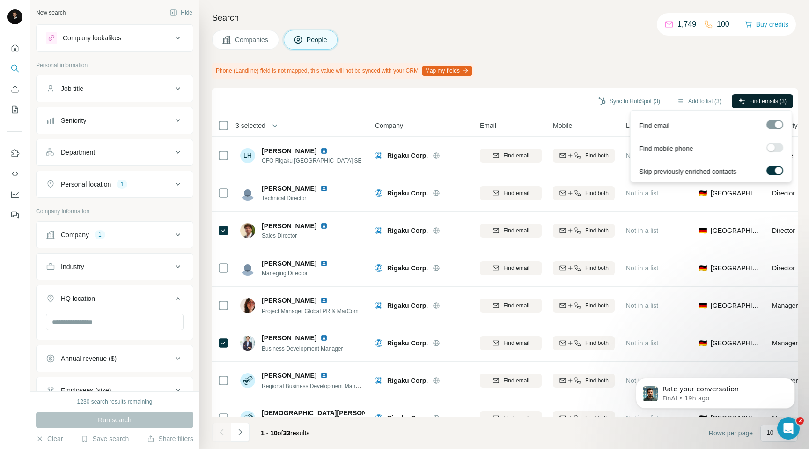
click at [751, 103] on span "Find emails (3)" at bounding box center [768, 101] width 37 height 8
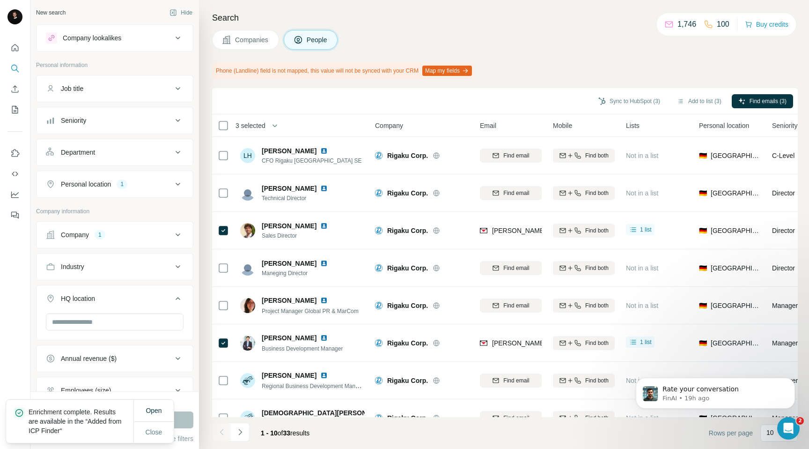
click at [596, 103] on button "Sync to HubSpot (3)" at bounding box center [629, 101] width 75 height 14
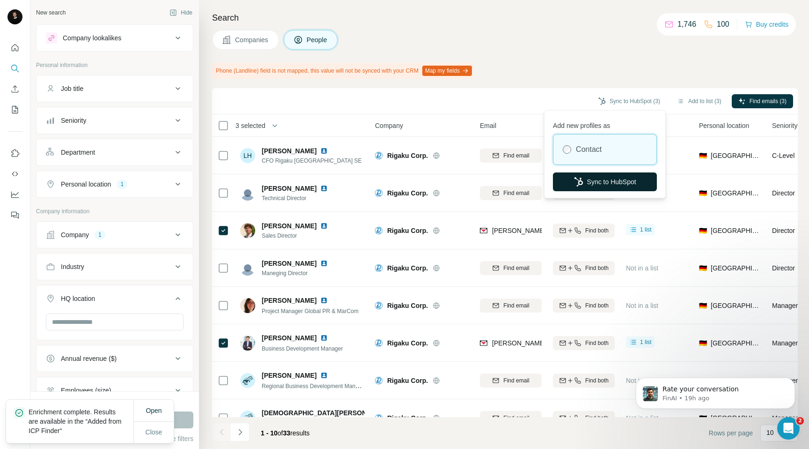
click at [600, 182] on button "Sync to HubSpot" at bounding box center [605, 181] width 104 height 19
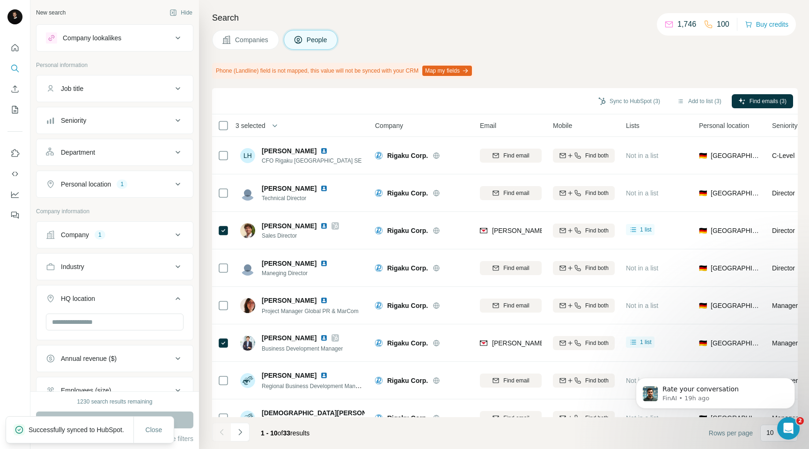
click at [243, 38] on span "Companies" at bounding box center [252, 39] width 34 height 9
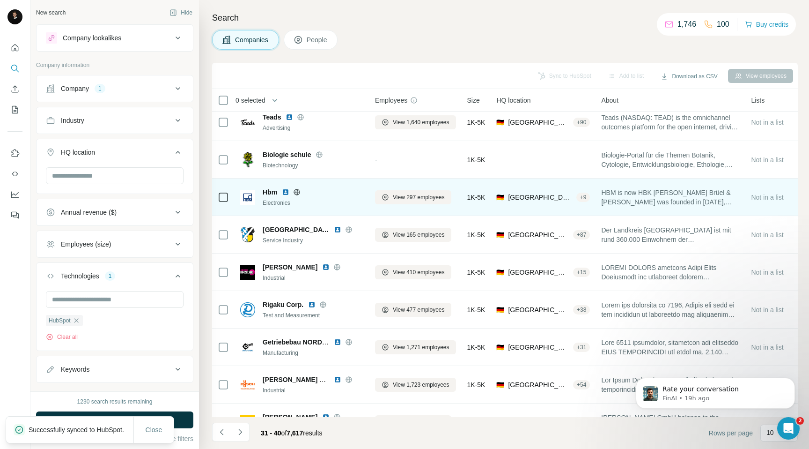
scroll to position [69, 0]
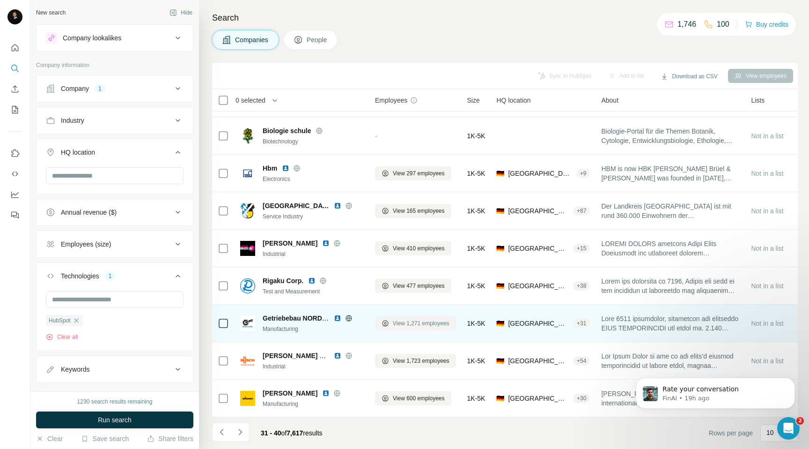
click at [393, 321] on span "View 1,271 employees" at bounding box center [421, 323] width 57 height 8
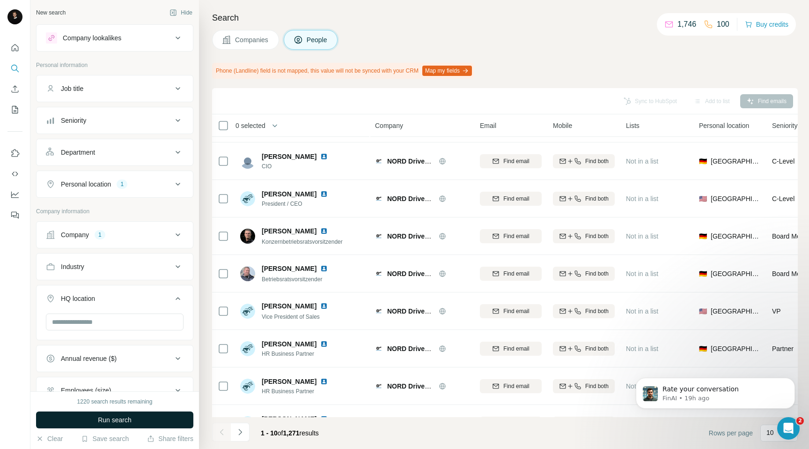
click at [66, 415] on button "Run search" at bounding box center [114, 419] width 157 height 17
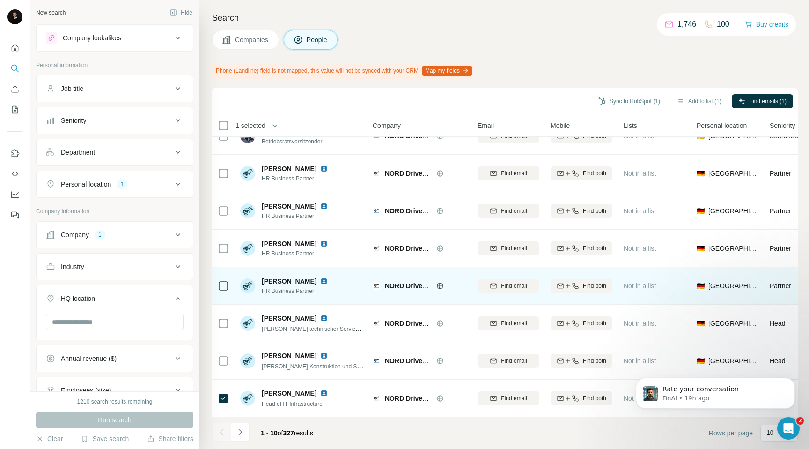
scroll to position [0, 2]
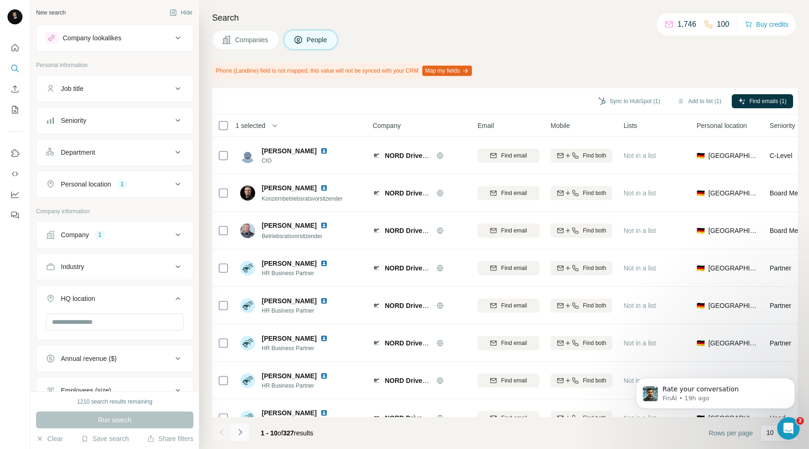
click at [236, 432] on icon "Navigate to next page" at bounding box center [239, 431] width 9 height 9
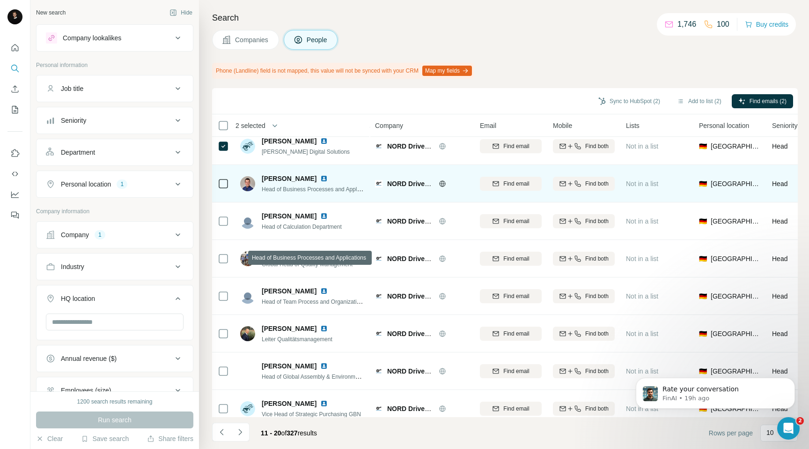
scroll to position [95, 0]
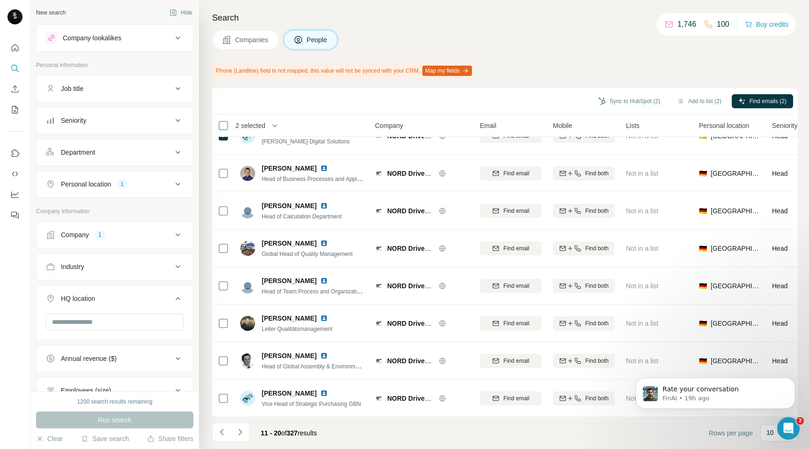
click at [158, 143] on button "Department" at bounding box center [115, 152] width 156 height 22
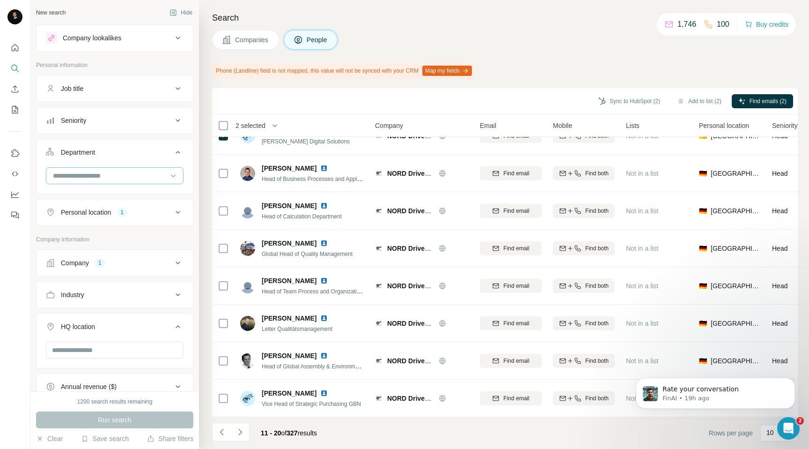
click at [104, 169] on div at bounding box center [110, 176] width 116 height 16
type input "**"
click at [94, 223] on div "Marketing and Advertising" at bounding box center [114, 230] width 133 height 17
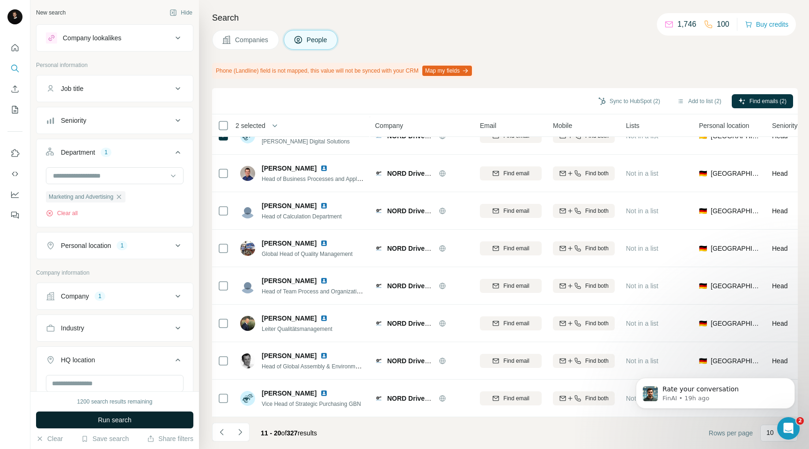
click at [74, 420] on button "Run search" at bounding box center [114, 419] width 157 height 17
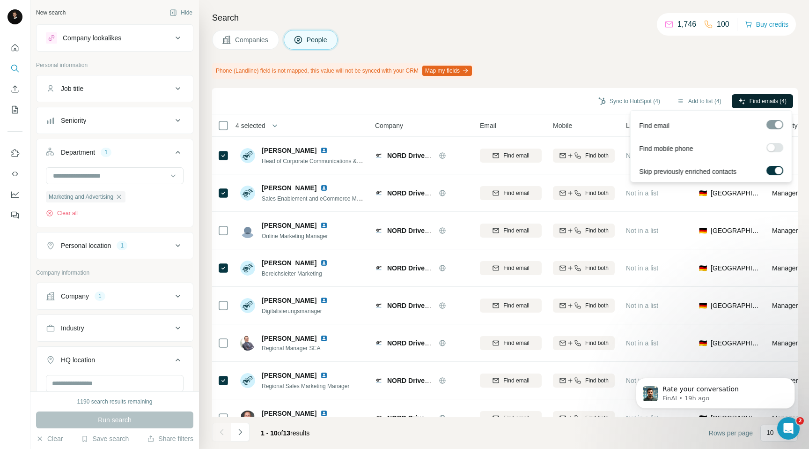
click at [765, 103] on span "Find emails (4)" at bounding box center [768, 101] width 37 height 8
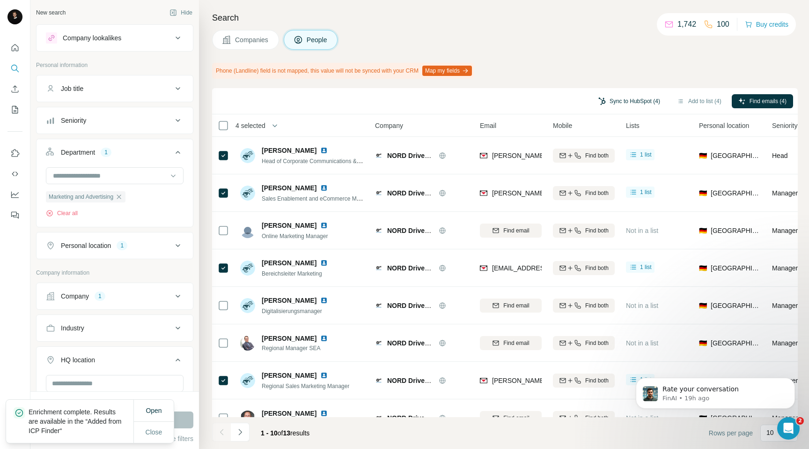
click at [616, 100] on button "Sync to HubSpot (4)" at bounding box center [629, 101] width 75 height 14
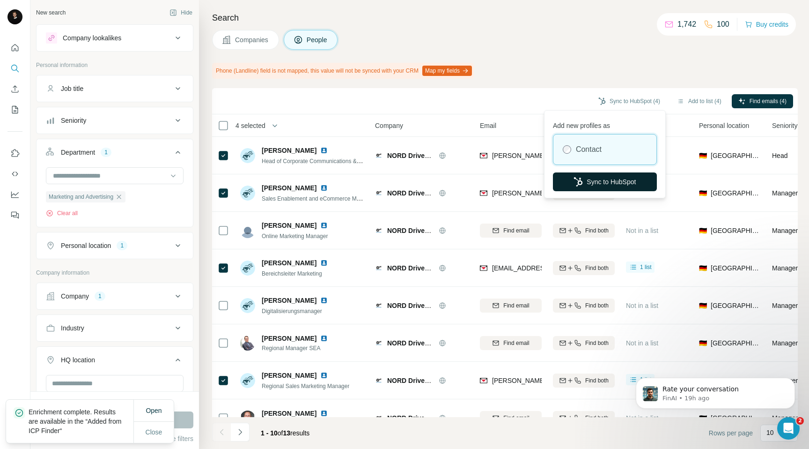
click at [582, 181] on button "Sync to HubSpot" at bounding box center [605, 181] width 104 height 19
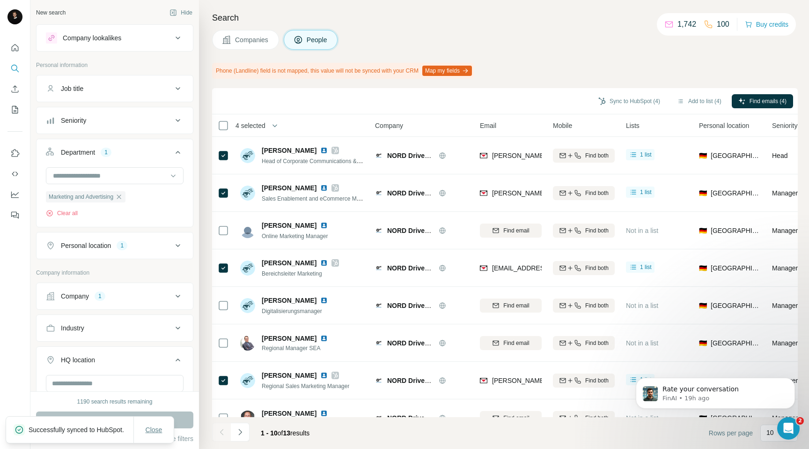
click at [151, 429] on span "Close" at bounding box center [154, 429] width 17 height 9
click at [263, 44] on span "Companies" at bounding box center [252, 39] width 34 height 9
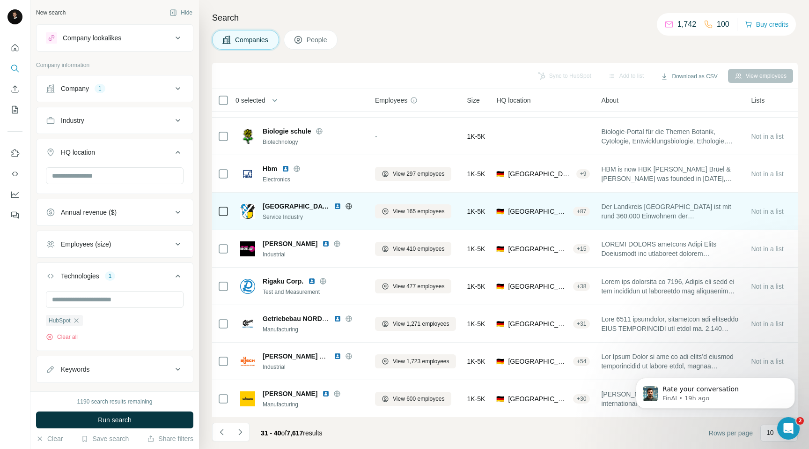
scroll to position [69, 0]
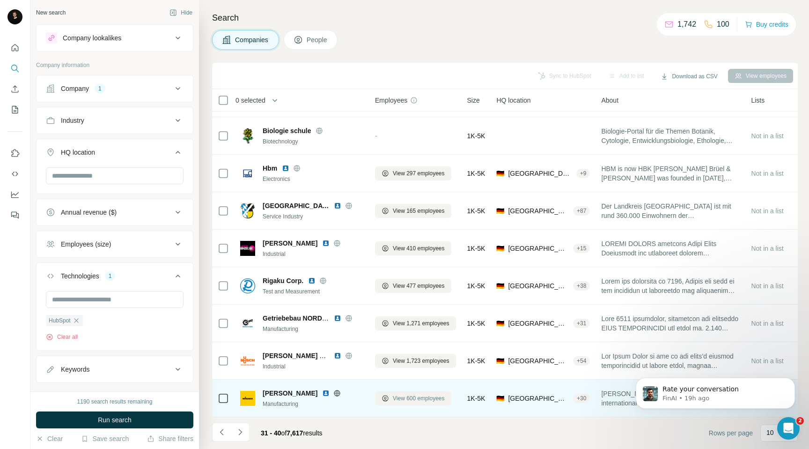
click at [390, 397] on button "View 600 employees" at bounding box center [413, 398] width 76 height 14
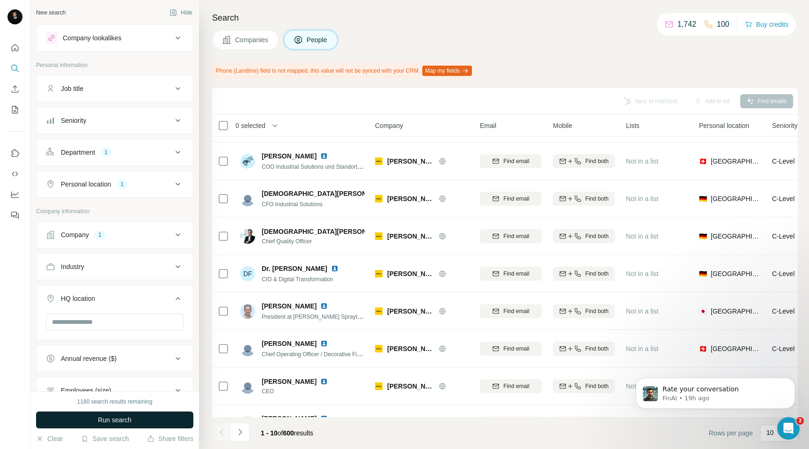
click at [104, 414] on button "Run search" at bounding box center [114, 419] width 157 height 17
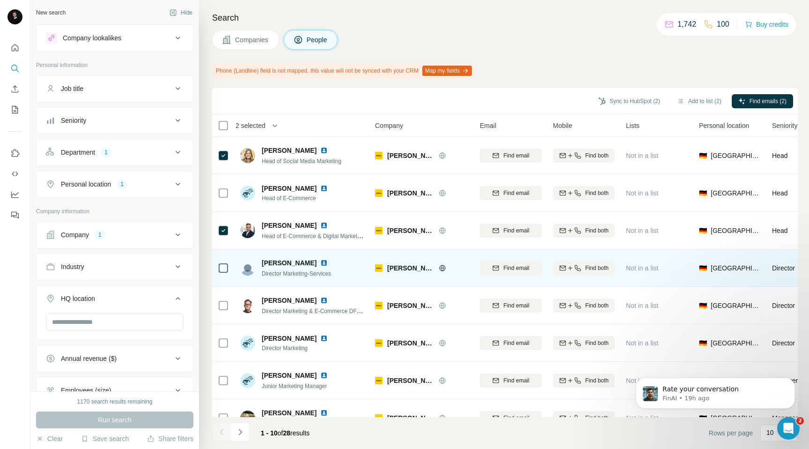
click at [223, 272] on icon at bounding box center [223, 267] width 11 height 11
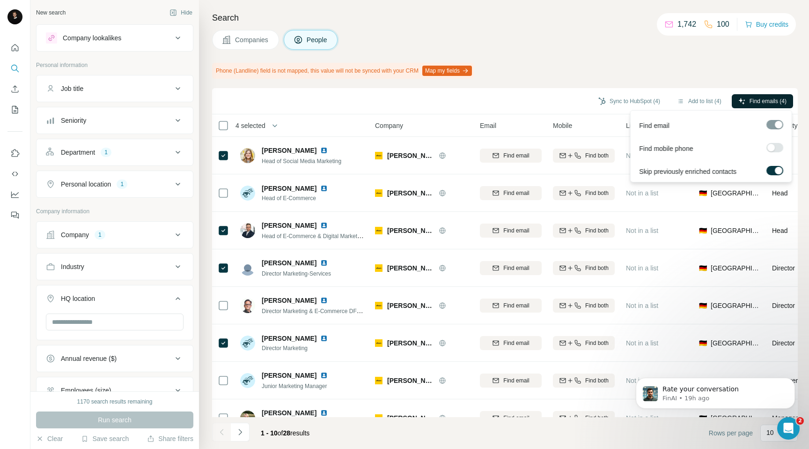
click at [756, 101] on span "Find emails (4)" at bounding box center [768, 101] width 37 height 8
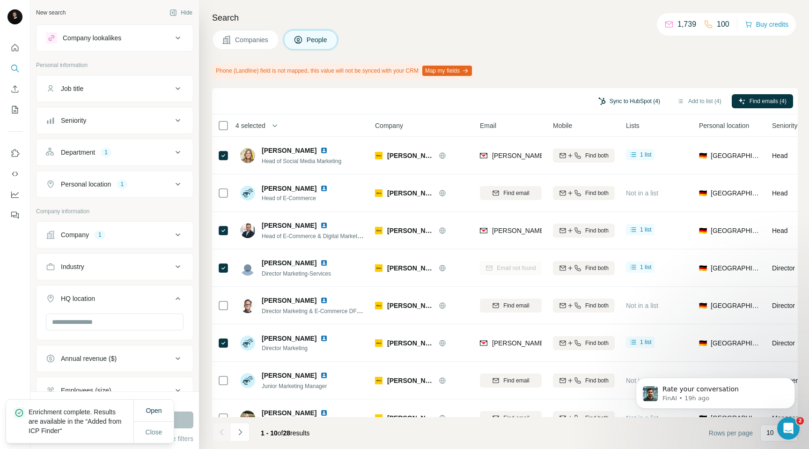
click at [609, 97] on button "Sync to HubSpot (4)" at bounding box center [629, 101] width 75 height 14
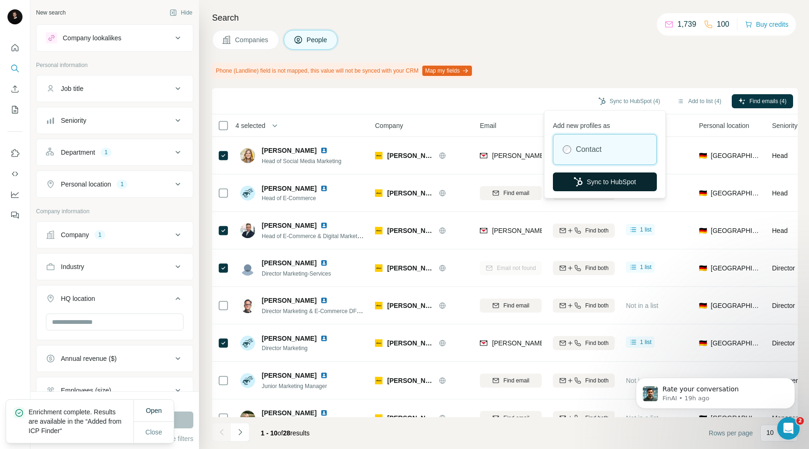
click at [598, 180] on button "Sync to HubSpot" at bounding box center [605, 181] width 104 height 19
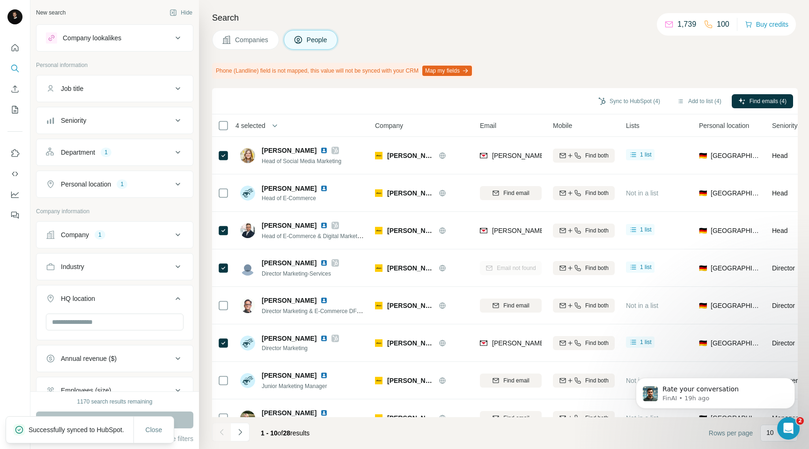
click at [254, 40] on span "Companies" at bounding box center [252, 39] width 34 height 9
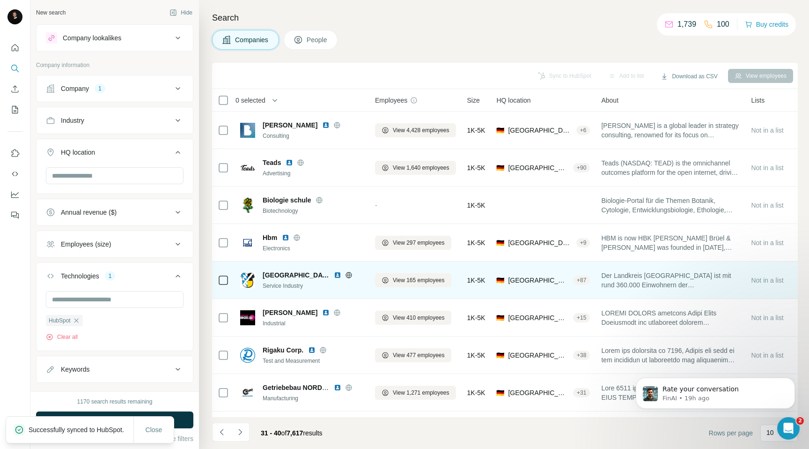
scroll to position [69, 0]
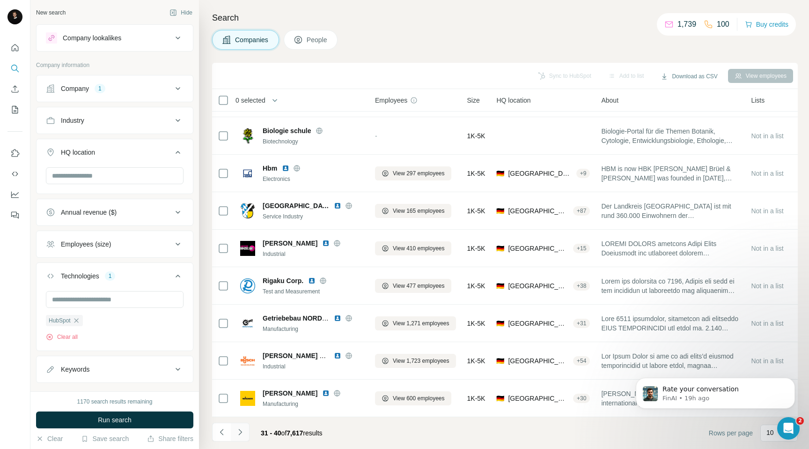
click at [241, 432] on icon "Navigate to next page" at bounding box center [239, 431] width 9 height 9
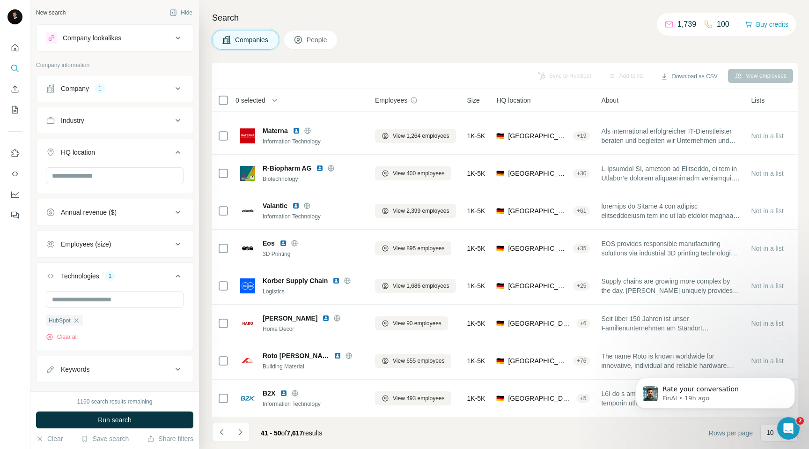
scroll to position [0, 0]
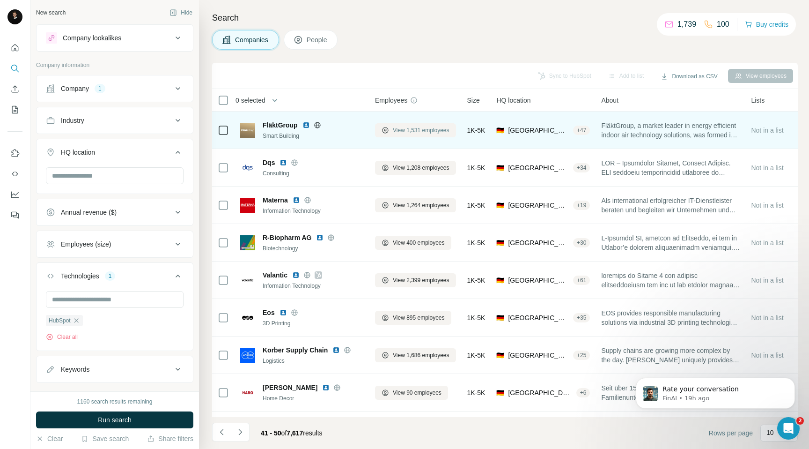
click at [411, 131] on span "View 1,531 employees" at bounding box center [421, 130] width 57 height 8
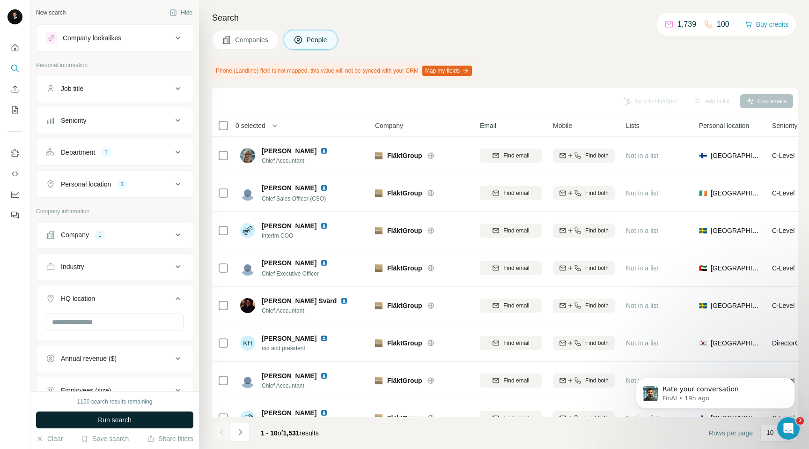
click at [117, 414] on button "Run search" at bounding box center [114, 419] width 157 height 17
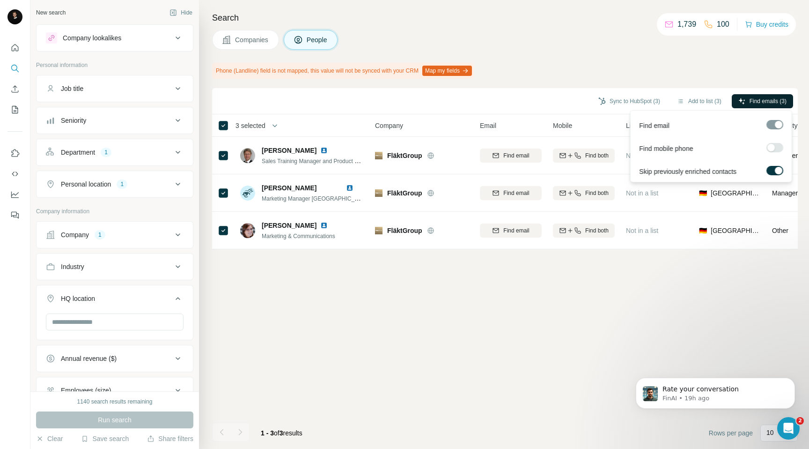
click at [750, 103] on span "Find emails (3)" at bounding box center [768, 101] width 37 height 8
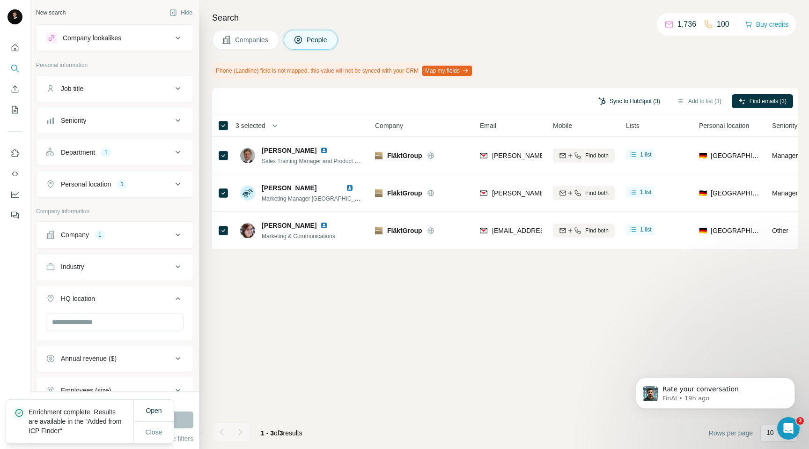
click at [606, 101] on button "Sync to HubSpot (3)" at bounding box center [629, 101] width 75 height 14
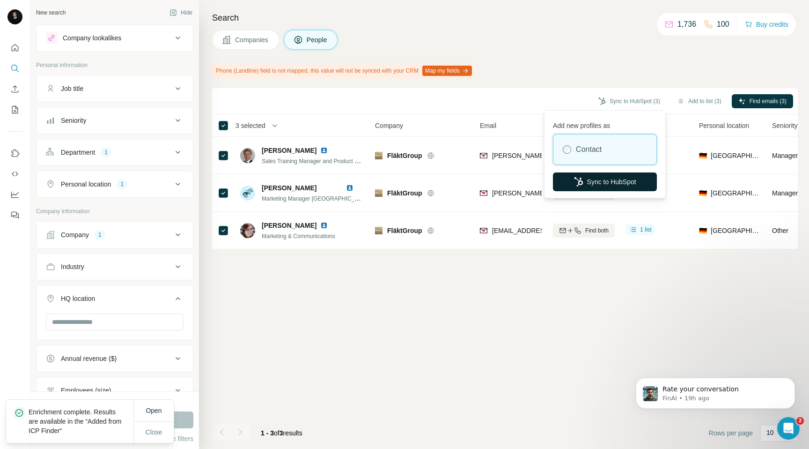
click at [598, 178] on button "Sync to HubSpot" at bounding box center [605, 181] width 104 height 19
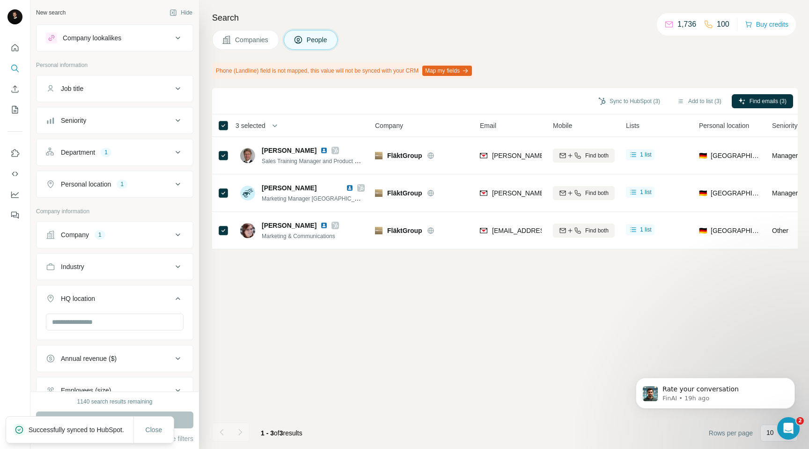
click at [261, 44] on span "Companies" at bounding box center [252, 39] width 34 height 9
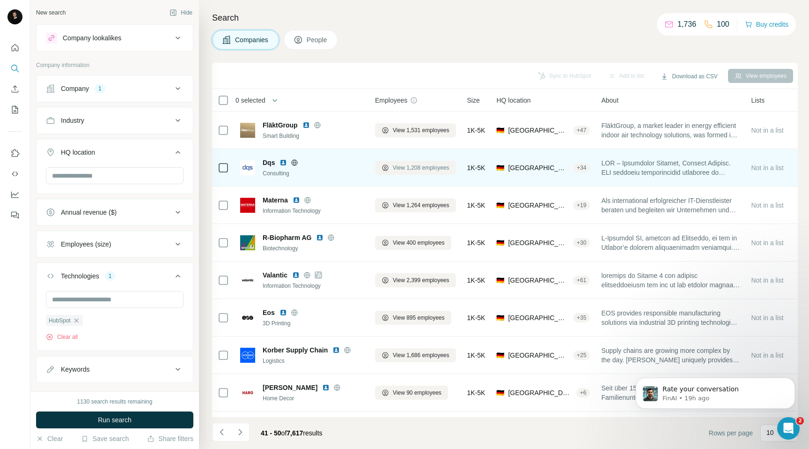
click at [406, 171] on span "View 1,208 employees" at bounding box center [421, 167] width 57 height 8
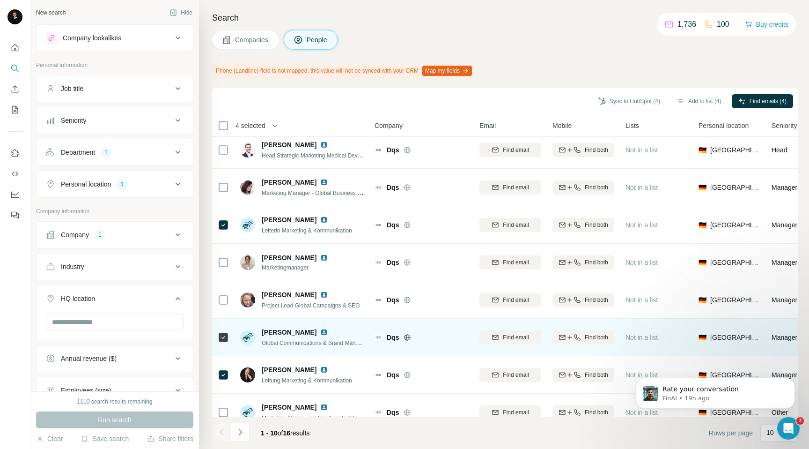
scroll to position [0, 0]
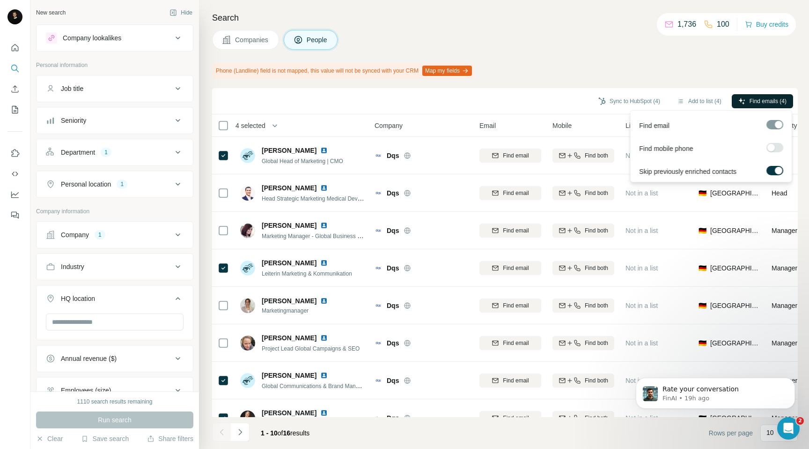
click at [743, 101] on icon "button" at bounding box center [741, 100] width 7 height 7
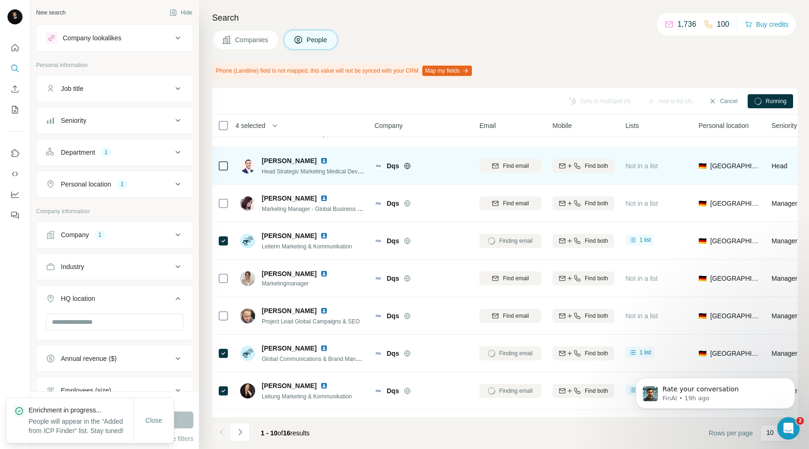
scroll to position [9, 0]
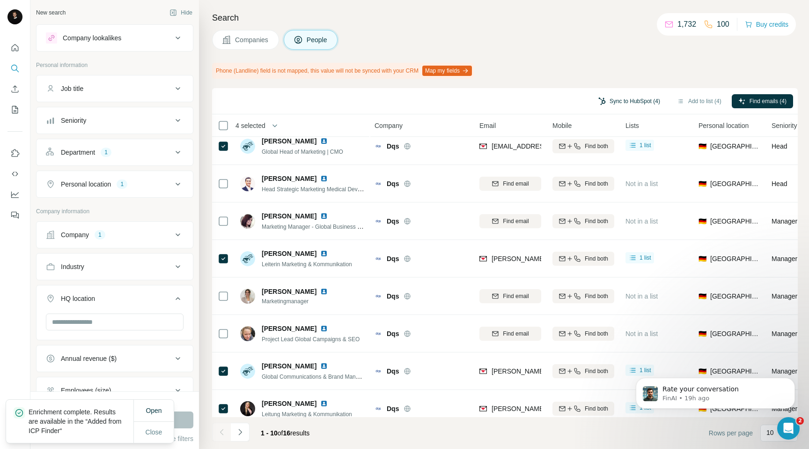
click at [600, 97] on button "Sync to HubSpot (4)" at bounding box center [629, 101] width 75 height 14
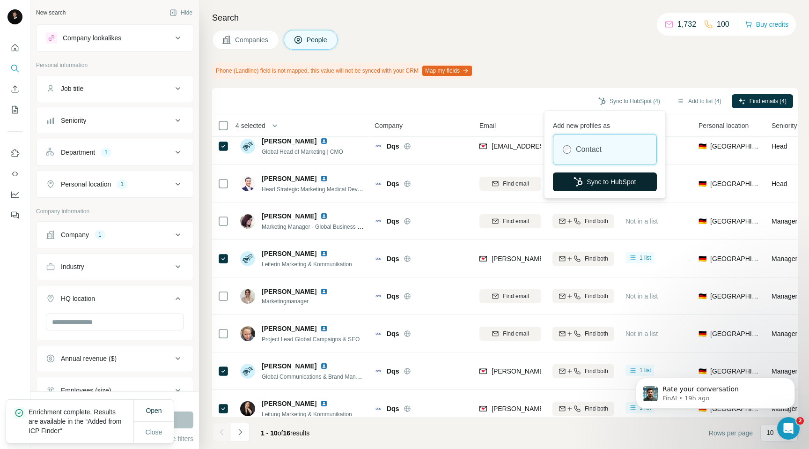
click at [585, 183] on button "Sync to HubSpot" at bounding box center [605, 181] width 104 height 19
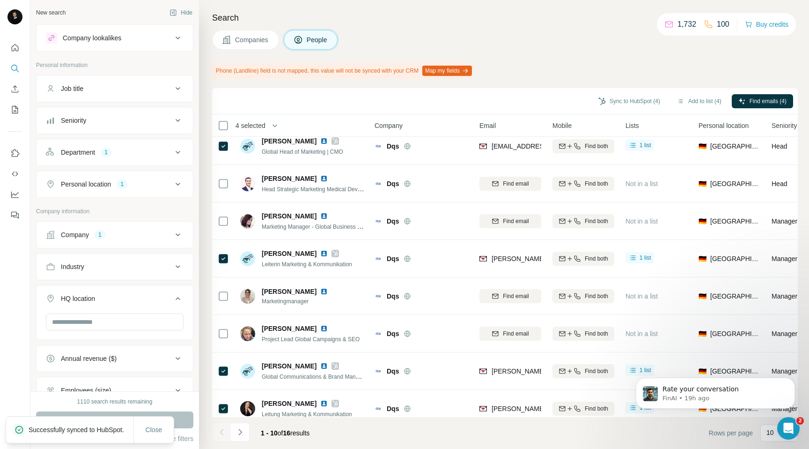
click at [262, 36] on span "Companies" at bounding box center [252, 39] width 34 height 9
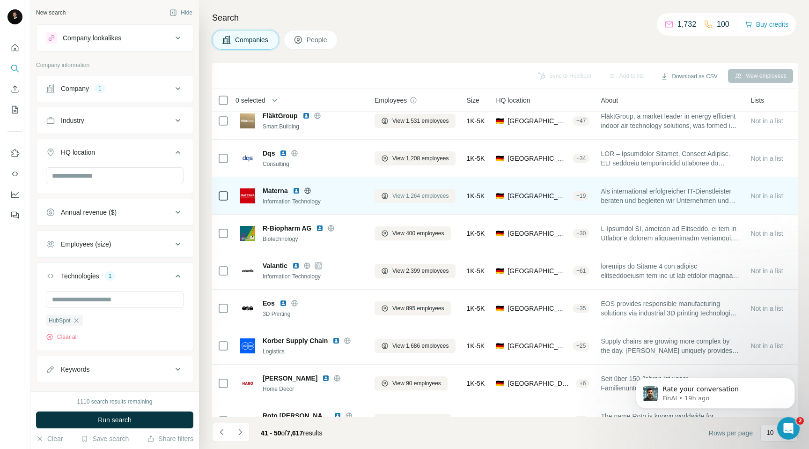
click at [413, 194] on span "View 1,264 employees" at bounding box center [420, 195] width 57 height 8
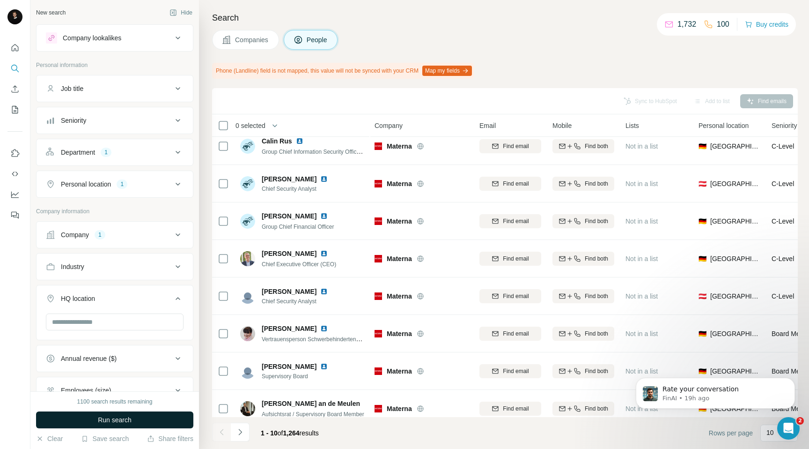
click at [115, 418] on span "Run search" at bounding box center [115, 419] width 34 height 9
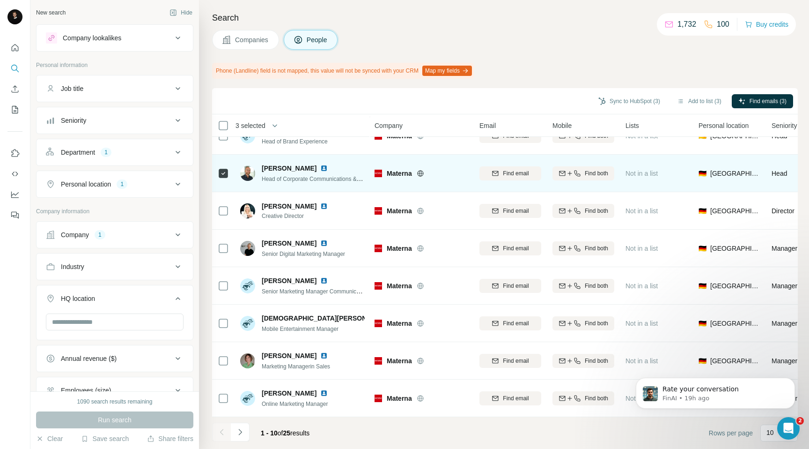
scroll to position [95, 0]
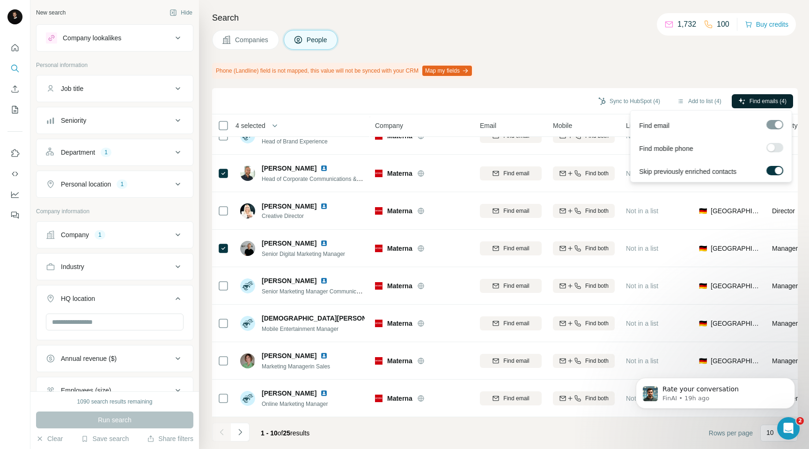
click at [746, 103] on button "Find emails (4)" at bounding box center [762, 101] width 61 height 14
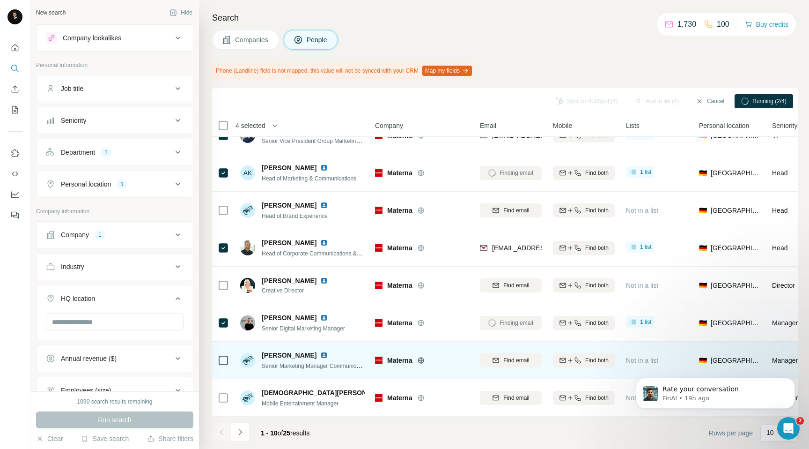
scroll to position [0, 0]
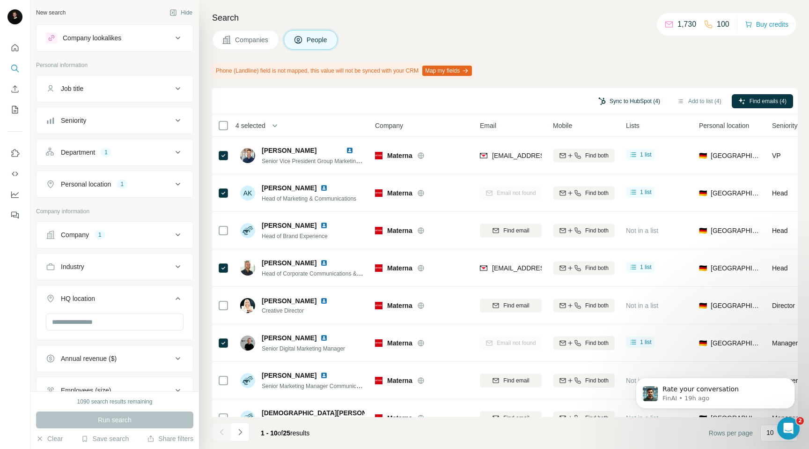
click at [620, 103] on button "Sync to HubSpot (4)" at bounding box center [629, 101] width 75 height 14
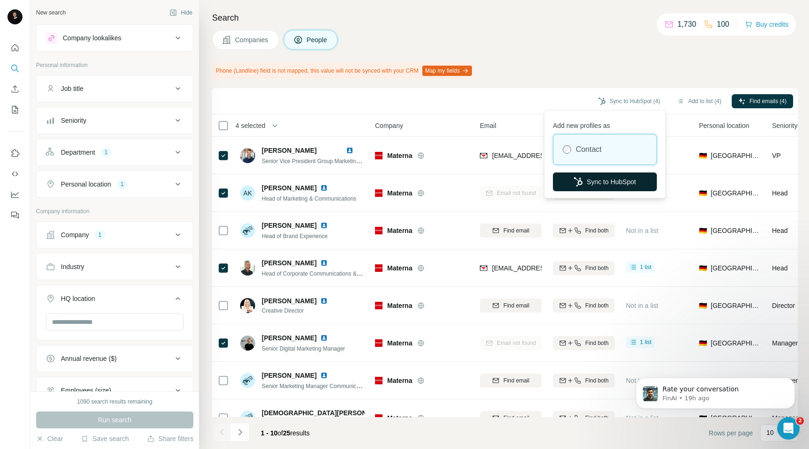
click at [576, 178] on icon "button" at bounding box center [578, 181] width 9 height 9
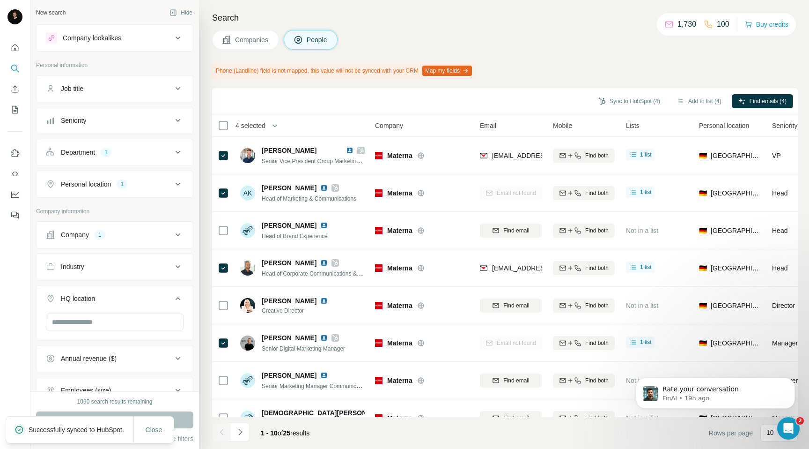
click at [243, 37] on span "Companies" at bounding box center [252, 39] width 34 height 9
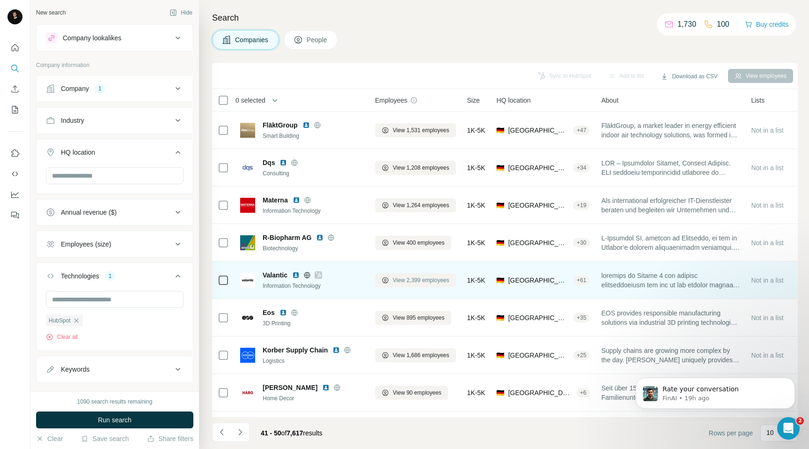
click at [410, 280] on span "View 2,399 employees" at bounding box center [421, 280] width 57 height 8
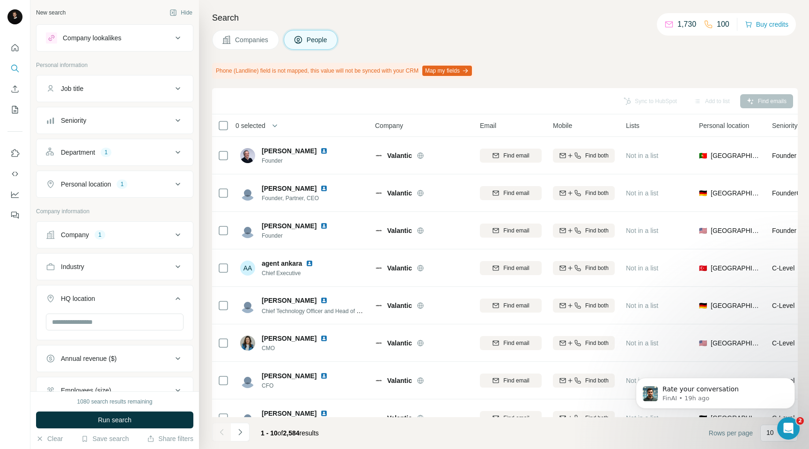
click at [98, 419] on span "Run search" at bounding box center [115, 419] width 34 height 9
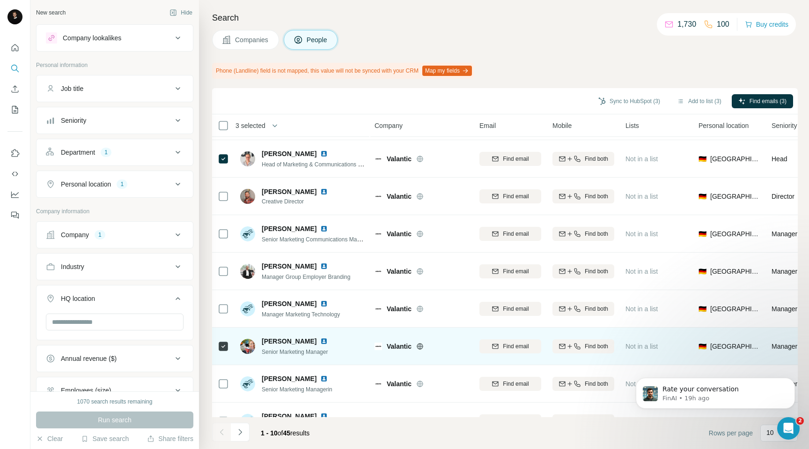
scroll to position [29, 0]
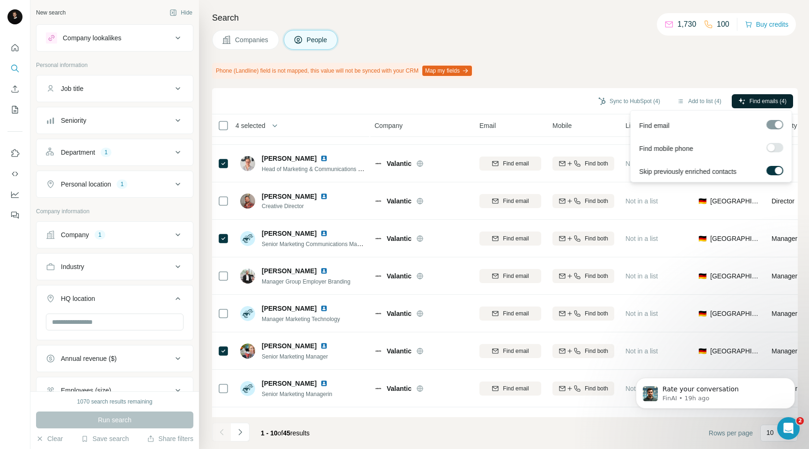
click at [752, 101] on span "Find emails (4)" at bounding box center [768, 101] width 37 height 8
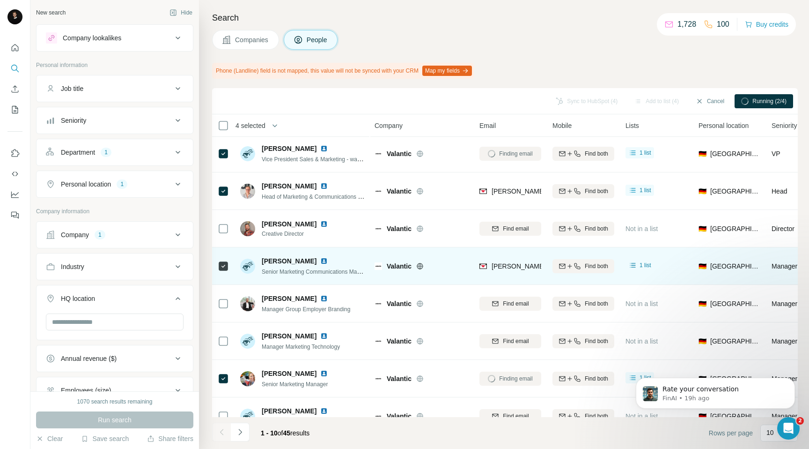
scroll to position [0, 0]
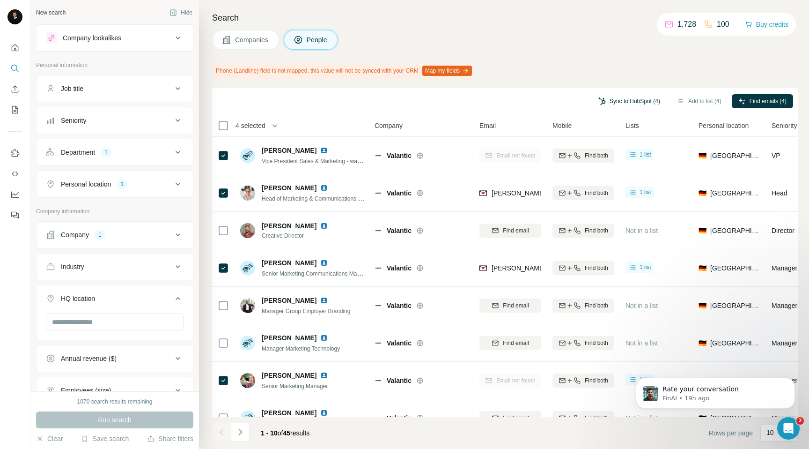
click at [616, 102] on button "Sync to HubSpot (4)" at bounding box center [629, 101] width 75 height 14
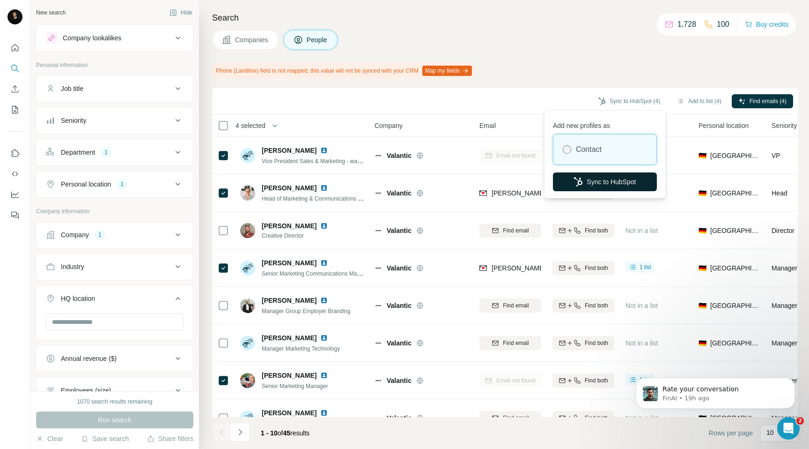
click at [600, 180] on button "Sync to HubSpot" at bounding box center [605, 181] width 104 height 19
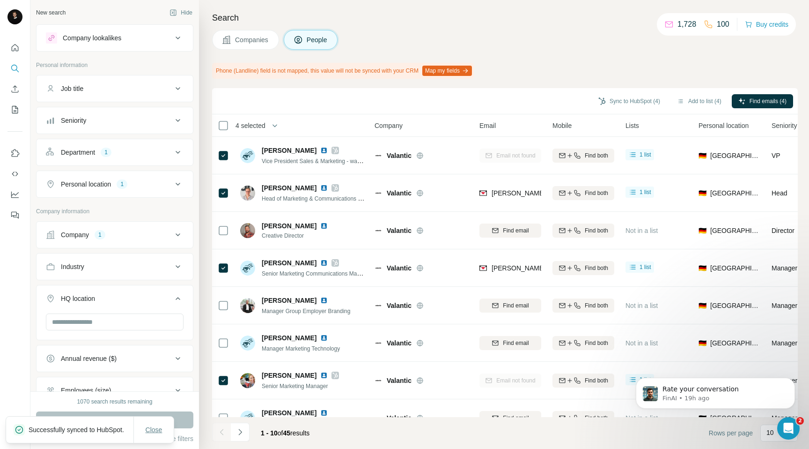
click at [150, 425] on span "Close" at bounding box center [154, 429] width 17 height 9
click at [258, 40] on span "Companies" at bounding box center [252, 39] width 34 height 9
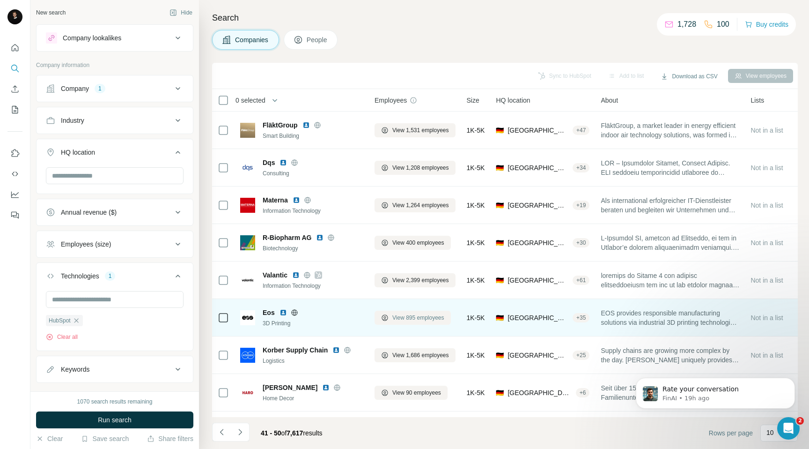
click at [410, 319] on span "View 895 employees" at bounding box center [418, 317] width 52 height 8
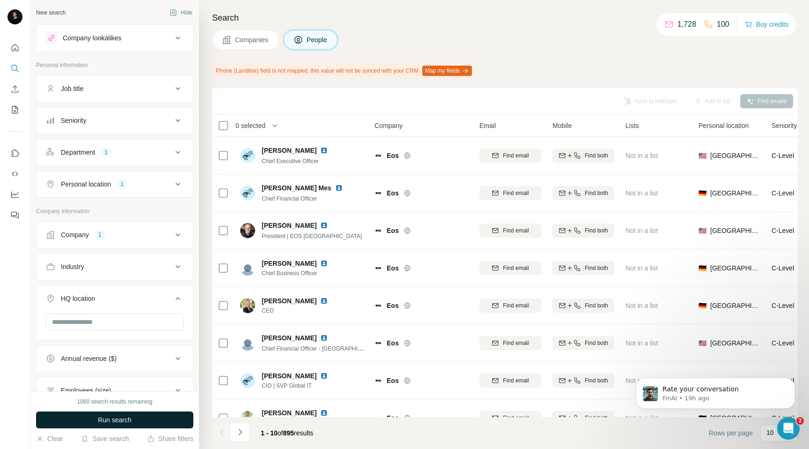
click at [126, 420] on span "Run search" at bounding box center [115, 419] width 34 height 9
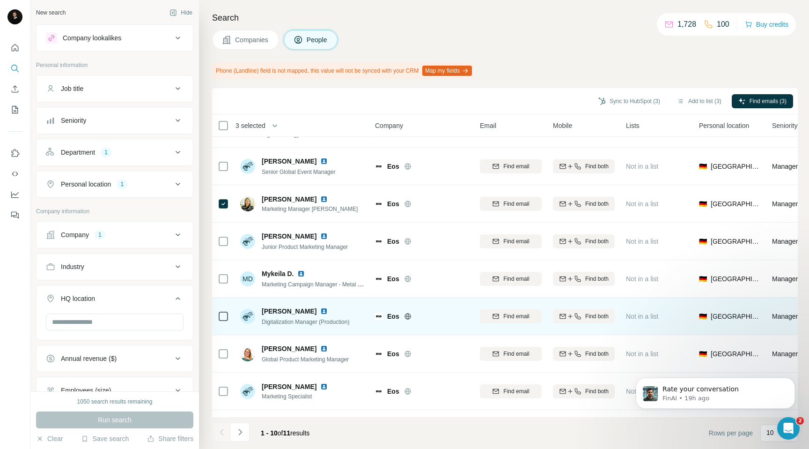
scroll to position [95, 0]
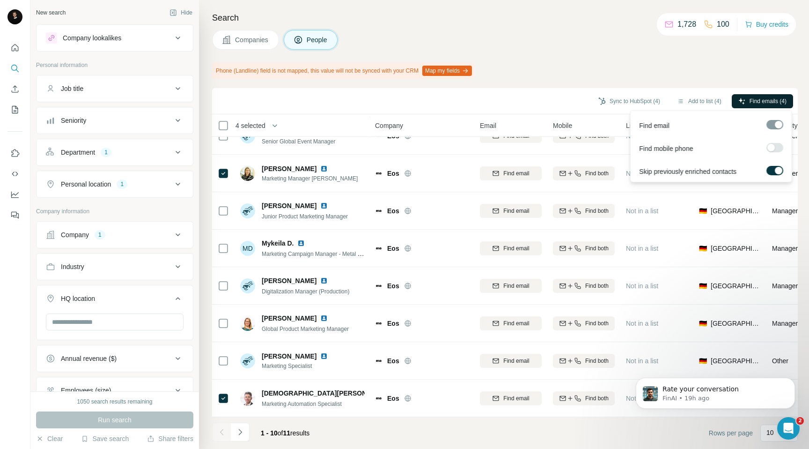
click at [754, 103] on span "Find emails (4)" at bounding box center [768, 101] width 37 height 8
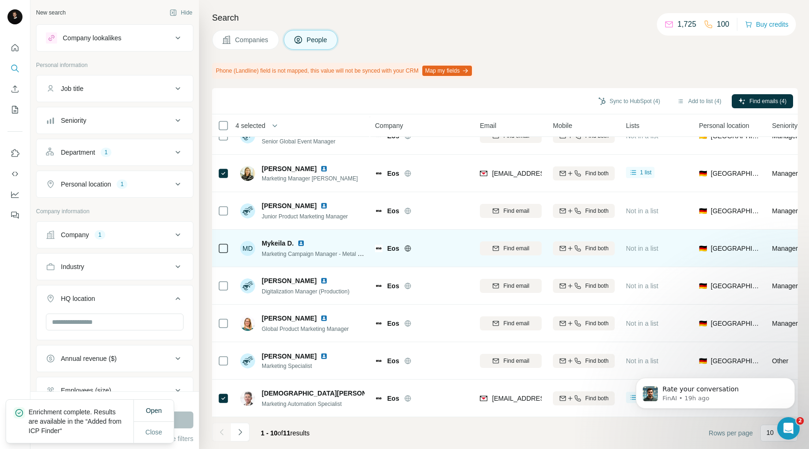
scroll to position [0, 0]
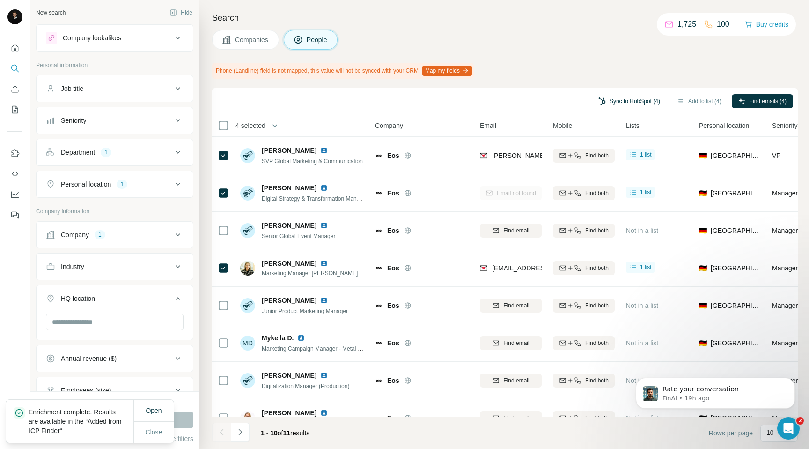
click at [608, 99] on button "Sync to HubSpot (4)" at bounding box center [629, 101] width 75 height 14
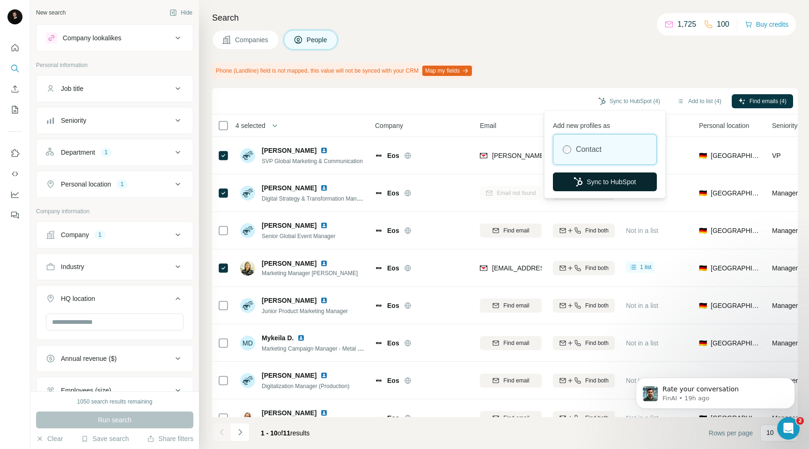
click at [580, 178] on icon "button" at bounding box center [578, 181] width 9 height 9
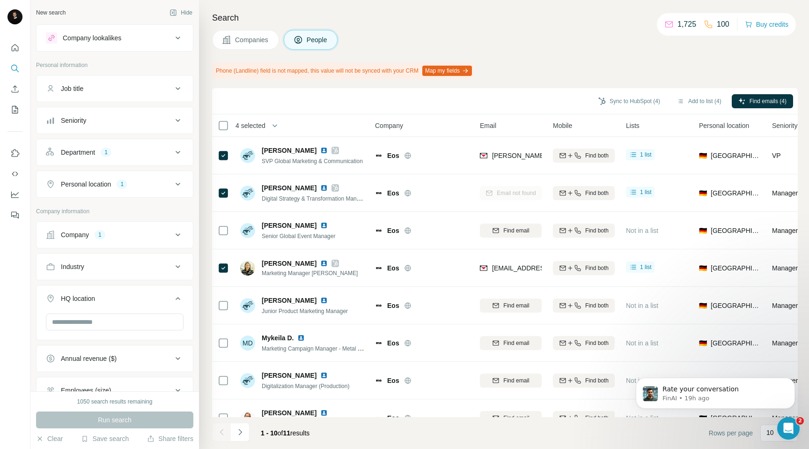
click at [255, 36] on span "Companies" at bounding box center [252, 39] width 34 height 9
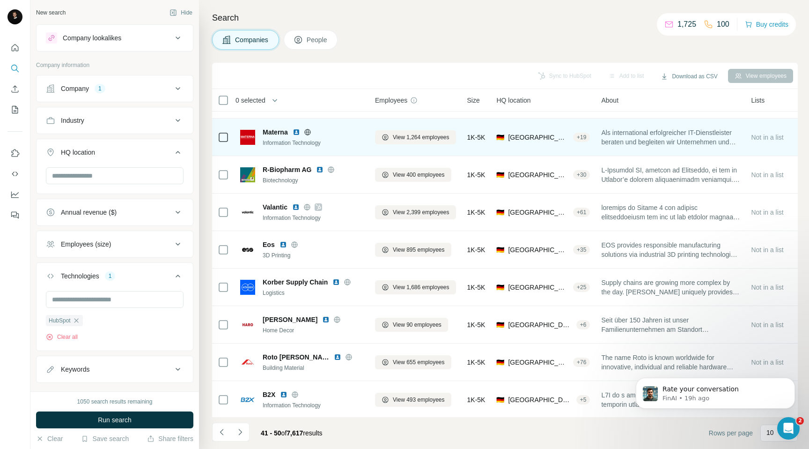
scroll to position [69, 0]
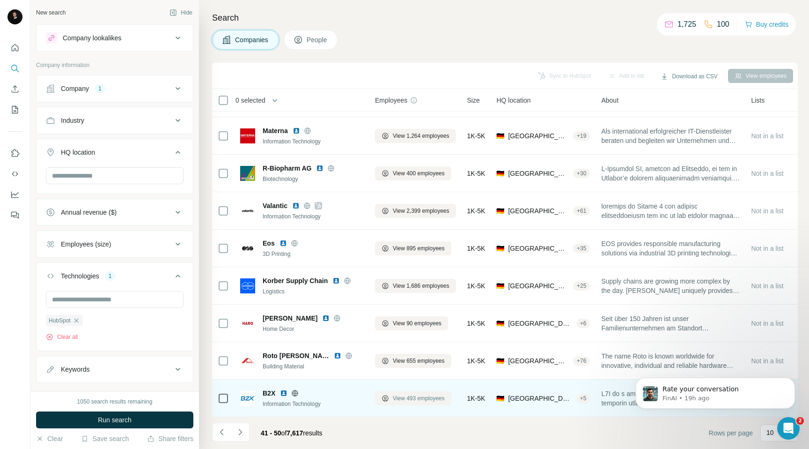
click at [402, 396] on span "View 493 employees" at bounding box center [419, 398] width 52 height 8
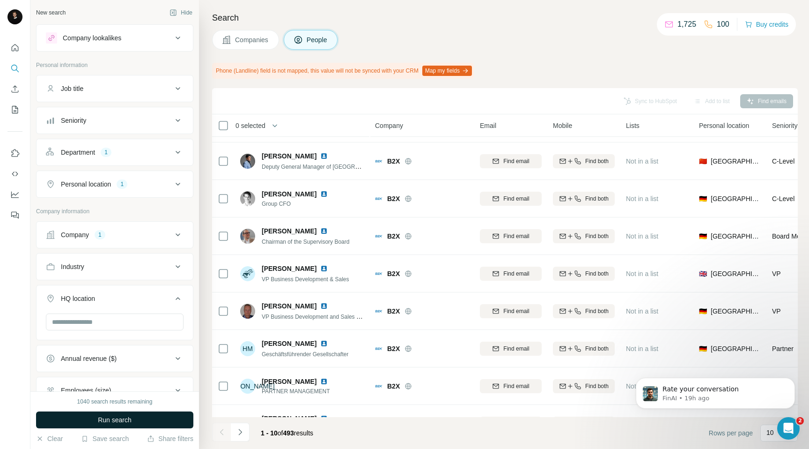
click at [88, 418] on button "Run search" at bounding box center [114, 419] width 157 height 17
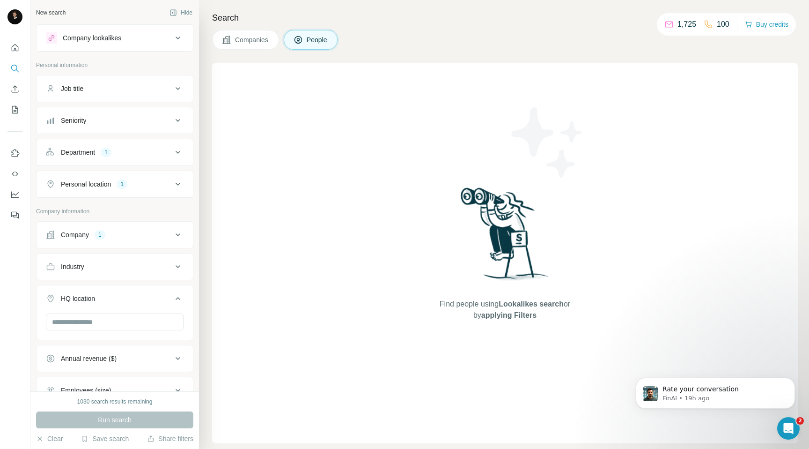
click at [87, 161] on button "Department 1" at bounding box center [115, 152] width 156 height 22
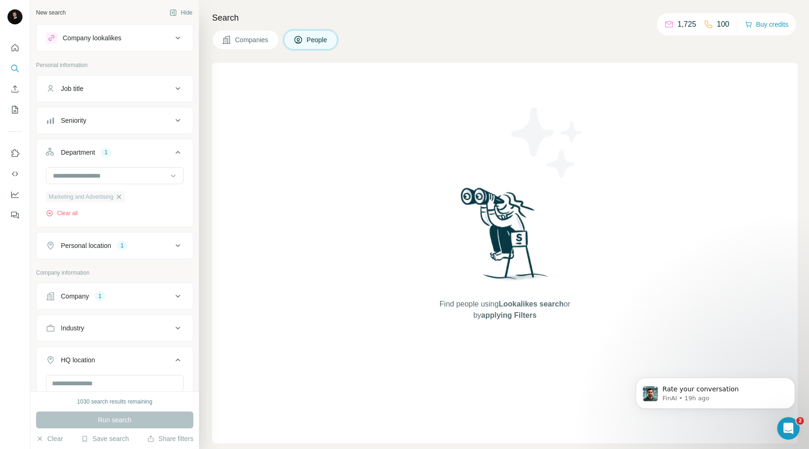
click at [121, 196] on icon "button" at bounding box center [119, 196] width 4 height 4
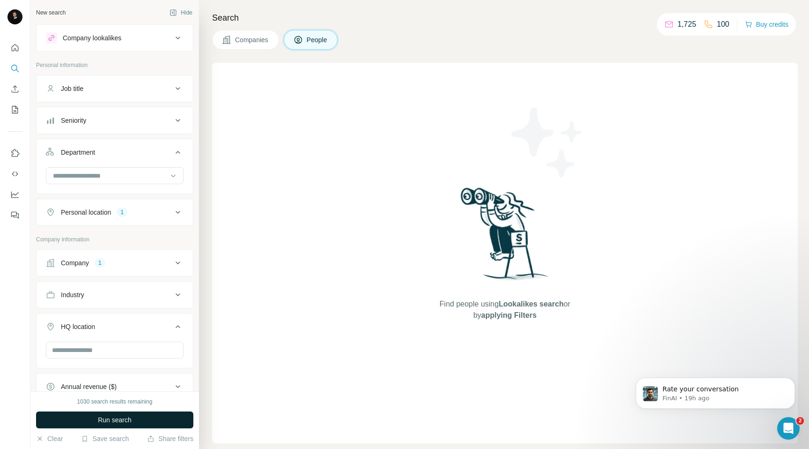
click at [95, 416] on button "Run search" at bounding box center [114, 419] width 157 height 17
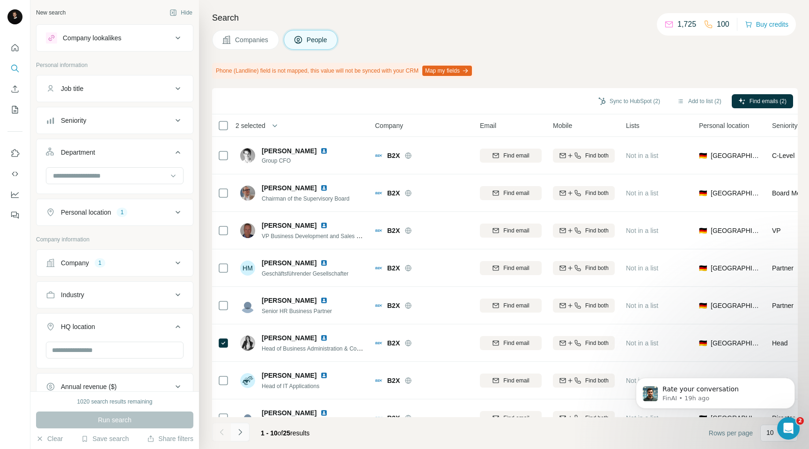
click at [240, 429] on icon "Navigate to next page" at bounding box center [239, 431] width 9 height 9
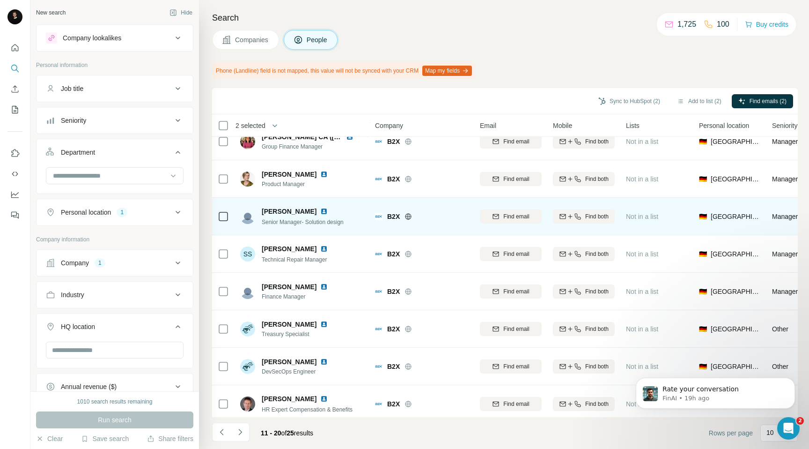
scroll to position [95, 0]
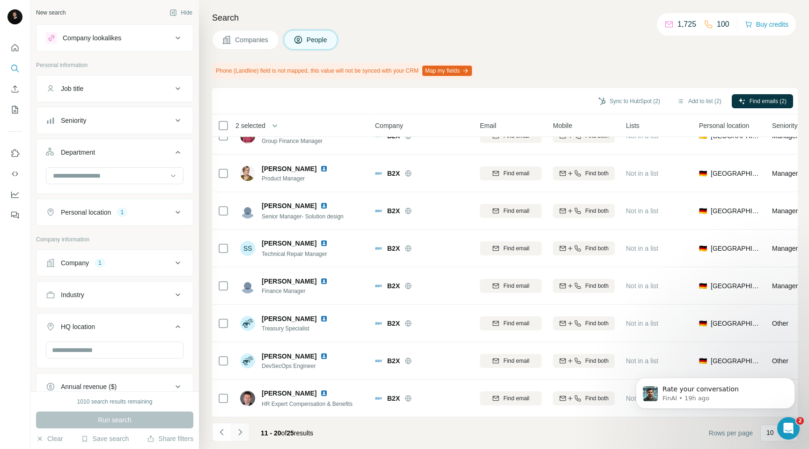
click at [243, 433] on icon "Navigate to next page" at bounding box center [239, 431] width 9 height 9
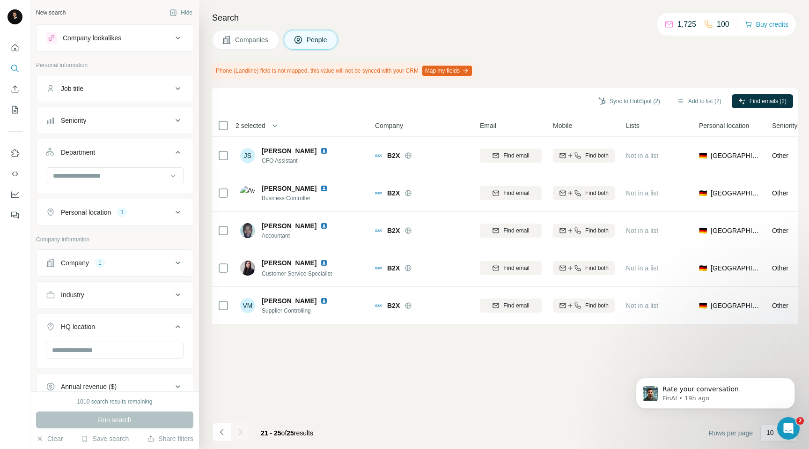
scroll to position [0, 0]
click at [220, 433] on icon "Navigate to previous page" at bounding box center [221, 431] width 9 height 9
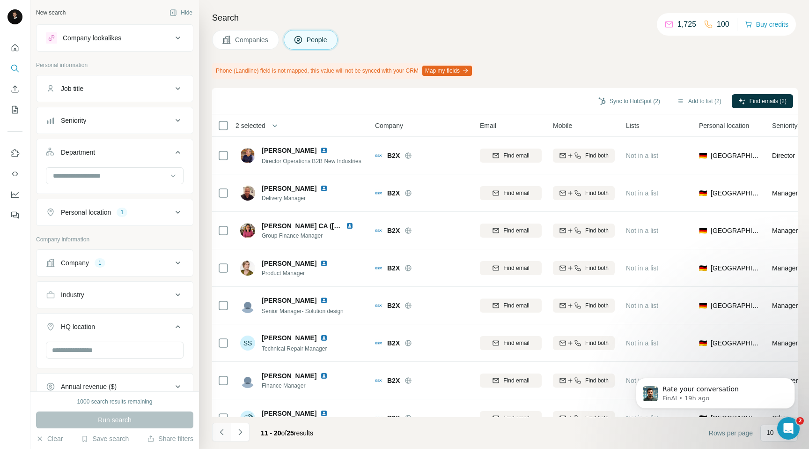
click at [220, 433] on icon "Navigate to previous page" at bounding box center [221, 431] width 9 height 9
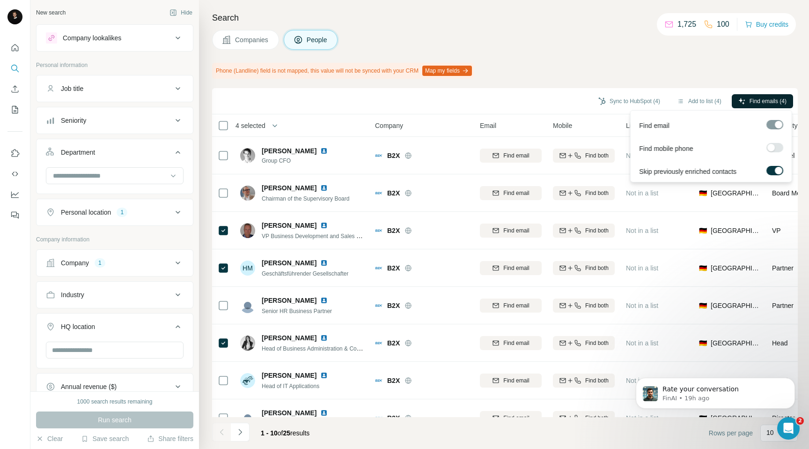
click at [757, 99] on span "Find emails (4)" at bounding box center [768, 101] width 37 height 8
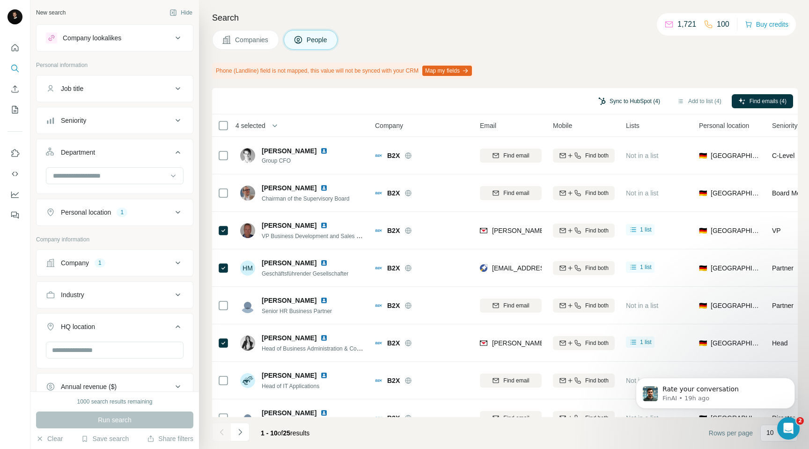
click at [648, 97] on button "Sync to HubSpot (4)" at bounding box center [629, 101] width 75 height 14
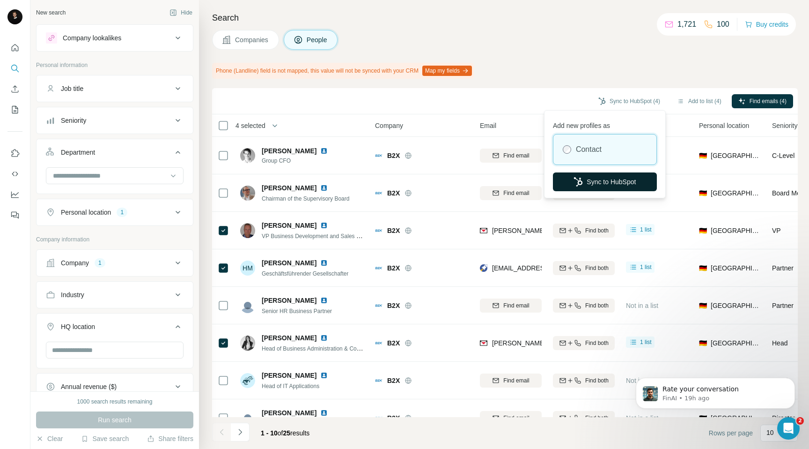
click at [576, 180] on icon "button" at bounding box center [578, 181] width 9 height 9
